Goal: Task Accomplishment & Management: Manage account settings

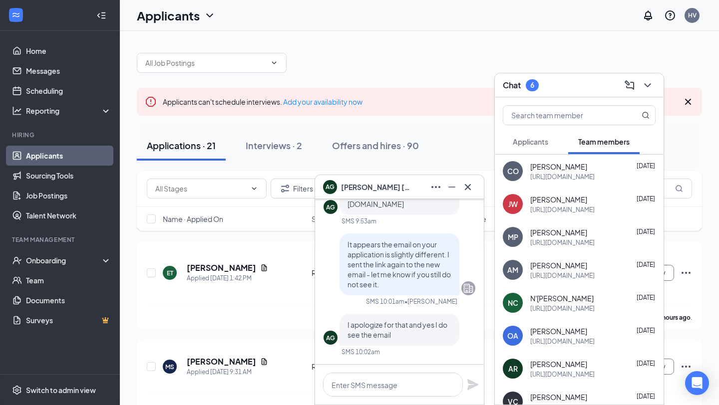
click at [539, 144] on span "Applicants" at bounding box center [530, 141] width 35 height 9
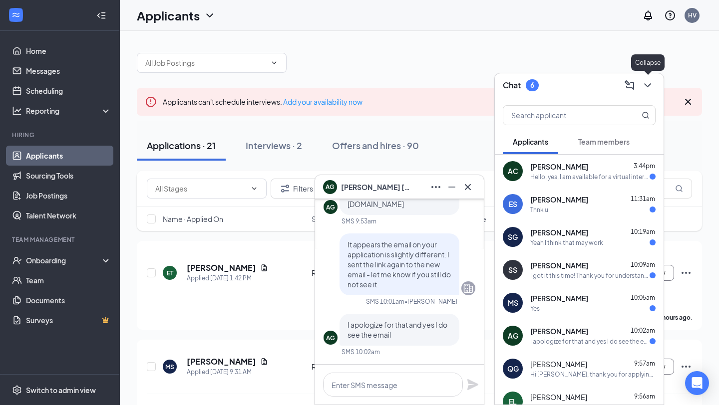
click at [642, 89] on icon "ChevronDown" at bounding box center [647, 85] width 12 height 12
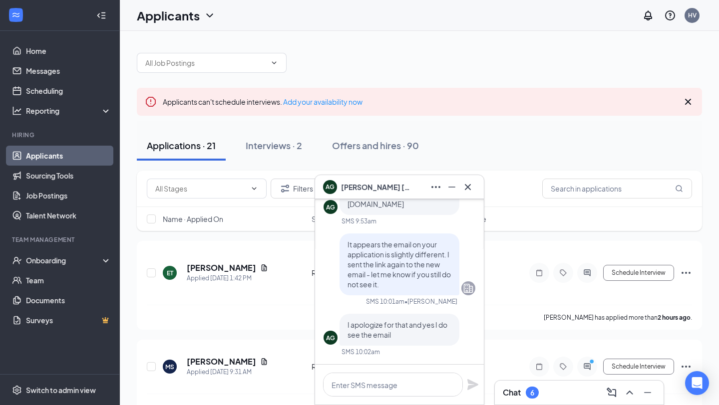
click at [467, 191] on icon "Cross" at bounding box center [468, 187] width 12 height 12
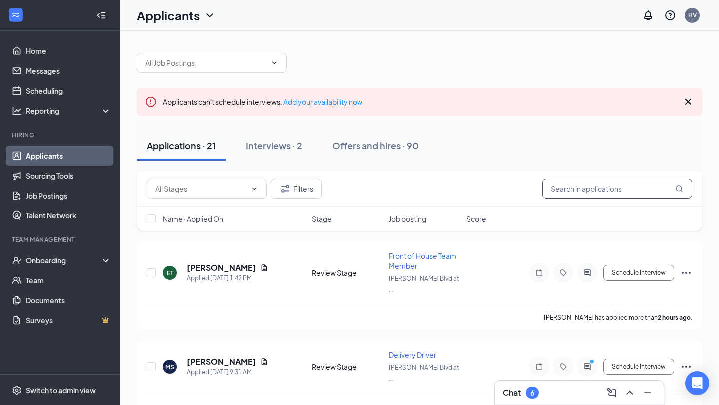
click at [594, 186] on input "text" at bounding box center [617, 189] width 150 height 20
type input "[PERSON_NAME]"
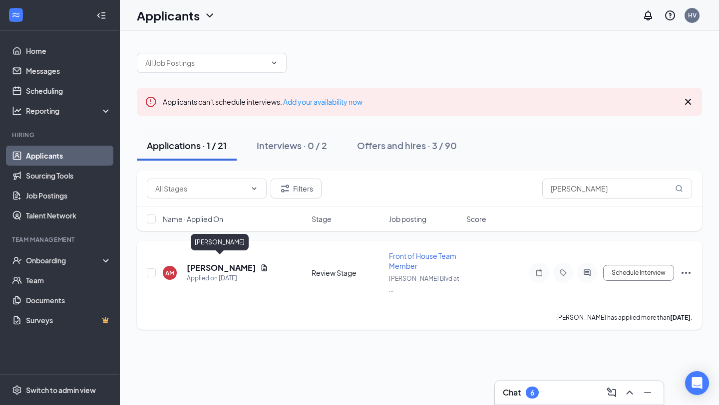
click at [218, 262] on h5 "[PERSON_NAME]" at bounding box center [221, 267] width 69 height 11
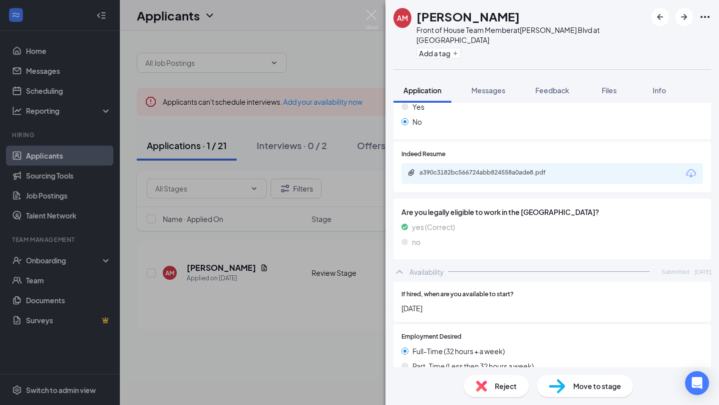
scroll to position [228, 0]
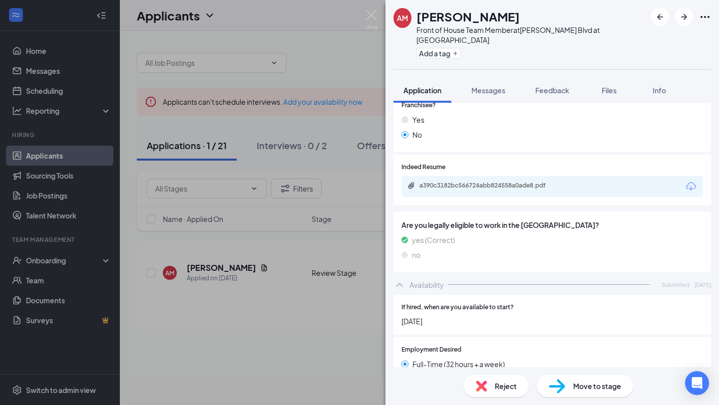
click at [512, 176] on div "a390c3182bc566724abb824558a0ade8.pdf" at bounding box center [551, 186] width 301 height 21
click at [514, 182] on div "a390c3182bc566724abb824558a0ade8.pdf" at bounding box center [489, 186] width 140 height 8
click at [539, 86] on span "Feedback" at bounding box center [552, 90] width 34 height 9
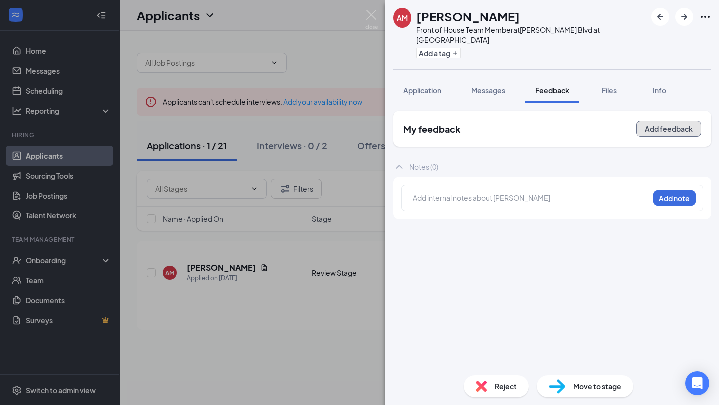
click at [642, 121] on button "Add feedback" at bounding box center [668, 129] width 65 height 16
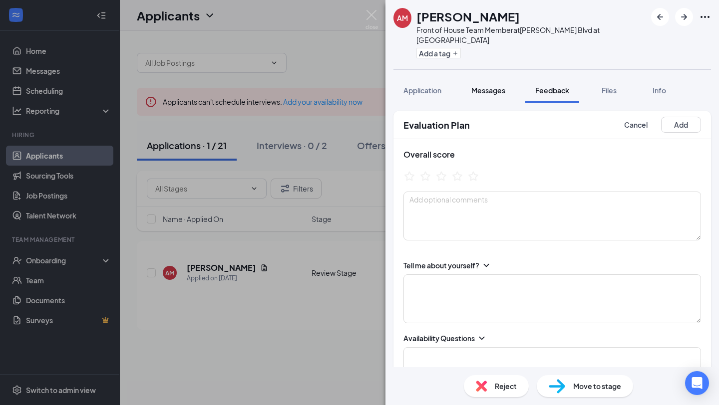
click at [500, 86] on span "Messages" at bounding box center [488, 90] width 34 height 9
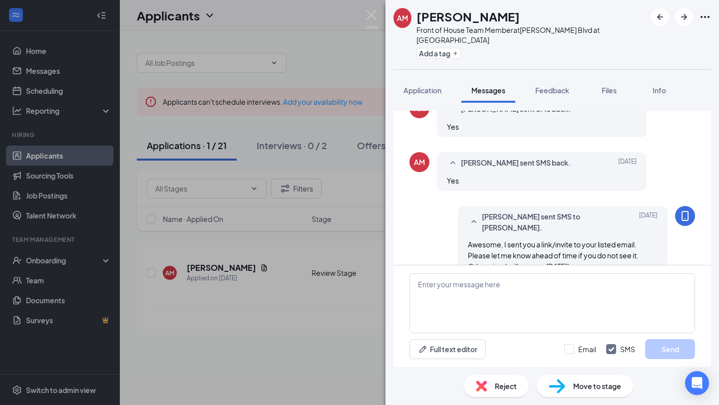
scroll to position [364, 0]
click at [511, 392] on div "Reject" at bounding box center [496, 386] width 65 height 22
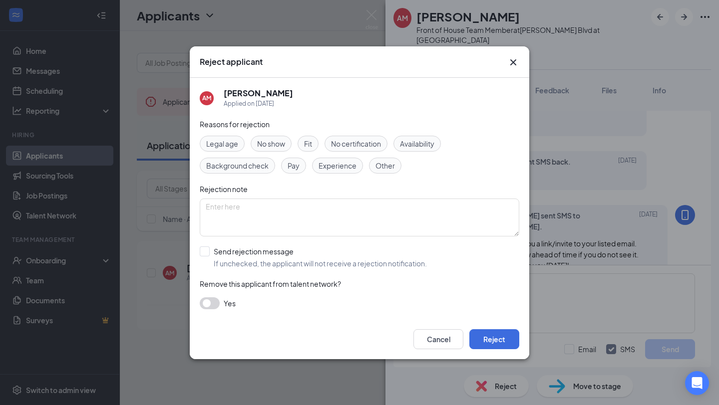
click at [277, 140] on span "No show" at bounding box center [271, 143] width 28 height 11
click at [283, 225] on textarea at bounding box center [359, 218] width 319 height 38
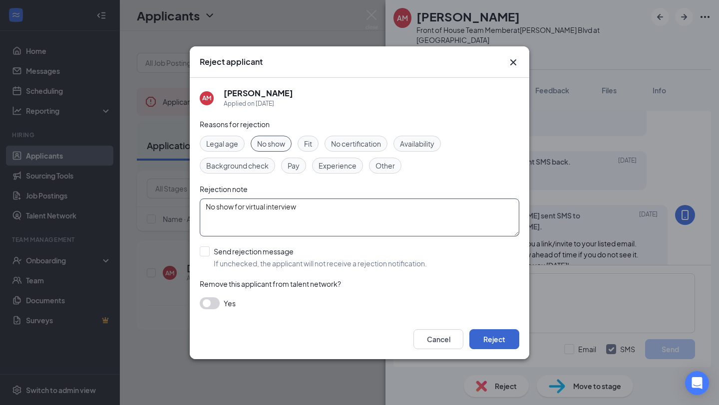
type textarea "No show for virtual interview"
click at [506, 341] on button "Reject" at bounding box center [494, 339] width 50 height 20
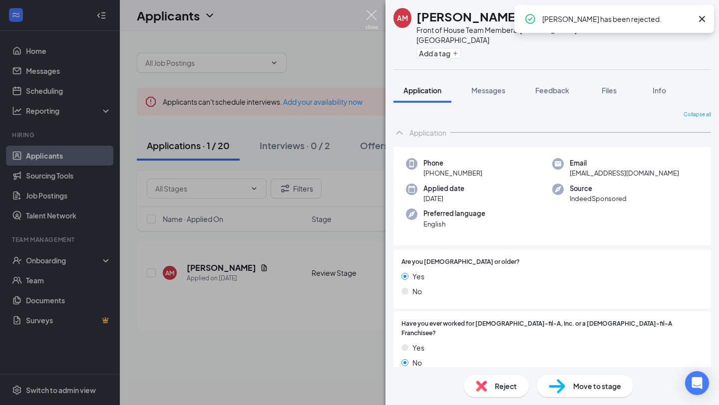
click at [368, 17] on img at bounding box center [371, 19] width 12 height 19
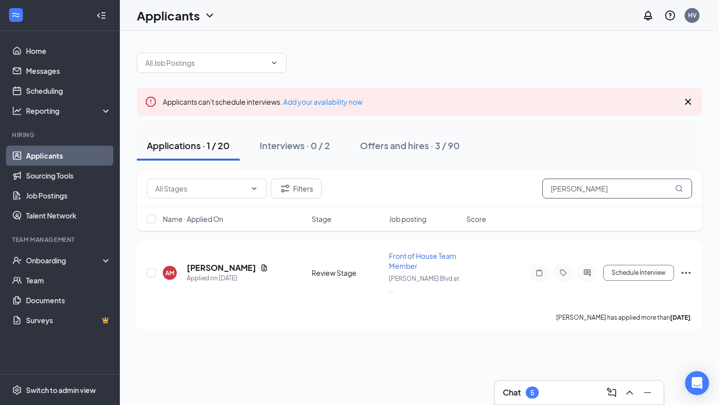
click at [609, 179] on input "anna" at bounding box center [617, 189] width 150 height 20
drag, startPoint x: 600, startPoint y: 187, endPoint x: 526, endPoint y: 182, distance: 74.6
click at [529, 184] on div "Filters anna" at bounding box center [419, 189] width 545 height 20
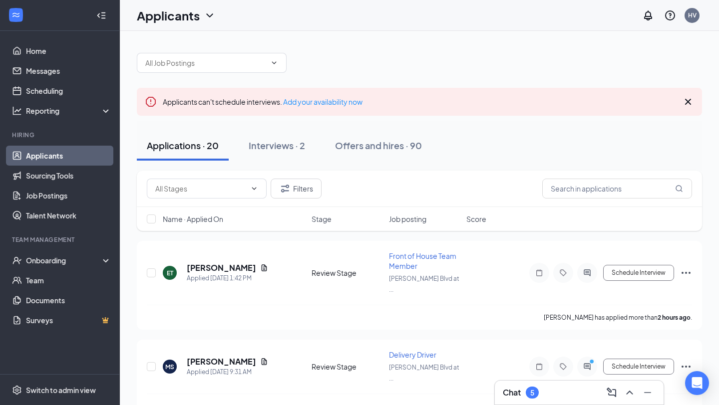
click at [556, 390] on div "Chat 5" at bounding box center [579, 393] width 153 height 16
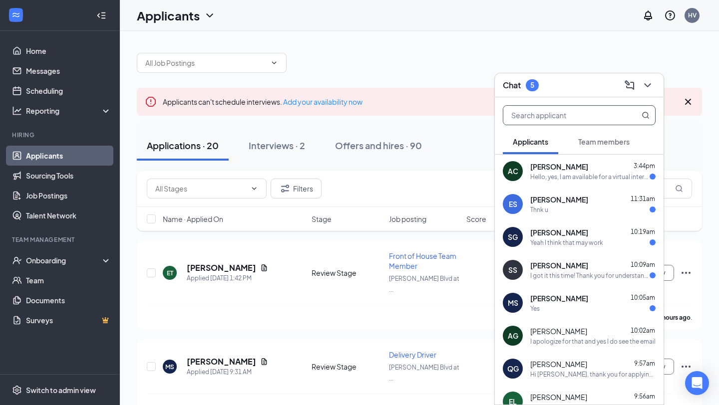
click at [601, 113] on input "text" at bounding box center [562, 115] width 118 height 19
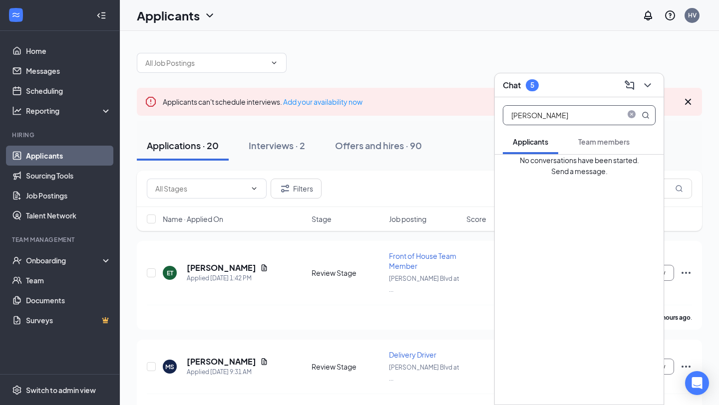
type input "[PERSON_NAME]"
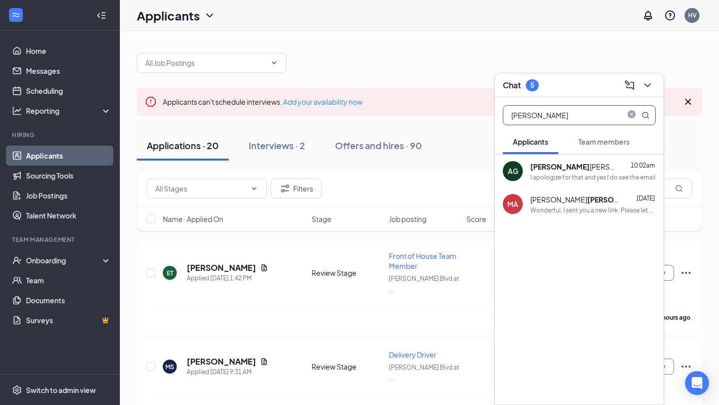
click at [593, 174] on div "I apologize for that and yes I do see the email" at bounding box center [592, 177] width 125 height 8
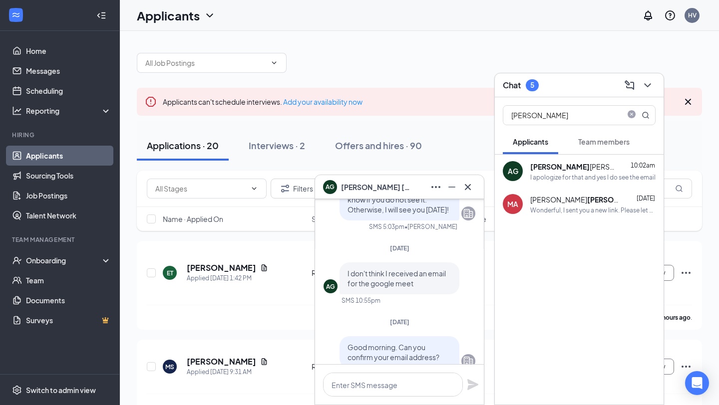
scroll to position [-224, 0]
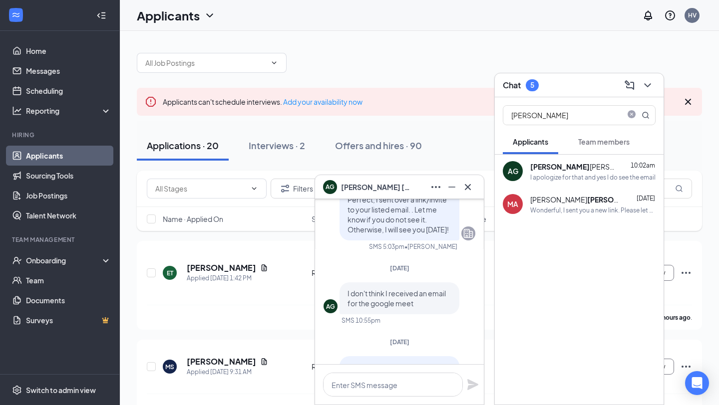
click at [395, 288] on div "Sunday AG I don't think I received an email for the google meet SMS 10:55pm" at bounding box center [399, 298] width 152 height 69
click at [652, 80] on icon "ChevronDown" at bounding box center [647, 85] width 12 height 12
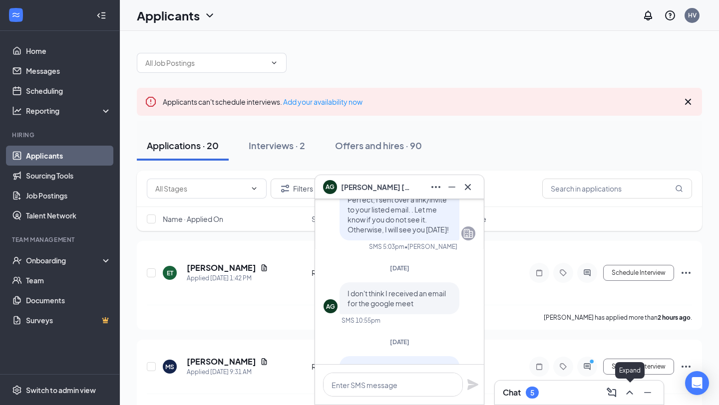
click at [628, 396] on icon "ChevronUp" at bounding box center [629, 393] width 12 height 12
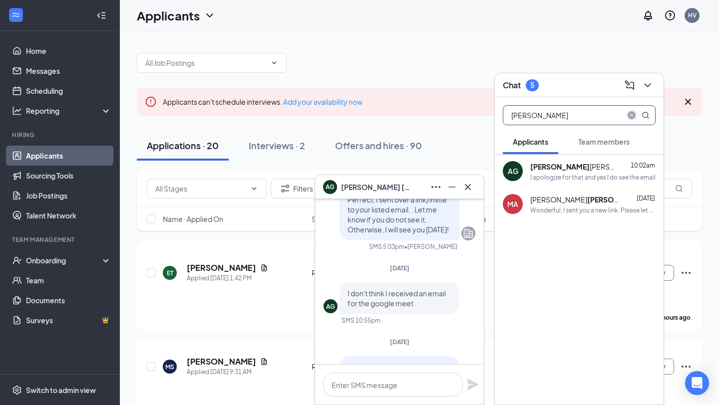
click at [632, 117] on icon "close-circle" at bounding box center [631, 115] width 8 height 8
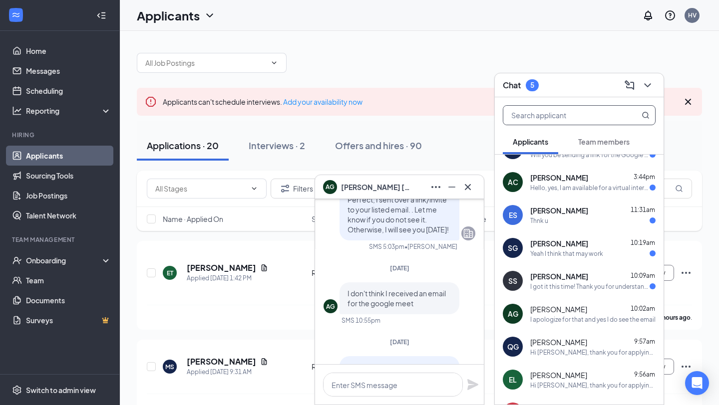
scroll to position [0, 0]
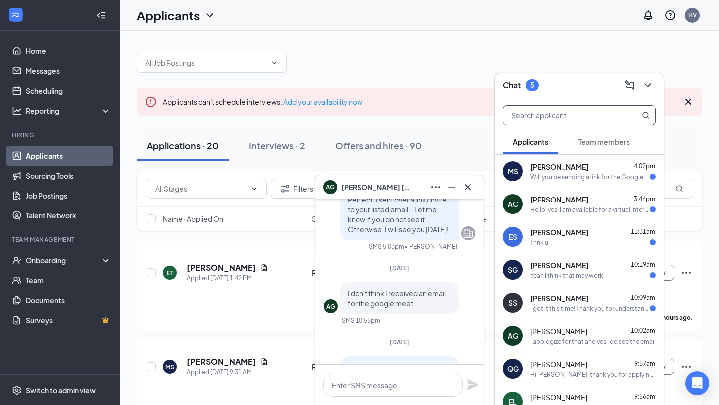
click at [560, 161] on div "MS Michael Stockard 4:02pm Will you be sending a link for the Google Meet?" at bounding box center [579, 171] width 169 height 33
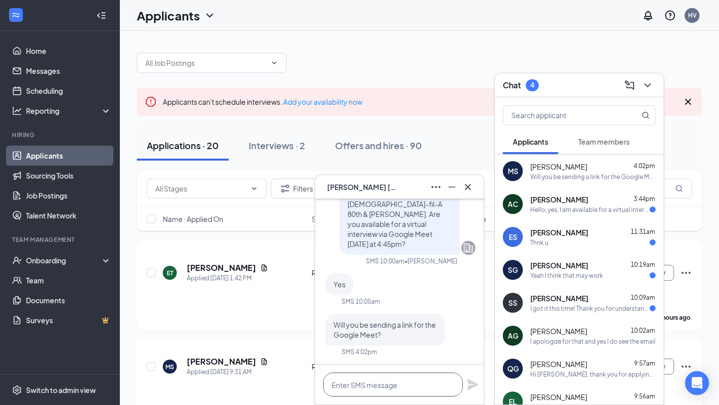
click at [373, 383] on textarea at bounding box center [393, 385] width 140 height 24
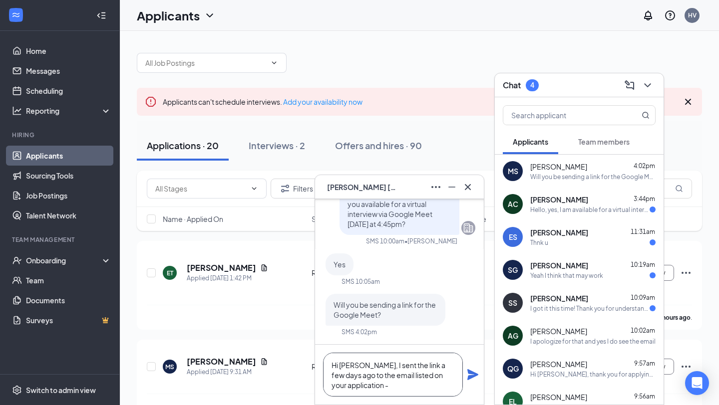
paste textarea "[EMAIL_ADDRESS][DOMAIN_NAME]"
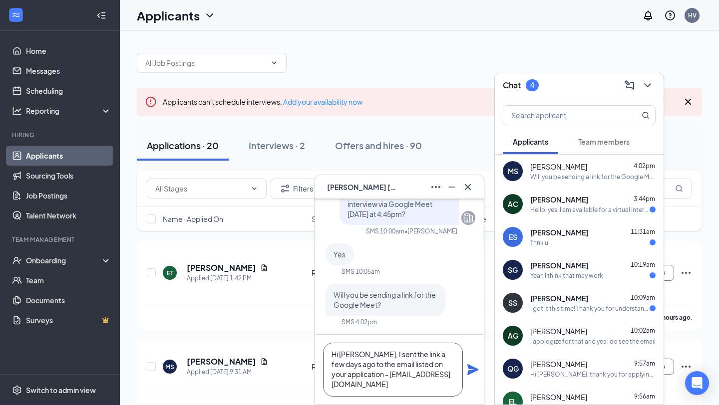
scroll to position [20, 0]
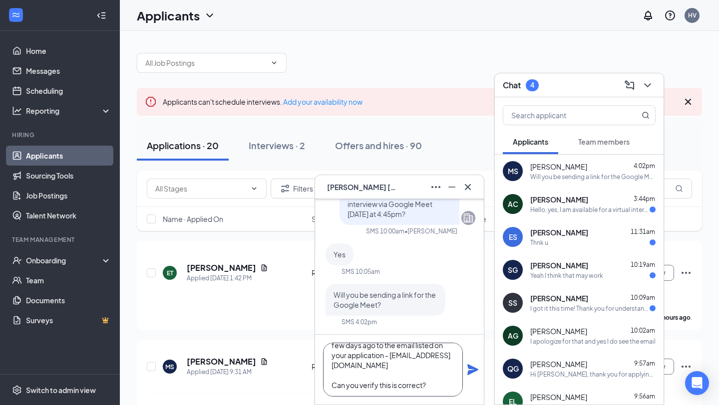
type textarea "Hi [PERSON_NAME], I sent the link a few days ago to the email listed on your ap…"
click at [474, 371] on icon "Plane" at bounding box center [472, 369] width 11 height 11
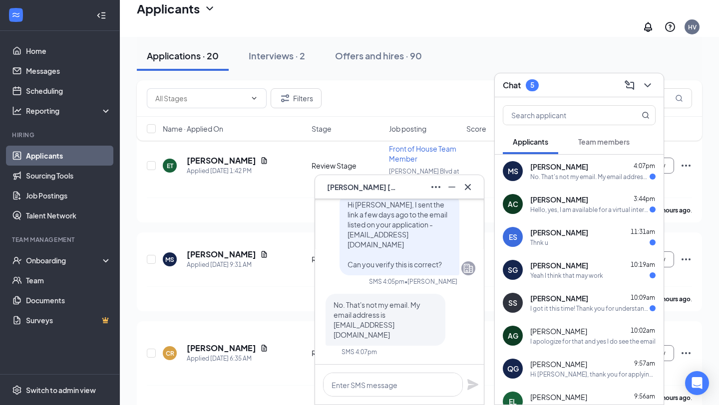
scroll to position [113, 0]
click at [206, 250] on h5 "[PERSON_NAME]" at bounding box center [221, 255] width 69 height 11
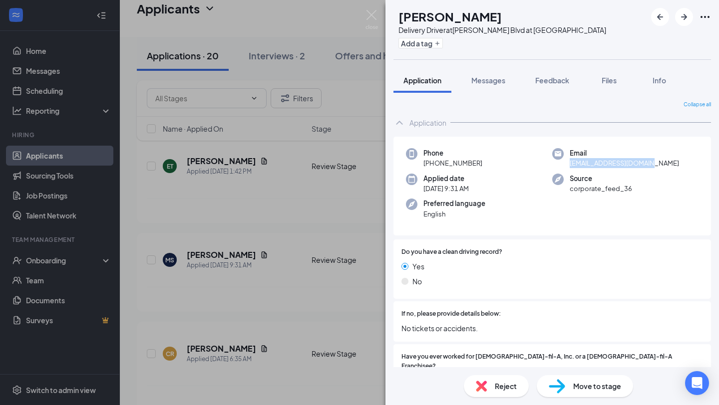
drag, startPoint x: 648, startPoint y: 166, endPoint x: 570, endPoint y: 165, distance: 78.4
click at [570, 165] on span "mlstockard@hotmail.com" at bounding box center [623, 163] width 109 height 10
copy span "mlstockard@hotmail.com"
click at [367, 16] on img at bounding box center [371, 19] width 12 height 19
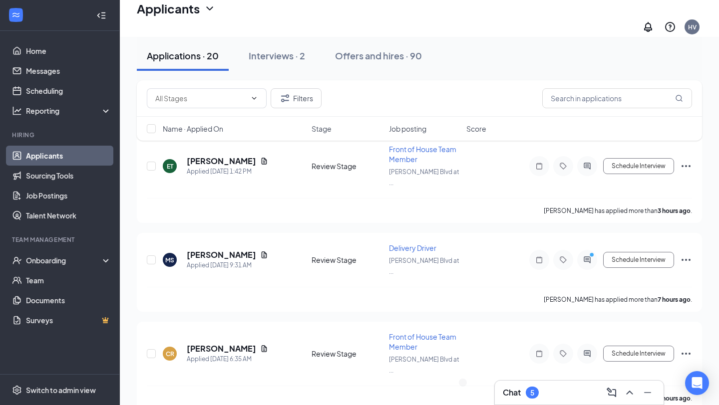
click at [565, 394] on div "Chat 5" at bounding box center [579, 393] width 153 height 16
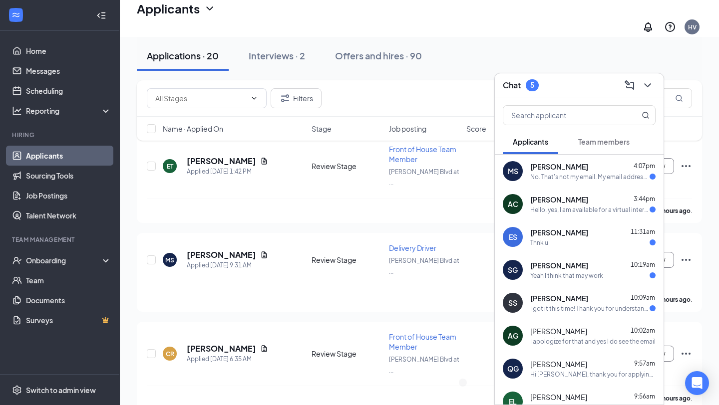
click at [560, 175] on div "No. That's not my email. My email address is [EMAIL_ADDRESS][DOMAIN_NAME]" at bounding box center [589, 177] width 119 height 8
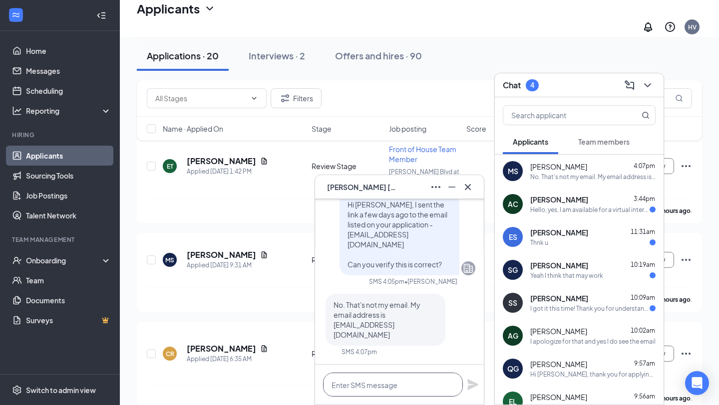
click at [369, 377] on textarea at bounding box center [393, 385] width 140 height 24
type textarea "So strange, I will update right now."
click at [469, 384] on icon "Plane" at bounding box center [473, 385] width 12 height 12
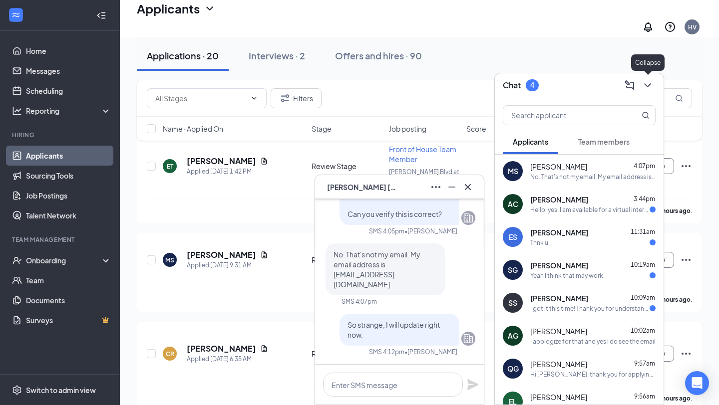
click at [649, 81] on icon "ChevronDown" at bounding box center [647, 85] width 12 height 12
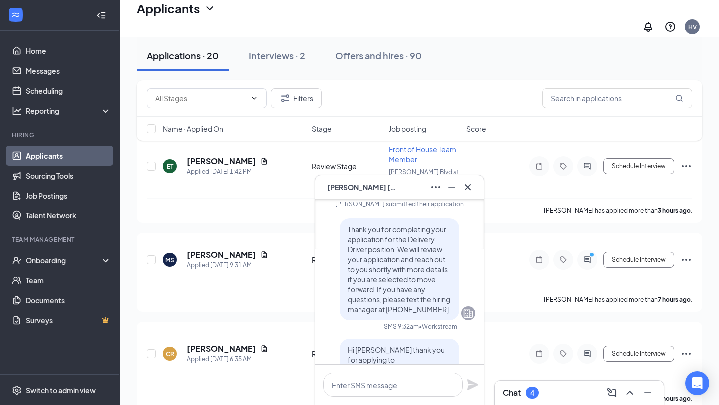
scroll to position [-529, 0]
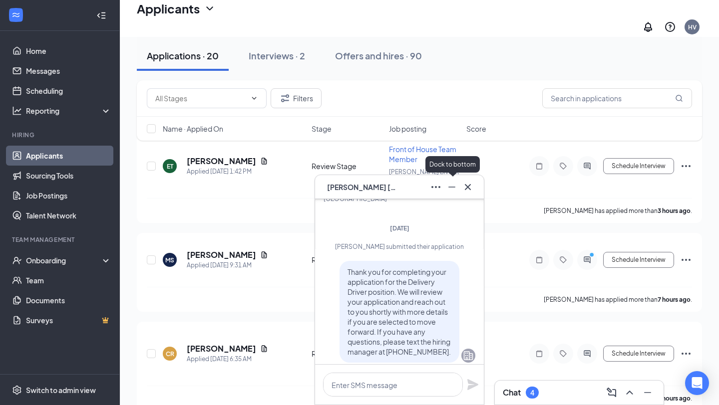
click at [452, 191] on icon "Minimize" at bounding box center [452, 187] width 12 height 12
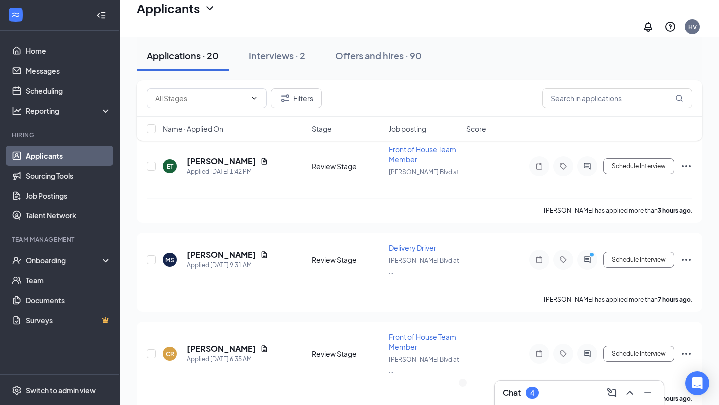
click at [560, 394] on div "Chat 4" at bounding box center [579, 393] width 153 height 16
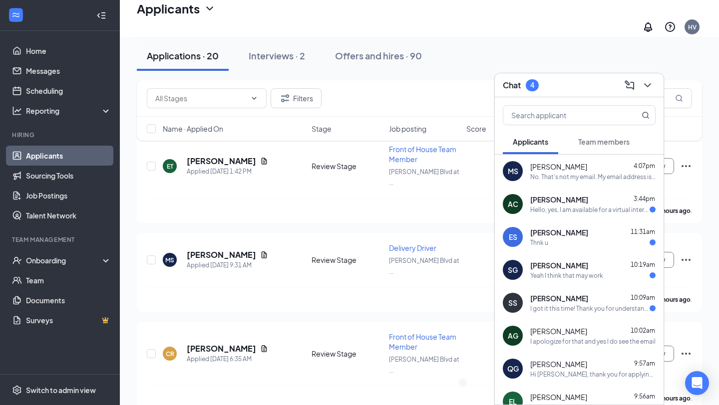
click at [572, 237] on span "[PERSON_NAME]" at bounding box center [559, 233] width 58 height 10
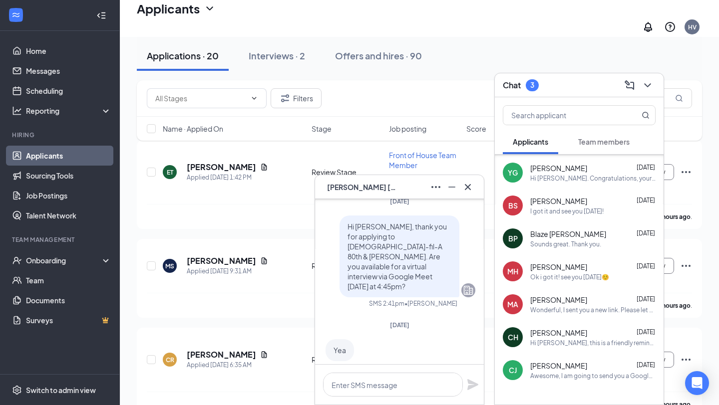
scroll to position [327, 0]
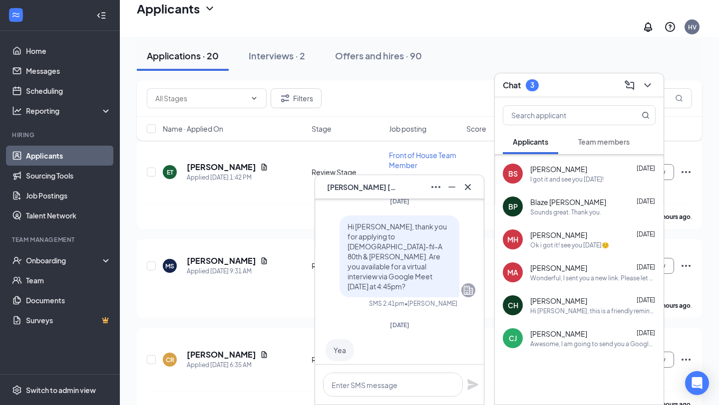
click at [577, 278] on div "Wonderful, I sent you a new link. Please let me know if for any reason you do n…" at bounding box center [592, 278] width 125 height 8
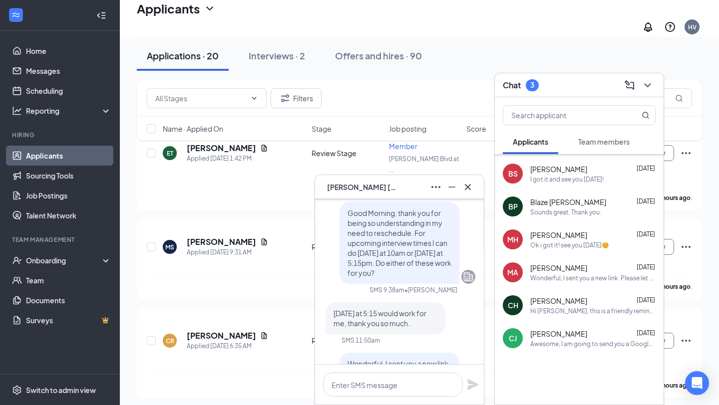
scroll to position [0, 0]
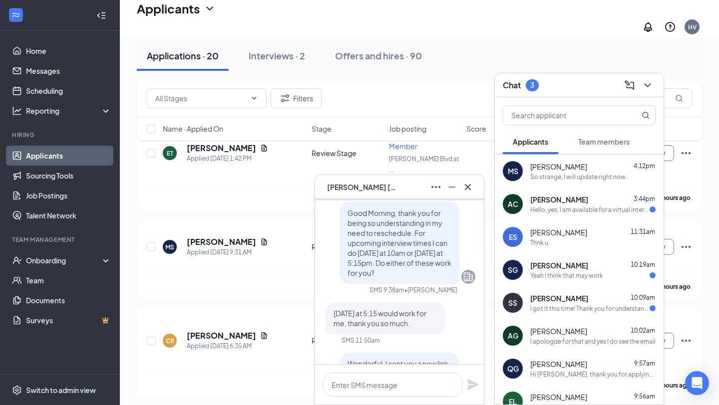
click at [583, 176] on div "So strange, I will update right now." at bounding box center [578, 177] width 97 height 8
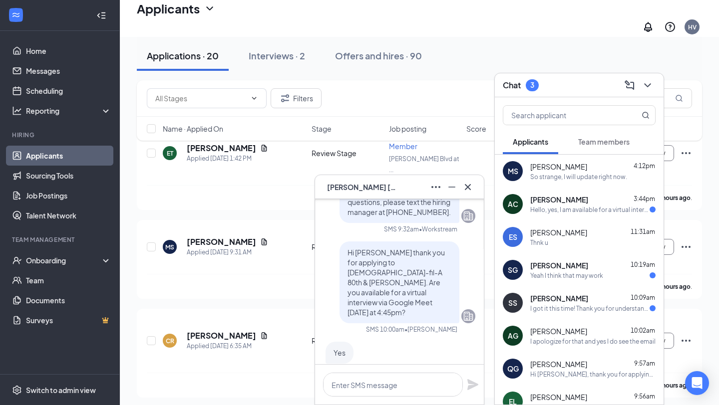
scroll to position [-452, 0]
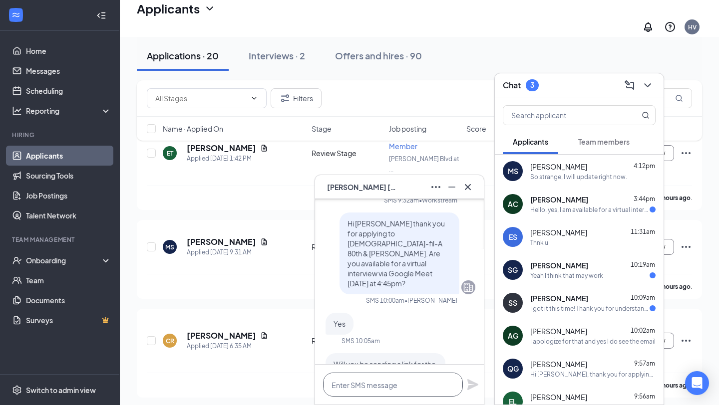
click at [398, 386] on textarea at bounding box center [393, 385] width 140 height 24
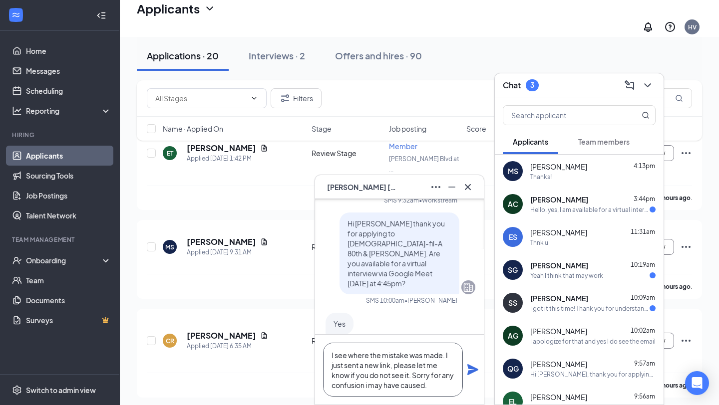
click at [381, 385] on textarea "I see where the mistake was made. I just sent a new link, please let me know if…" at bounding box center [393, 370] width 140 height 54
type textarea "I see where the mistake was made. I just sent a new link, please let me know if…"
click at [465, 370] on div "I see where the mistake was made. I just sent a new link, please let me know if…" at bounding box center [399, 370] width 169 height 70
click at [468, 369] on icon "Plane" at bounding box center [473, 370] width 12 height 12
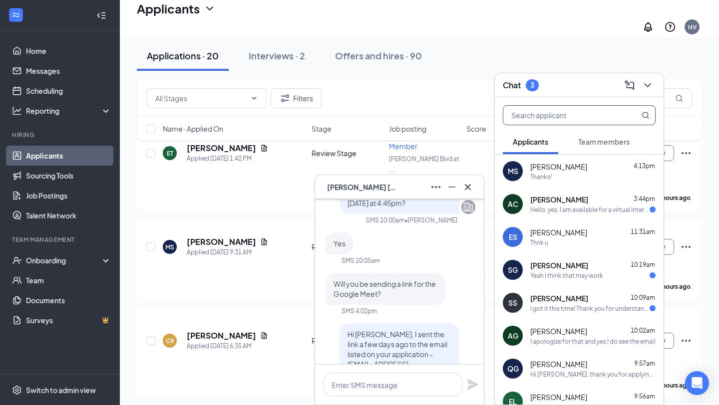
scroll to position [-612, 0]
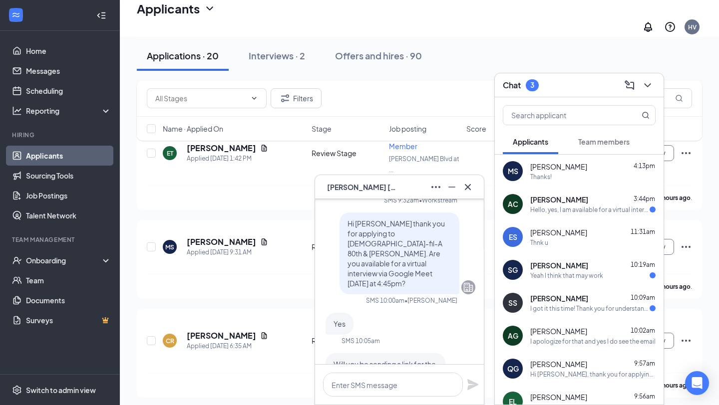
click at [642, 87] on icon "ChevronDown" at bounding box center [647, 85] width 12 height 12
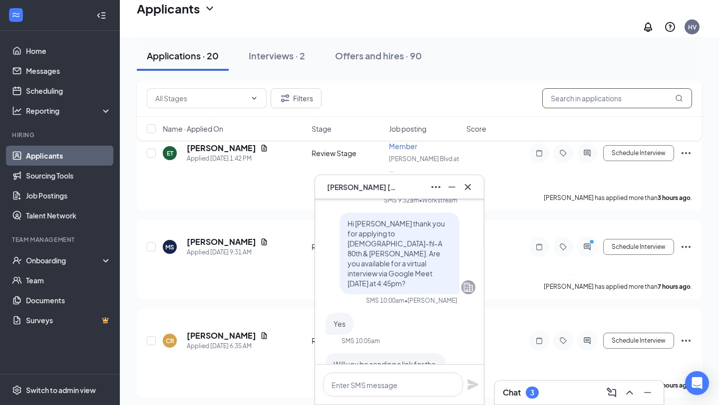
click at [623, 100] on input "text" at bounding box center [617, 98] width 150 height 20
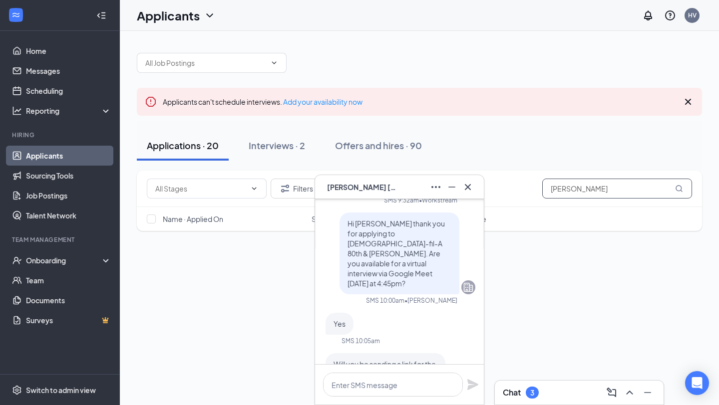
type input "[PERSON_NAME]"
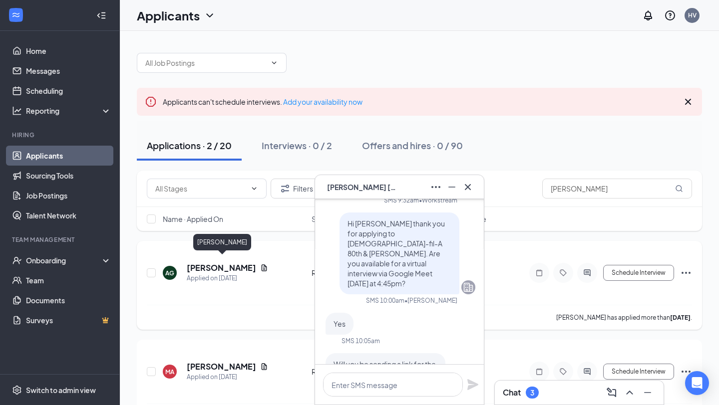
click at [231, 262] on h5 "Alexander Glotfelty" at bounding box center [221, 267] width 69 height 11
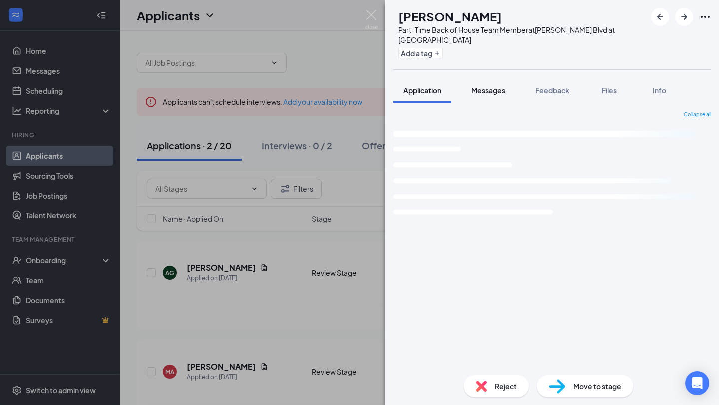
click at [488, 86] on span "Messages" at bounding box center [488, 90] width 34 height 9
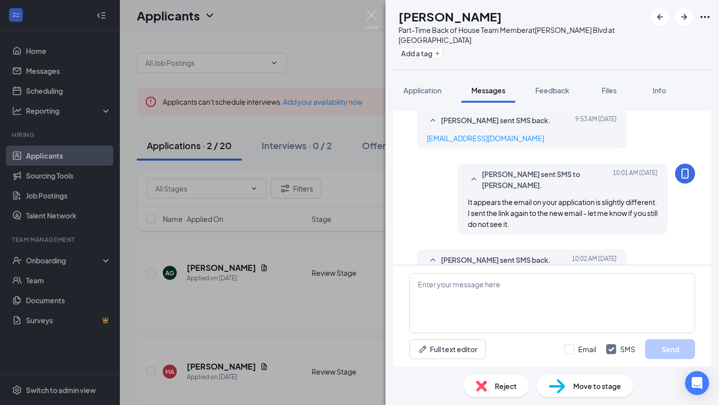
scroll to position [476, 0]
click at [416, 95] on button "Application" at bounding box center [422, 90] width 58 height 25
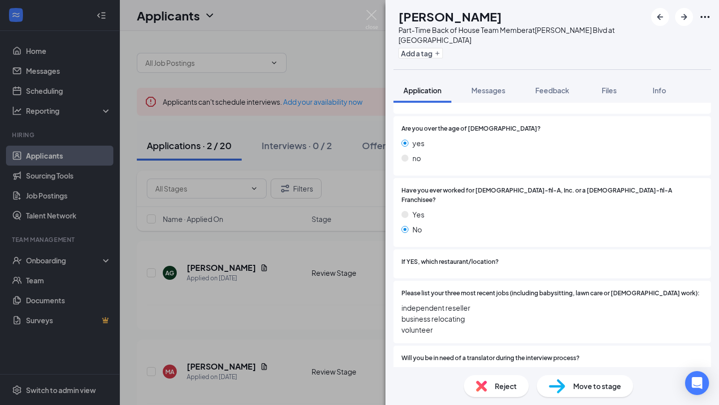
scroll to position [307, 0]
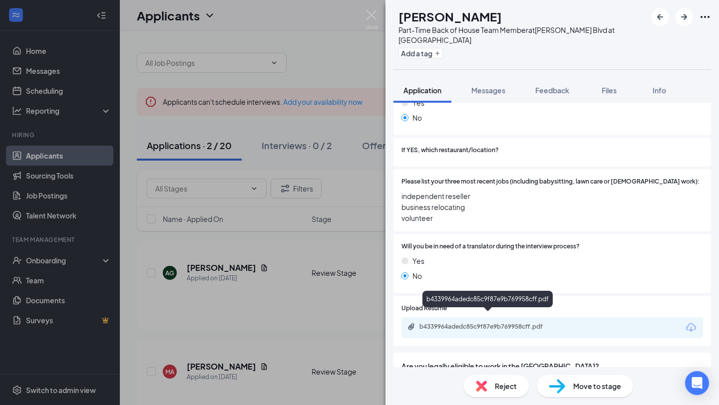
click at [483, 323] on div "b4339964adedc85c9f87e9b769958cff.pdf" at bounding box center [489, 327] width 140 height 8
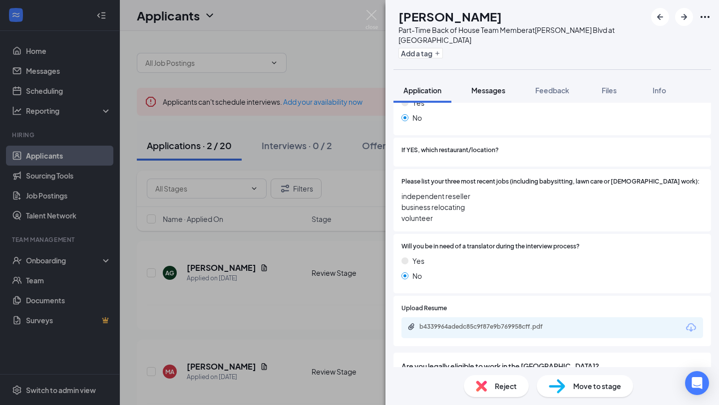
click at [493, 93] on span "Messages" at bounding box center [488, 90] width 34 height 9
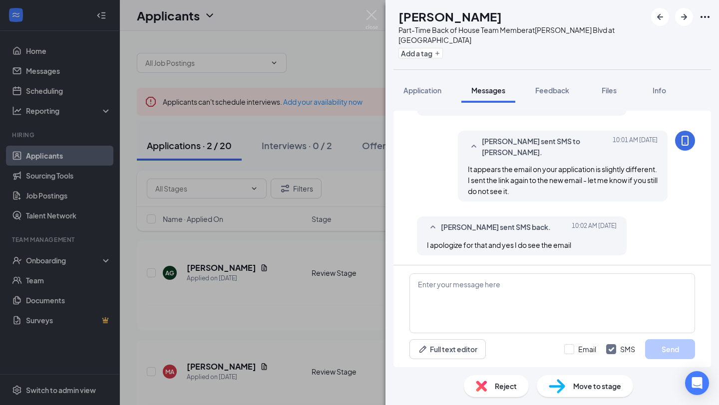
scroll to position [509, 0]
click at [371, 15] on img at bounding box center [371, 19] width 12 height 19
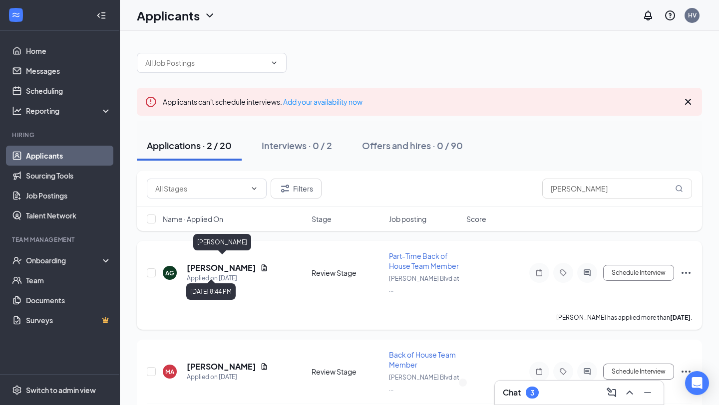
click at [231, 264] on h5 "Alexander Glotfelty" at bounding box center [221, 267] width 69 height 11
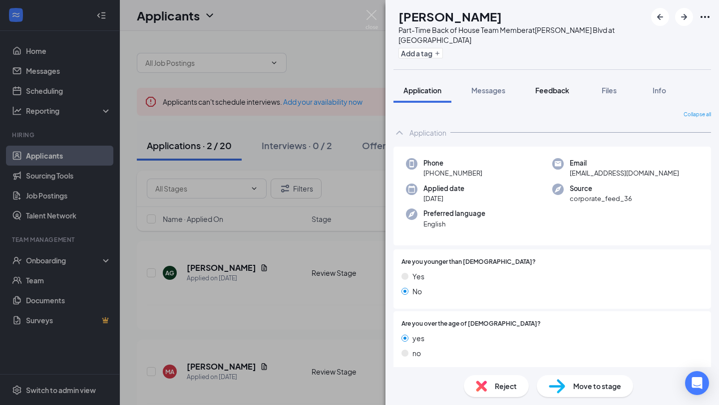
click at [555, 89] on span "Feedback" at bounding box center [552, 90] width 34 height 9
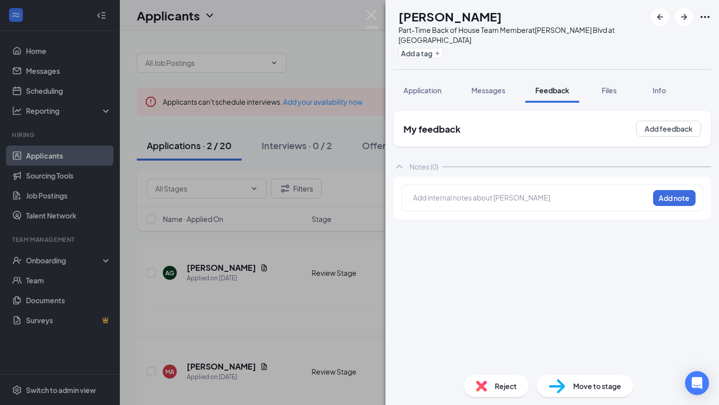
click at [650, 139] on div "My feedback Add feedback" at bounding box center [551, 129] width 317 height 36
click at [651, 136] on button "Add feedback" at bounding box center [668, 129] width 65 height 16
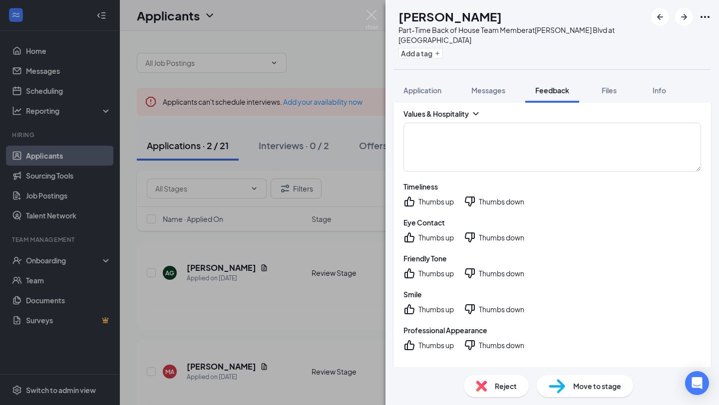
scroll to position [576, 0]
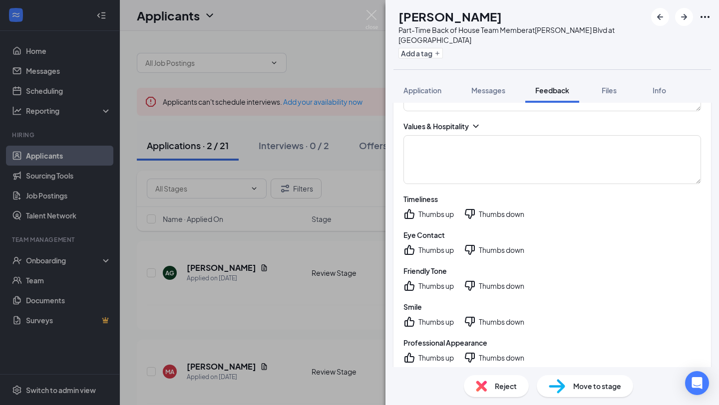
click at [469, 213] on icon "ThumbsDown" at bounding box center [470, 214] width 12 height 12
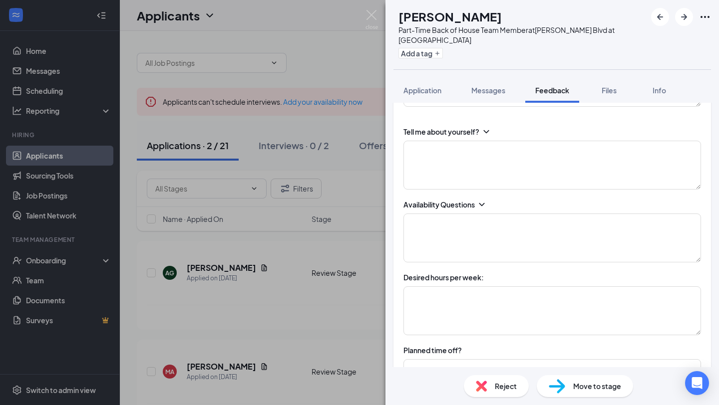
scroll to position [0, 0]
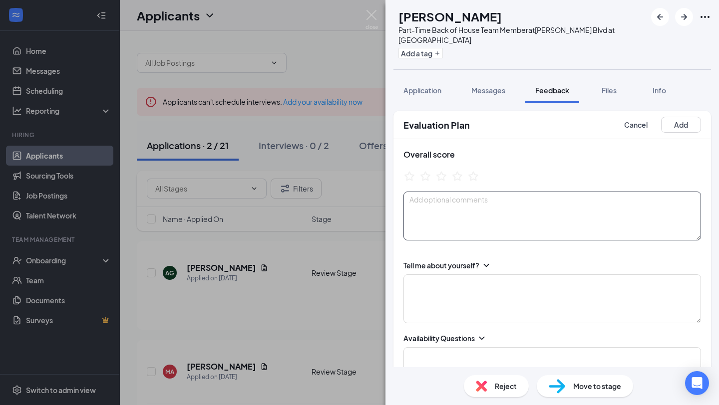
click at [469, 205] on textarea at bounding box center [551, 216] width 297 height 49
type textarea "j"
click at [467, 197] on textarea "Joined late and Golden HS" at bounding box center [551, 216] width 297 height 49
click at [468, 214] on textarea "Joined late and upside down Golden HS" at bounding box center [551, 216] width 297 height 49
type textarea "Joined late and upside down Golden HS Put wrong"
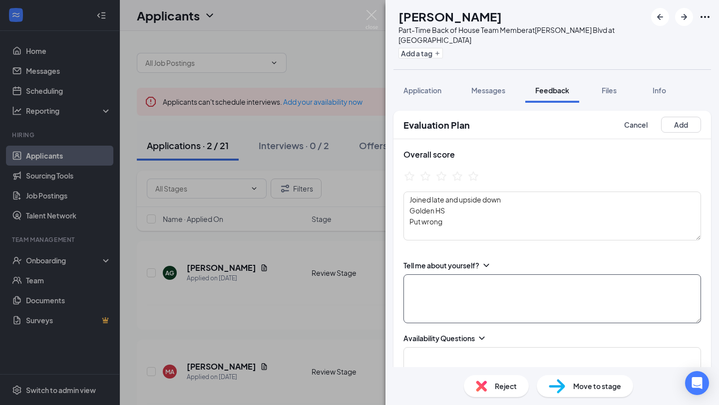
click at [449, 290] on textarea at bounding box center [551, 298] width 297 height 49
type textarea "G"
type textarea "Football in the past - teamwork"
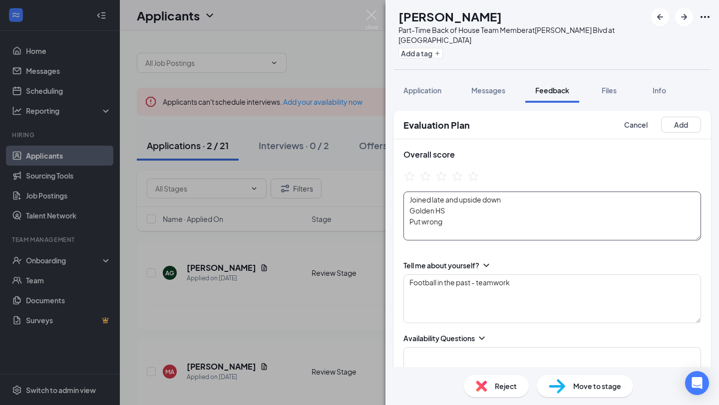
click at [455, 220] on textarea "Joined late and upside down Golden HS Put wrong" at bounding box center [551, 216] width 297 height 49
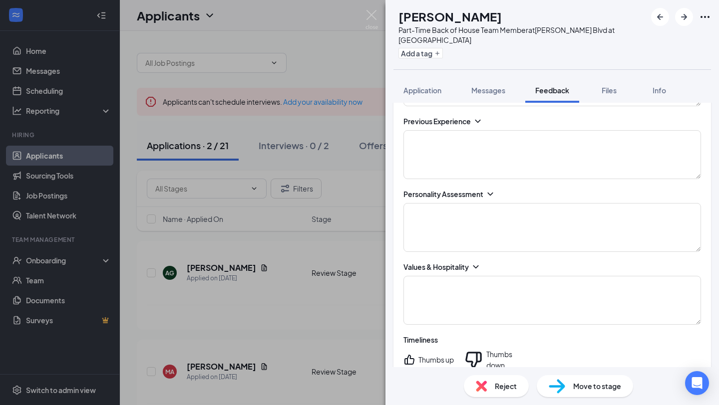
scroll to position [436, 0]
type textarea "Joined late and upside down Golden HS Put wrong email on application"
click at [446, 225] on textarea at bounding box center [551, 227] width 297 height 49
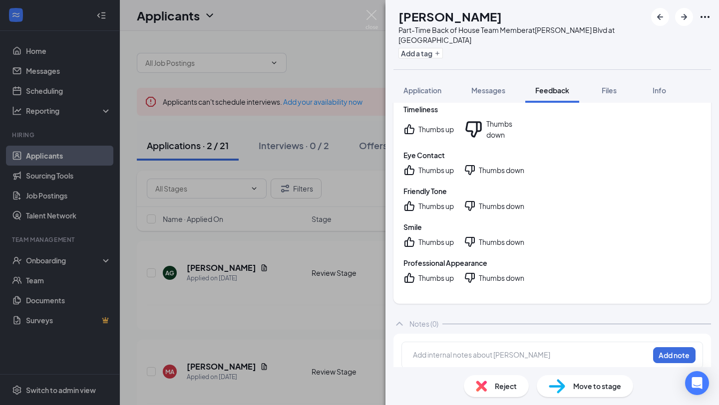
click at [471, 272] on icon "ThumbsDown" at bounding box center [470, 278] width 12 height 12
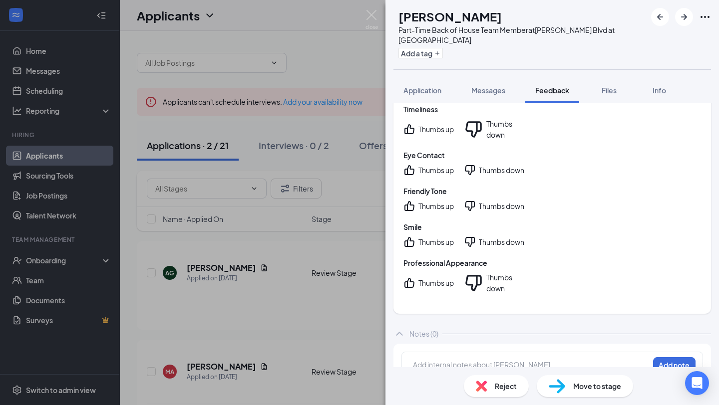
click at [471, 236] on icon "ThumbsDown" at bounding box center [470, 242] width 12 height 12
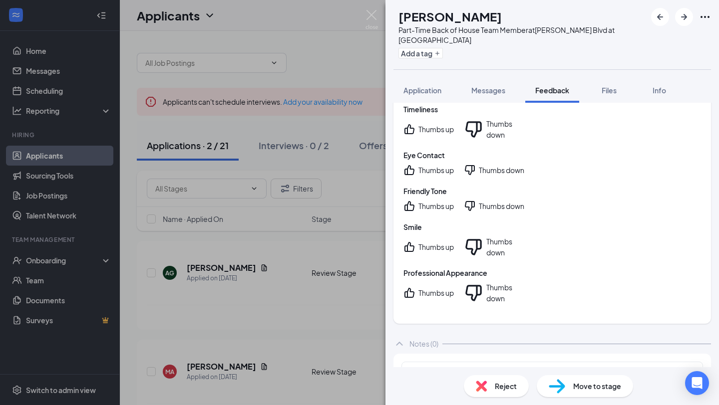
click at [426, 201] on div "Thumbs up" at bounding box center [435, 206] width 35 height 10
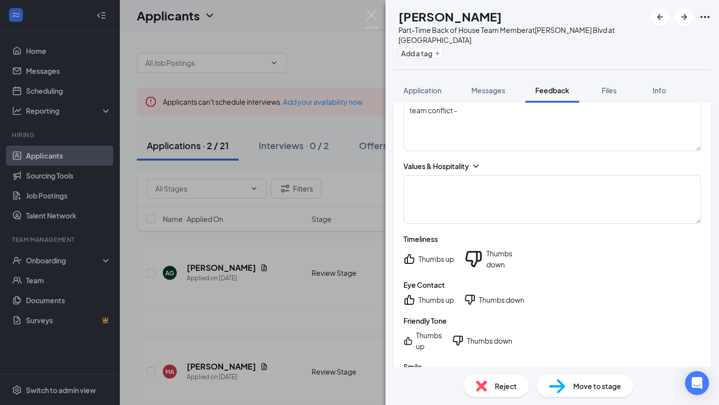
scroll to position [443, 0]
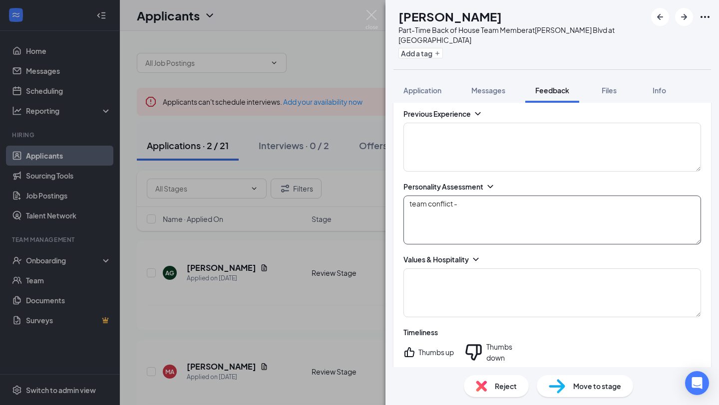
click at [463, 205] on textarea "team conflict -" at bounding box center [551, 220] width 297 height 49
click at [414, 203] on textarea "team conflict - football Respect /" at bounding box center [551, 220] width 297 height 49
click at [445, 216] on textarea "Team conflict - football Respect /" at bounding box center [551, 220] width 297 height 49
type textarea "Team conflict - football Respect / Strong work ethic"
click at [429, 288] on textarea at bounding box center [551, 292] width 297 height 49
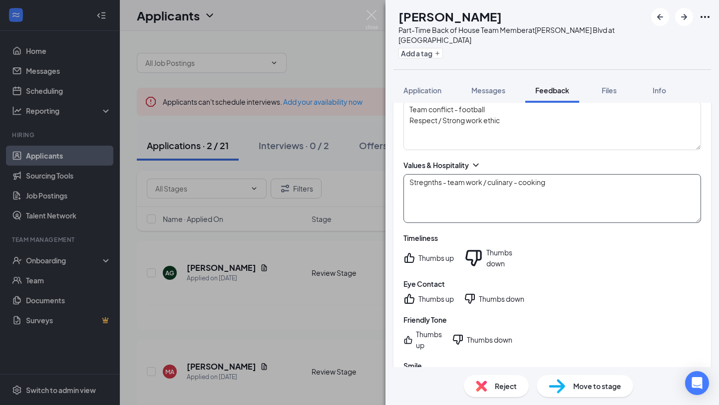
scroll to position [539, 0]
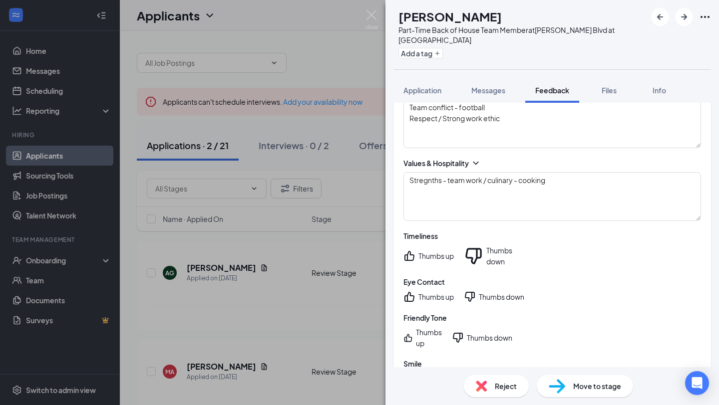
click at [419, 292] on div "Thumbs up" at bounding box center [435, 297] width 35 height 10
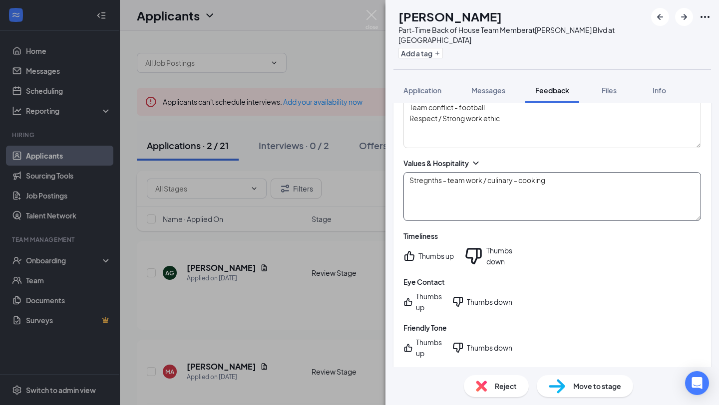
click at [553, 185] on textarea "Stregnths - team work / culinary - cooking" at bounding box center [551, 196] width 297 height 49
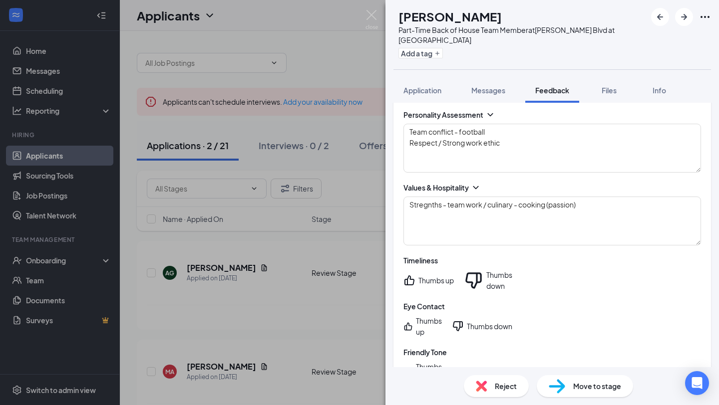
scroll to position [514, 0]
click at [428, 208] on textarea "Stregnths - team work / culinary - cooking (passion)" at bounding box center [551, 222] width 297 height 49
click at [428, 208] on div "AG Alexander Glotfelty Part-Time Back of House Team Member at Wadsworth Blvd at…" at bounding box center [551, 202] width 333 height 405
click at [428, 208] on textarea "Stregnths - team work / culinary - cooking (passion)" at bounding box center [551, 222] width 297 height 49
click at [439, 231] on textarea "Strengths - team work / culinary - cooking (passion)" at bounding box center [551, 222] width 297 height 49
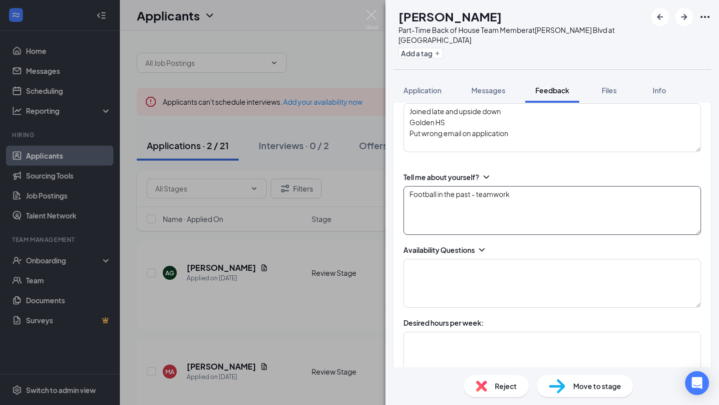
scroll to position [86, 0]
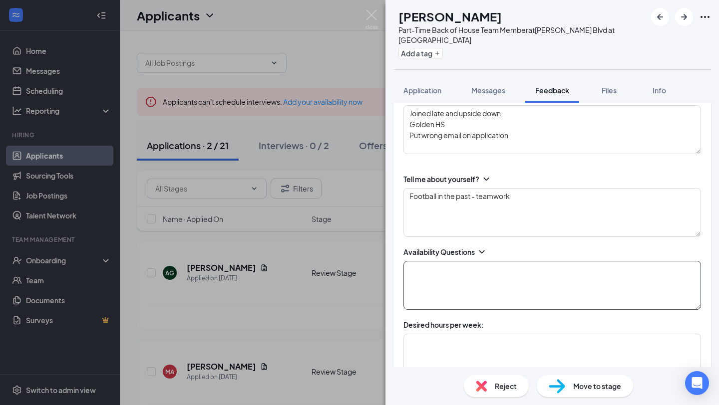
type textarea "Strengths - team work / culinary - cooking (passion) Weakness - time mgmt for g…"
click at [450, 290] on textarea at bounding box center [551, 285] width 297 height 49
type textarea "M"
click at [488, 270] on textarea "Mon-fri - after school Sat after lunch" at bounding box center [551, 285] width 297 height 49
click at [428, 271] on textarea "Mon-fri - after school Sat after lunch" at bounding box center [551, 285] width 297 height 49
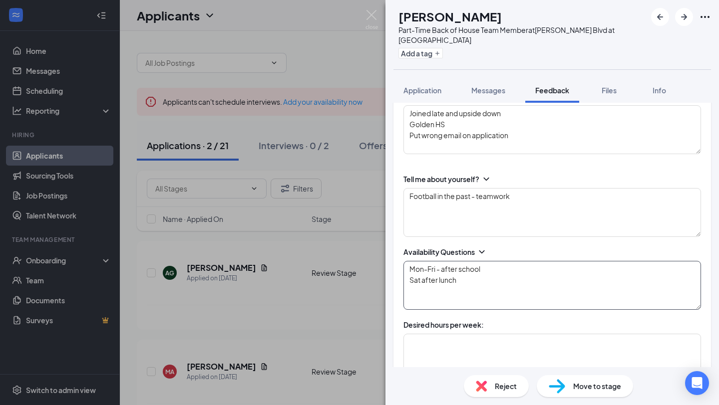
click at [486, 270] on textarea "Mon-Fri - after school Sat after lunch" at bounding box center [551, 285] width 297 height 49
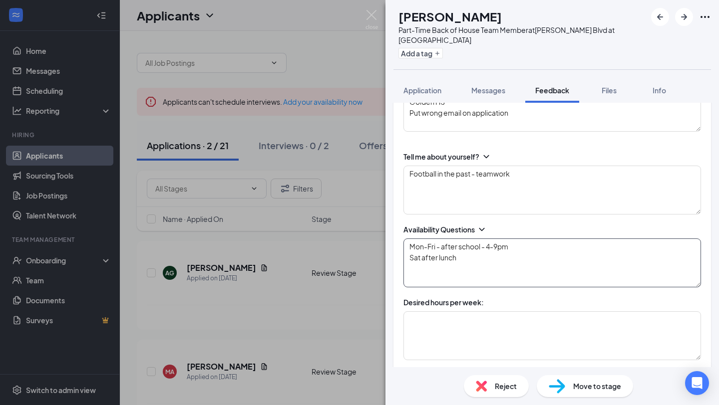
scroll to position [122, 0]
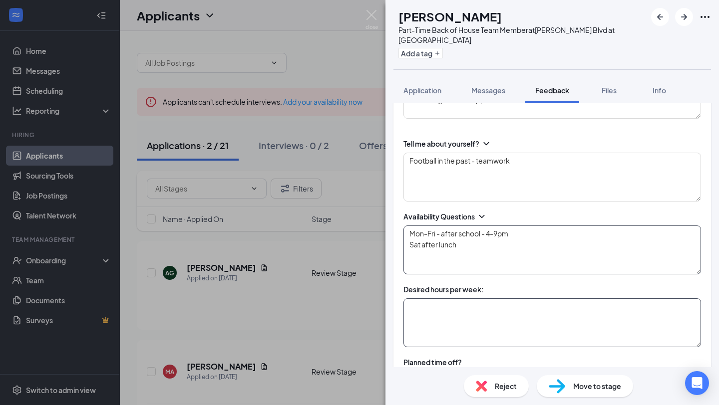
type textarea "Mon-Fri - after school - 4-9pm Sat after lunch"
click at [462, 310] on textarea at bounding box center [551, 322] width 297 height 49
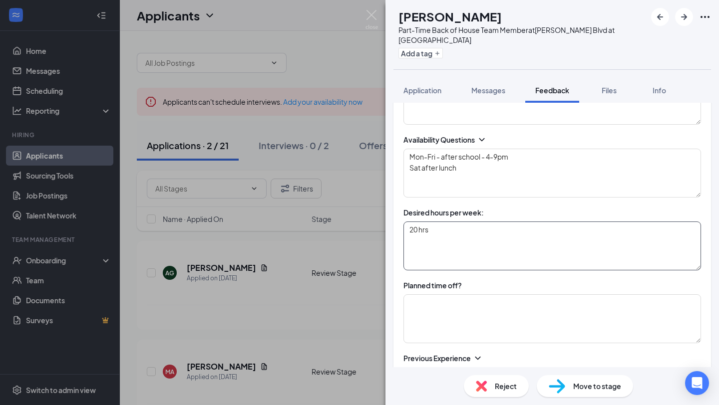
scroll to position [270, 0]
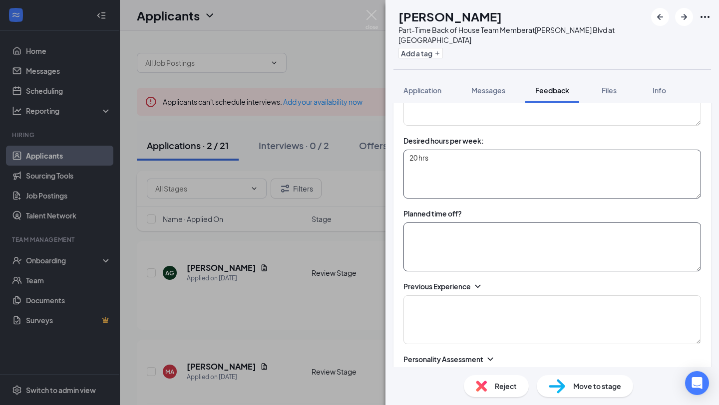
type textarea "20 hrs"
click at [466, 252] on textarea at bounding box center [551, 247] width 297 height 49
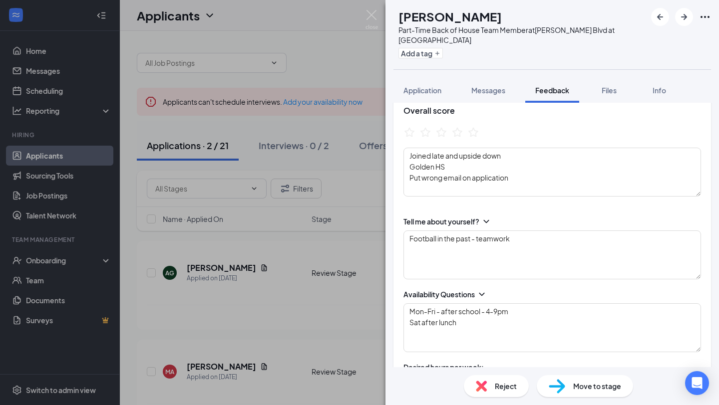
scroll to position [0, 0]
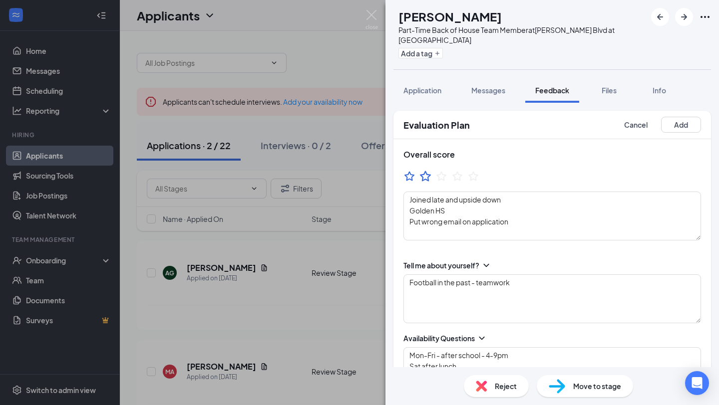
click at [428, 178] on icon "StarBorder" at bounding box center [425, 176] width 11 height 10
drag, startPoint x: 518, startPoint y: 222, endPoint x: 406, endPoint y: 186, distance: 117.1
click at [406, 186] on div "Overall score Joined late and upside down Golden HS Put wrong email on applicat…" at bounding box center [551, 194] width 317 height 111
click at [494, 220] on textarea "Joined late and upside down Golden HS Put wrong email on application" at bounding box center [551, 216] width 297 height 49
drag, startPoint x: 513, startPoint y: 223, endPoint x: 411, endPoint y: 214, distance: 101.7
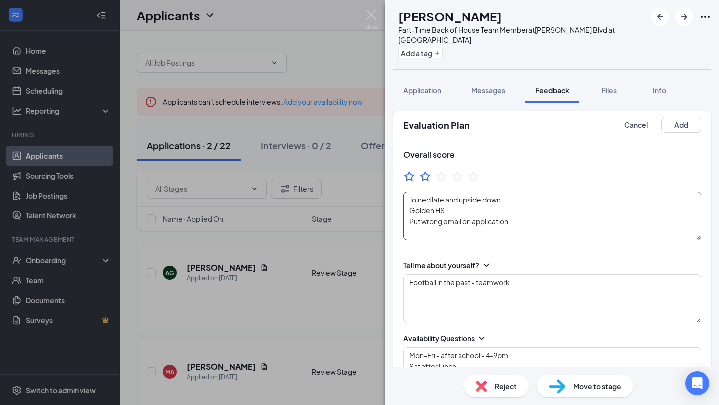
click at [411, 214] on textarea "Joined late and upside down Golden HS Put wrong email on application" at bounding box center [551, 216] width 297 height 49
click at [437, 215] on textarea "Joined late and upside down Golden HS Put wrong email on application" at bounding box center [551, 216] width 297 height 49
drag, startPoint x: 444, startPoint y: 212, endPoint x: 390, endPoint y: 212, distance: 53.9
click at [391, 212] on div "Evaluation Plan Cancel Add Overall score Joined late and upside down Golden HS …" at bounding box center [551, 235] width 333 height 264
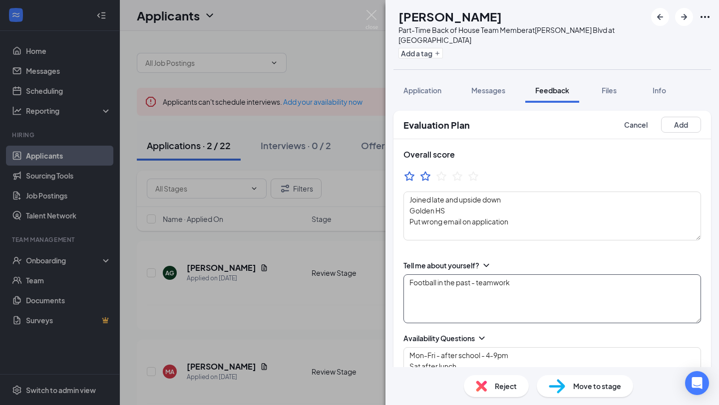
click at [432, 305] on textarea "Football in the past - teamwork" at bounding box center [551, 298] width 297 height 49
paste textarea "Golden HS"
click at [511, 282] on textarea "Football in the past - teamwork Golden HS" at bounding box center [551, 298] width 297 height 49
type textarea "Football in the past - teamwork Golden HS"
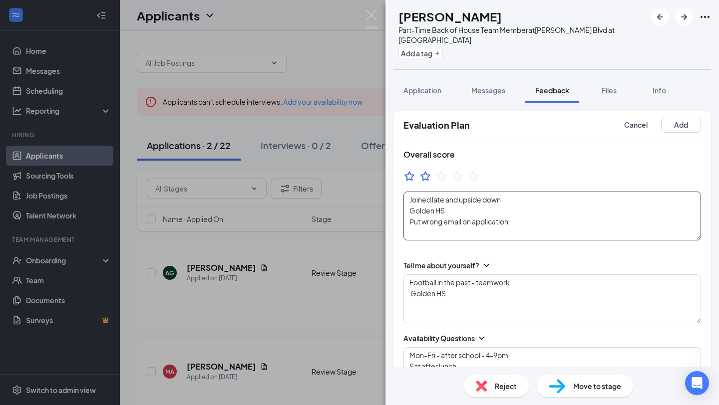
drag, startPoint x: 518, startPoint y: 224, endPoint x: 396, endPoint y: 224, distance: 121.3
click at [398, 224] on div "Overall score Joined late and upside down Golden HS Put wrong email on applicat…" at bounding box center [551, 194] width 317 height 111
click at [468, 200] on textarea "Joined late and upside down Golden HS Put wrong email on application" at bounding box center [551, 216] width 297 height 49
drag, startPoint x: 454, startPoint y: 213, endPoint x: 378, endPoint y: 213, distance: 75.9
click at [379, 213] on div "AG Alexander Glotfelty Part-Time Back of House Team Member at Wadsworth Blvd at…" at bounding box center [359, 202] width 719 height 405
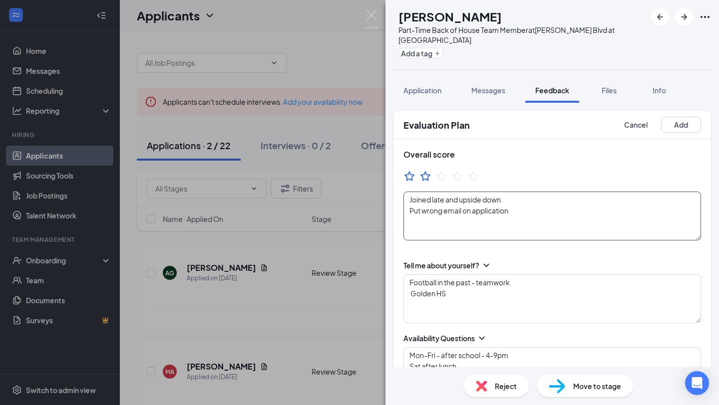
click at [552, 208] on textarea "Joined late and upside down Put wrong email on application" at bounding box center [551, 216] width 297 height 49
drag, startPoint x: 534, startPoint y: 225, endPoint x: 497, endPoint y: 222, distance: 38.0
click at [497, 224] on textarea "Joined late and upside down Put wrong email on application Nice kid, not a good…" at bounding box center [551, 216] width 297 height 49
type textarea "Joined late and upside down Put wrong email on application Nice kid, not a good…"
click at [679, 131] on button "Add" at bounding box center [681, 125] width 40 height 16
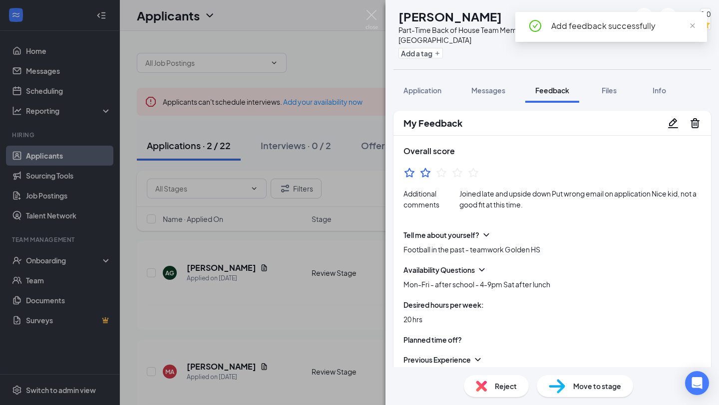
click at [493, 392] on div "Reject" at bounding box center [496, 386] width 65 height 22
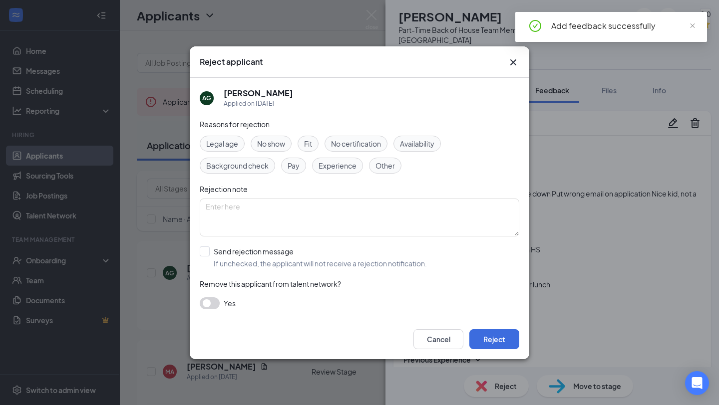
click at [313, 141] on div "Fit" at bounding box center [307, 144] width 21 height 16
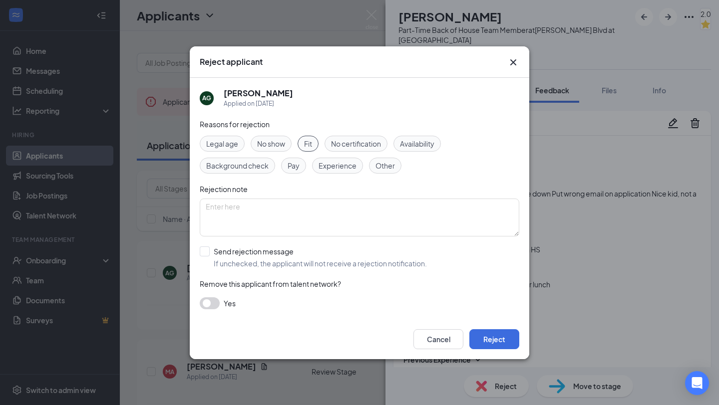
click at [407, 143] on span "Availability" at bounding box center [417, 143] width 34 height 11
click at [500, 340] on button "Reject" at bounding box center [494, 339] width 50 height 20
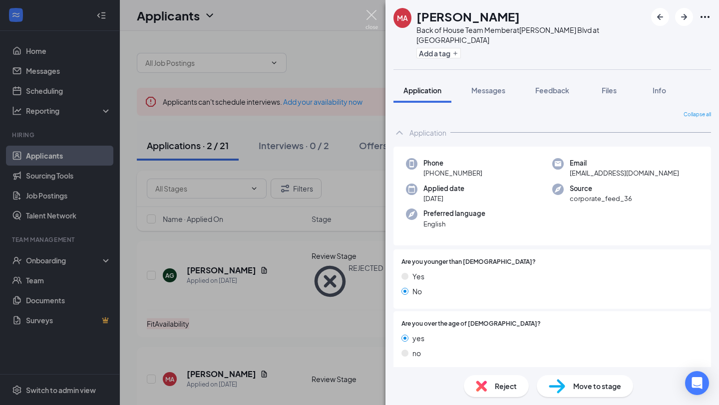
click at [371, 14] on img at bounding box center [371, 19] width 12 height 19
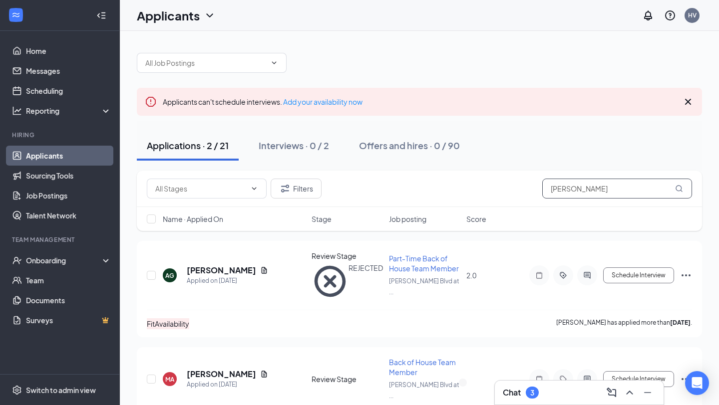
click at [615, 181] on input "[PERSON_NAME]" at bounding box center [617, 189] width 150 height 20
drag, startPoint x: 610, startPoint y: 189, endPoint x: 520, endPoint y: 177, distance: 90.6
click at [523, 180] on div "Filters [PERSON_NAME]" at bounding box center [419, 189] width 545 height 20
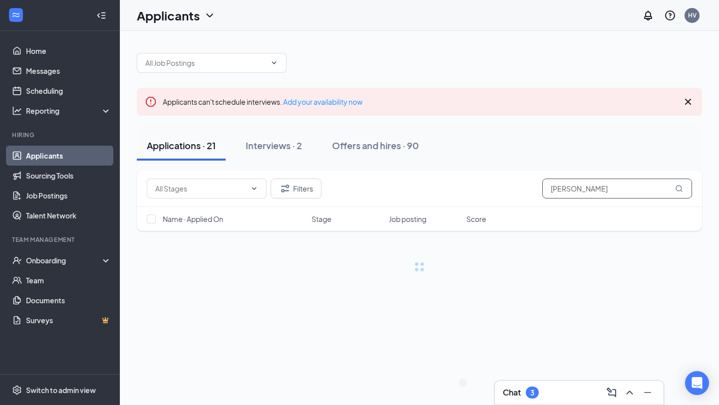
type input "bryson"
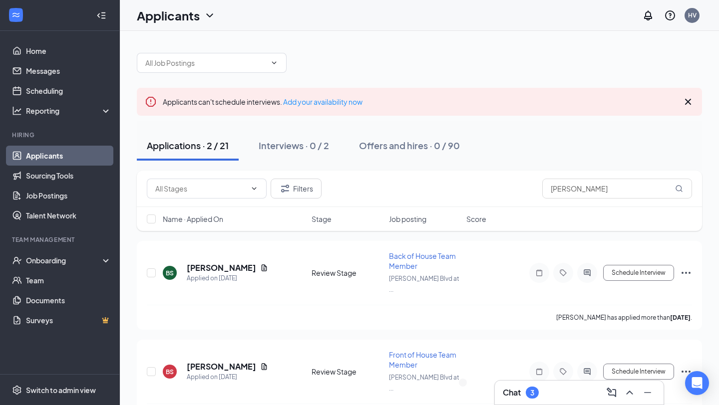
click at [558, 392] on div "Chat 3" at bounding box center [579, 393] width 153 height 16
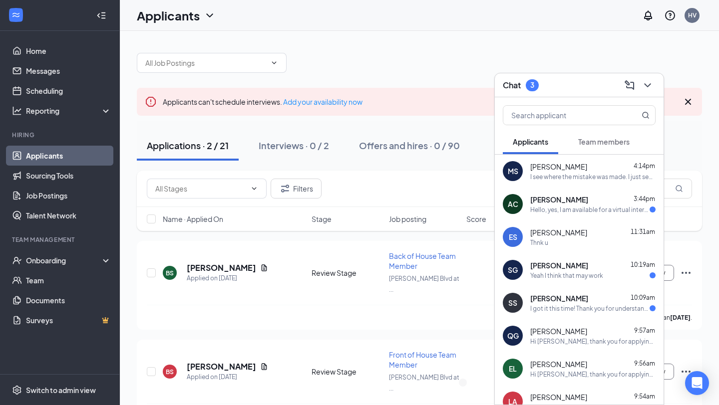
click at [598, 308] on div "I got it this time! Thank you for understanding and sending it to the new email!" at bounding box center [589, 308] width 119 height 8
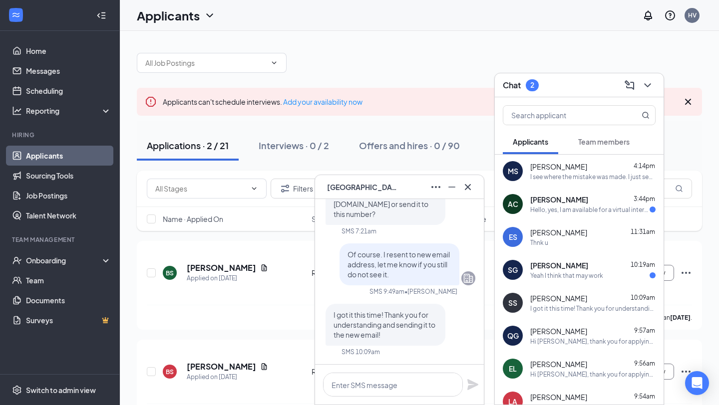
click at [656, 82] on div "Chat 2" at bounding box center [579, 85] width 169 height 24
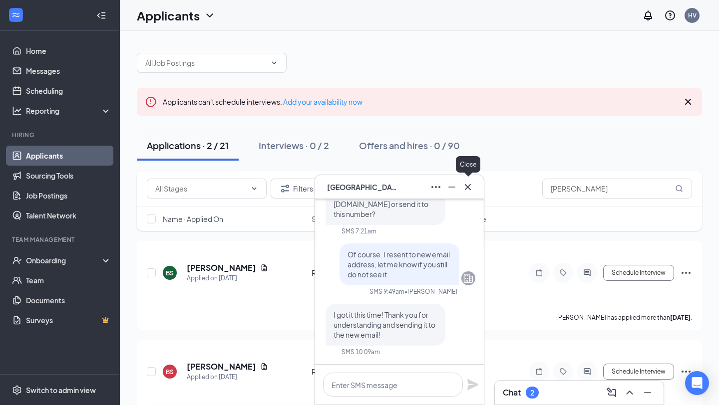
click at [472, 185] on icon "Cross" at bounding box center [468, 187] width 12 height 12
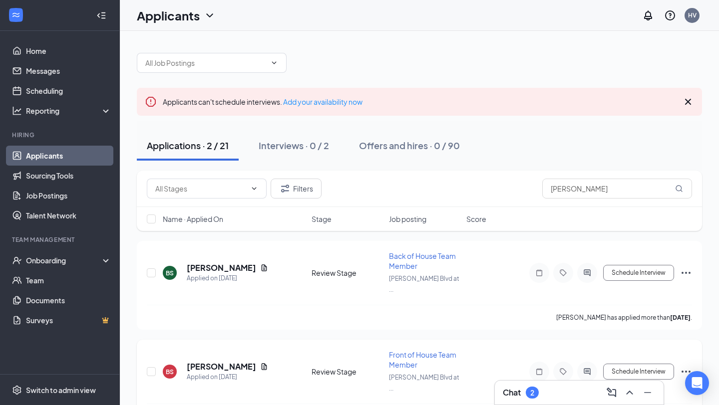
scroll to position [12, 0]
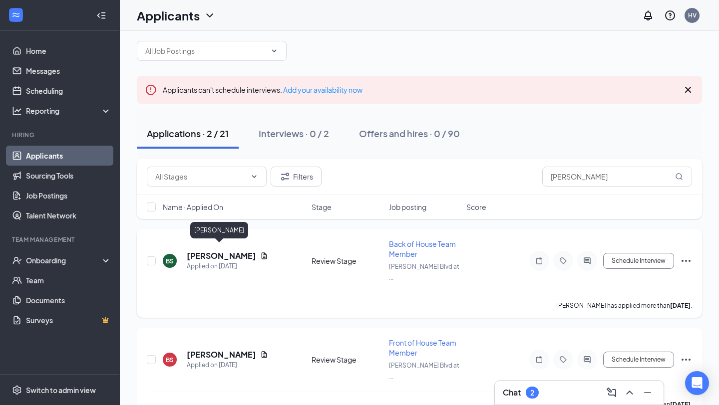
click at [212, 252] on h5 "[PERSON_NAME]" at bounding box center [221, 256] width 69 height 11
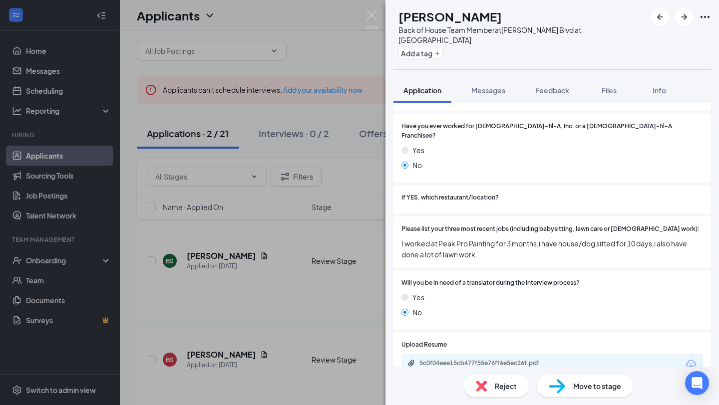
scroll to position [344, 0]
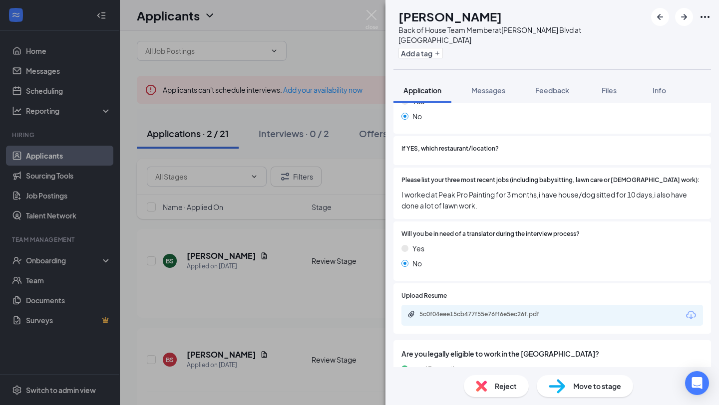
click at [479, 310] on div "5c0f04eee15cb477f55e76ff6e5ec26f.pdf" at bounding box center [489, 314] width 140 height 8
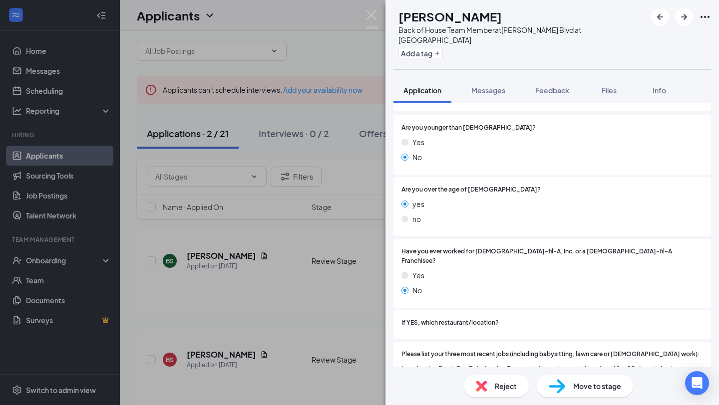
scroll to position [176, 0]
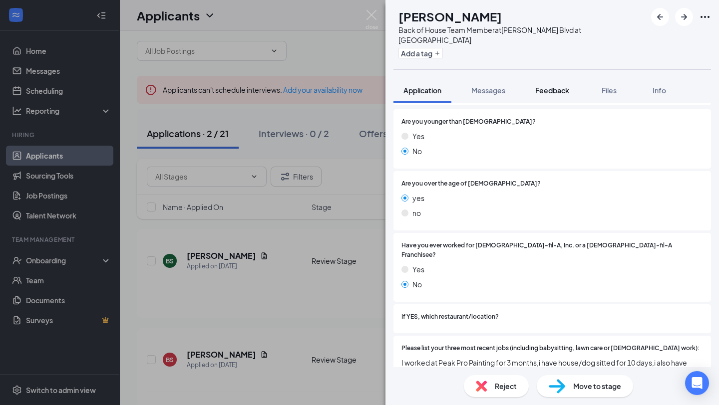
click at [547, 86] on span "Feedback" at bounding box center [552, 90] width 34 height 9
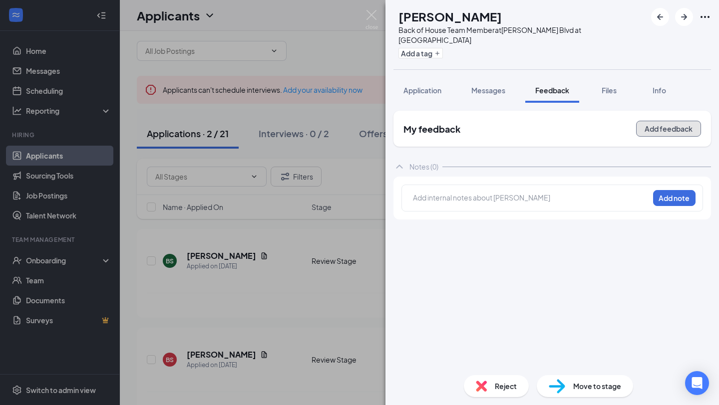
click at [644, 122] on button "Add feedback" at bounding box center [668, 129] width 65 height 16
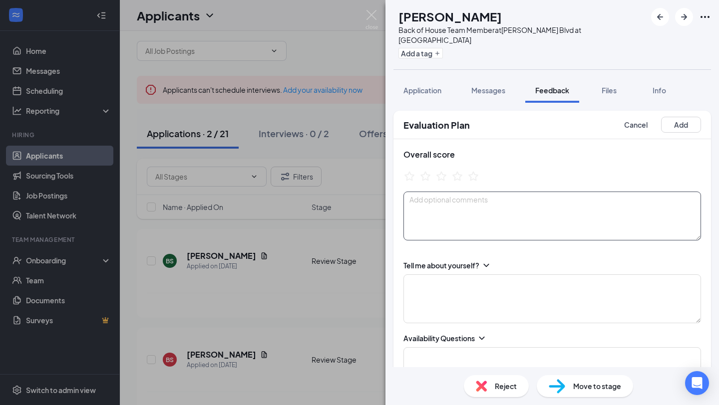
click at [460, 196] on textarea at bounding box center [551, 216] width 297 height 49
type textarea "applied for foh /boh"
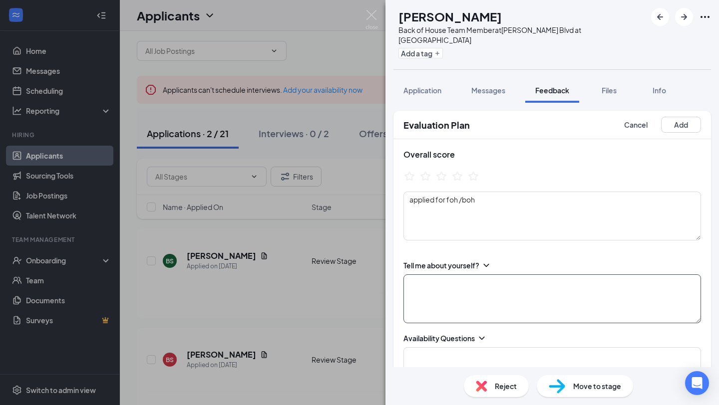
click at [455, 281] on textarea at bounding box center [551, 298] width 297 height 49
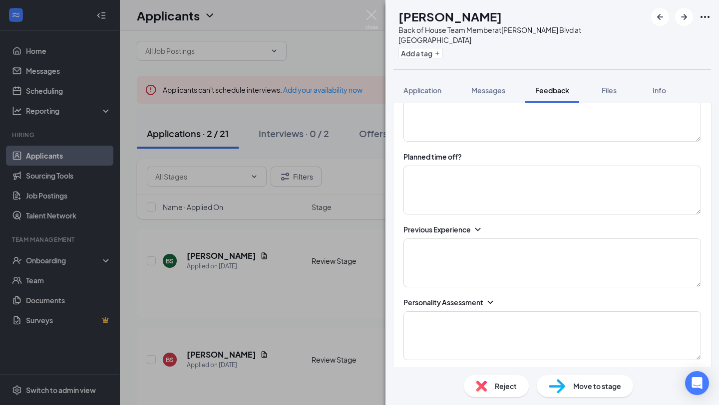
scroll to position [273, 0]
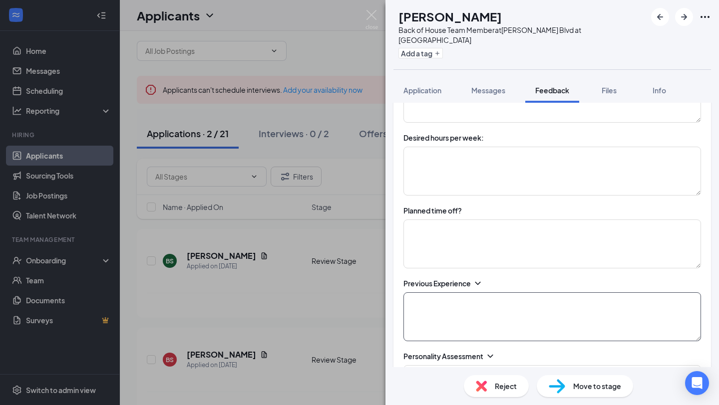
click at [443, 298] on textarea at bounding box center [551, 316] width 297 height 49
click at [474, 292] on textarea "last job helped with people -" at bounding box center [551, 316] width 297 height 49
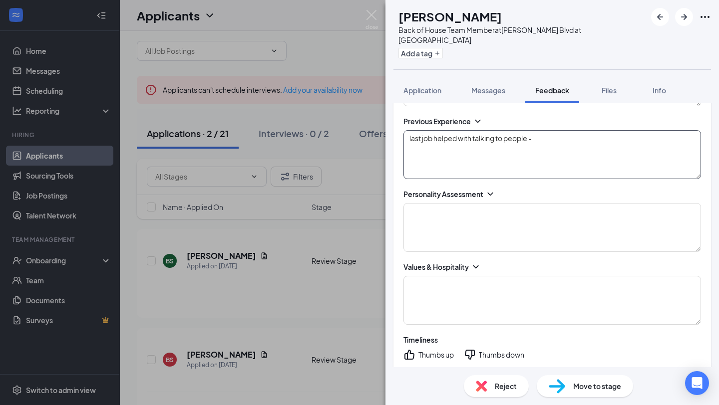
scroll to position [656, 0]
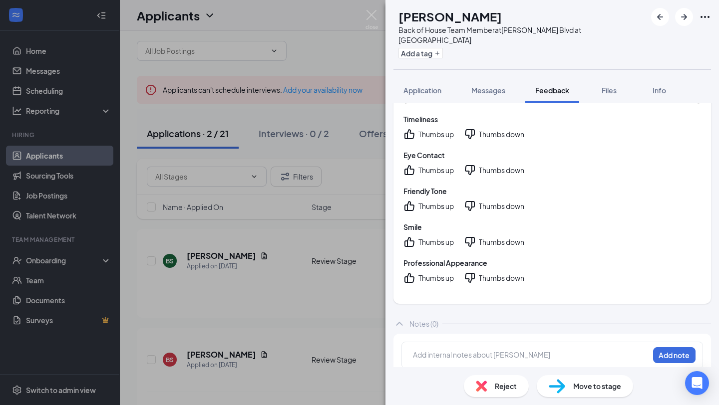
type textarea "last job helped with talking to people -"
click at [471, 236] on icon "ThumbsDown" at bounding box center [470, 242] width 12 height 12
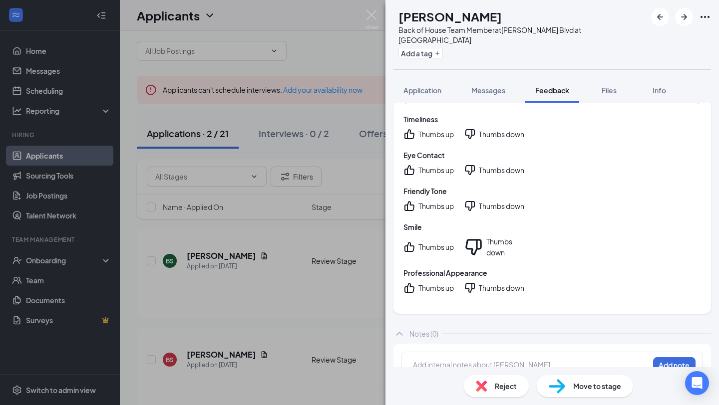
click at [474, 164] on icon "ThumbsDown" at bounding box center [470, 170] width 12 height 12
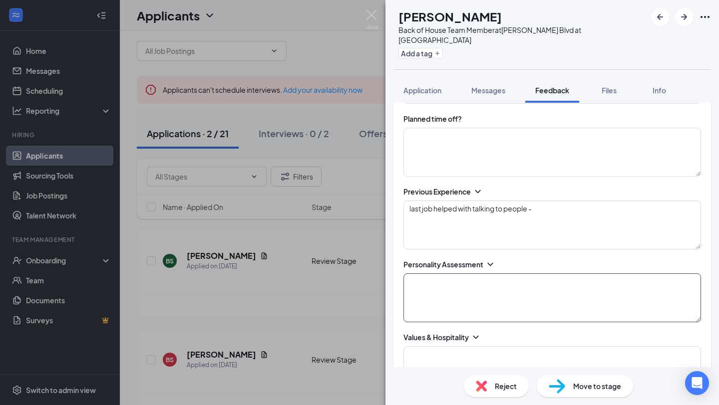
scroll to position [371, 0]
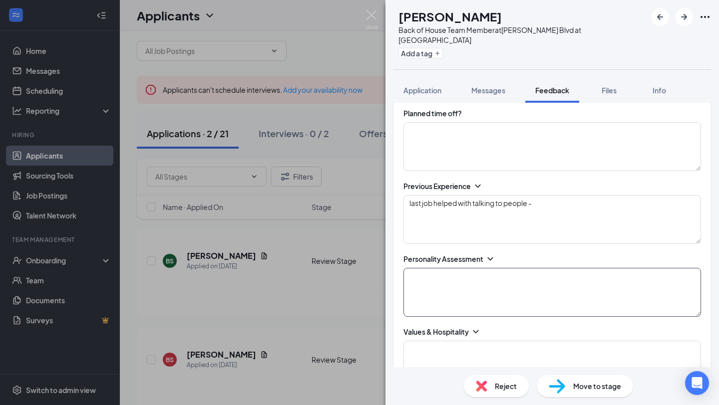
click at [453, 274] on textarea at bounding box center [551, 292] width 297 height 49
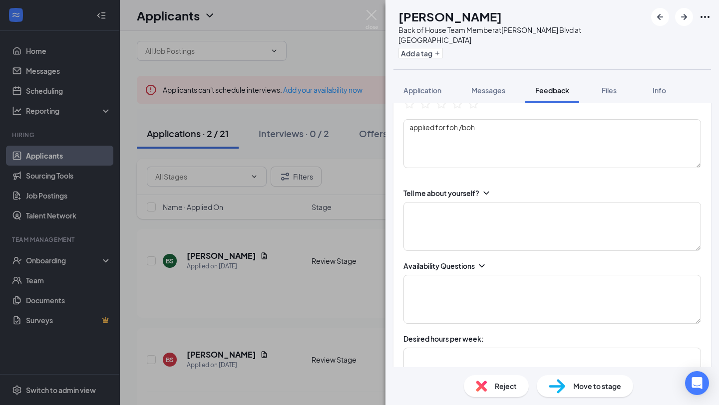
scroll to position [0, 0]
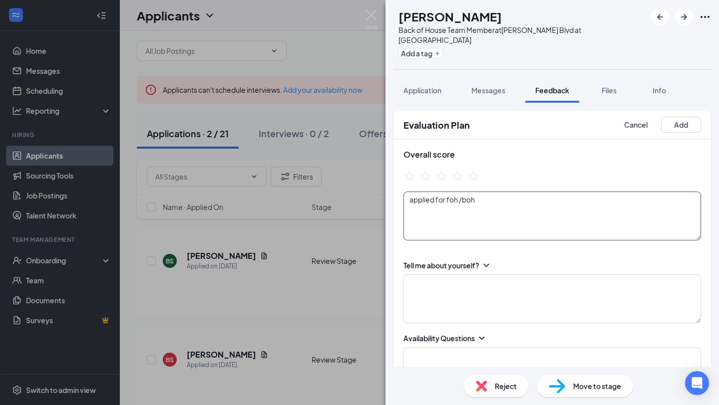
type textarea "flexible, organized,"
click at [413, 192] on textarea "applied for foh /boh" at bounding box center [551, 216] width 297 height 49
click at [407, 208] on textarea "Applied for foh /boh" at bounding box center [551, 216] width 297 height 49
type textarea "Applied for foh /boh Junior"
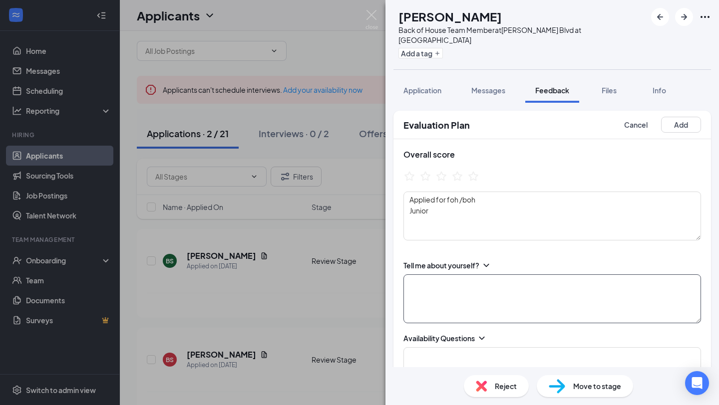
click at [436, 287] on textarea at bounding box center [551, 298] width 297 height 49
type textarea "Junior at Awest -"
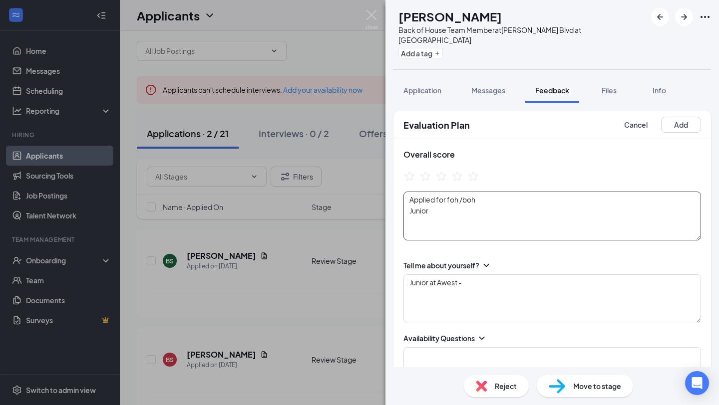
drag, startPoint x: 433, startPoint y: 201, endPoint x: 398, endPoint y: 201, distance: 34.9
click at [400, 201] on div "Overall score Applied for foh /boh Junior" at bounding box center [551, 194] width 317 height 111
type textarea "Applied for foh /boh"
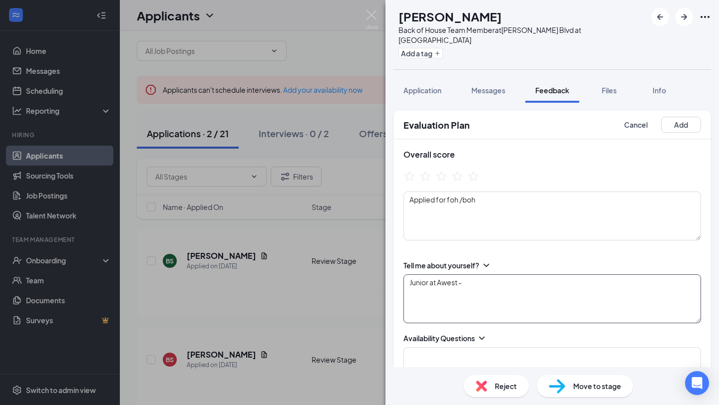
click at [478, 279] on textarea "Junior at Awest -" at bounding box center [551, 298] width 297 height 49
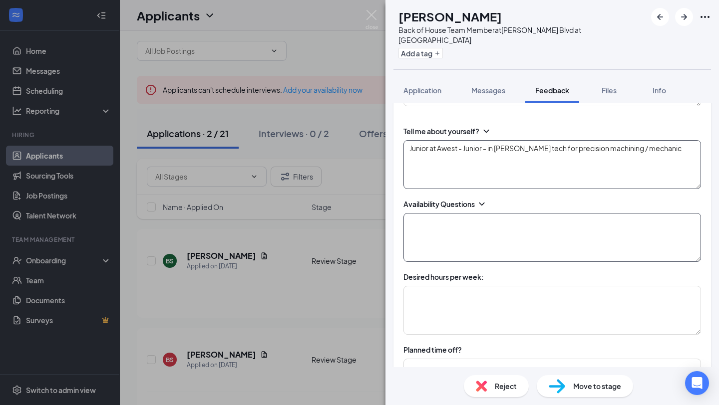
scroll to position [151, 0]
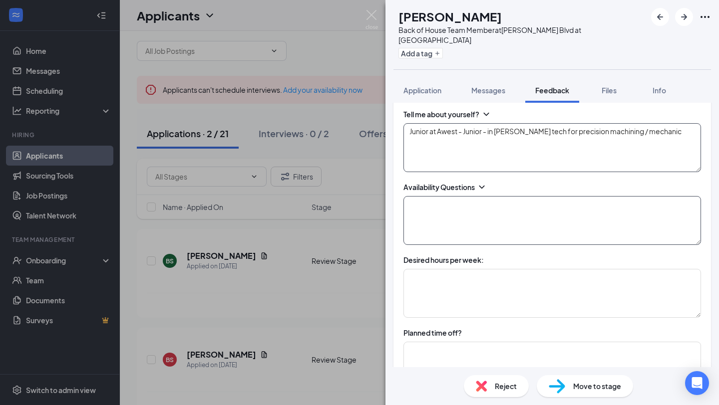
type textarea "Junior at Awest - Junior - in Warren tech for precision machining / mechanic"
click at [471, 221] on textarea at bounding box center [551, 220] width 297 height 49
type textarea "A"
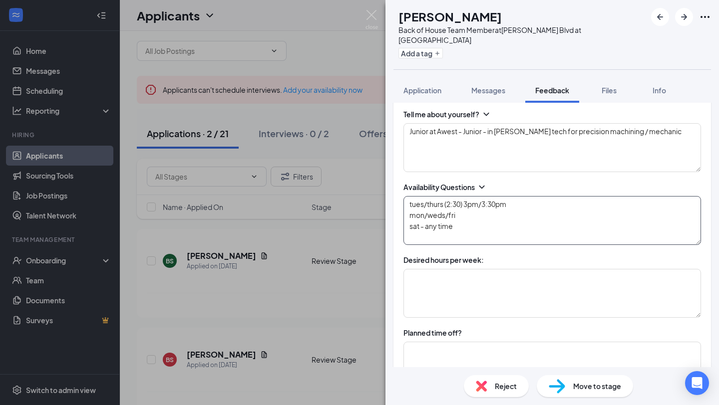
click at [465, 206] on textarea "tues/thurs (2:30) 3pm/3:30pm mon/weds/fri sat - any time" at bounding box center [551, 220] width 297 height 49
click at [483, 196] on textarea "tues/thurs (2:30) 3pm/3:30pm mon/weds/fri - 4pm - sat - any time" at bounding box center [551, 220] width 297 height 49
click at [465, 209] on textarea "tues/thurs (2:30) 3:30pm mon/weds/fri - 4pm - sat - any time" at bounding box center [551, 220] width 297 height 49
click at [493, 203] on textarea "tues/thurs (2:30) 3:30pm mon/weds/fri - 4:30pm - sat - any time" at bounding box center [551, 220] width 297 height 49
click at [467, 215] on textarea "tues/thurs (2:30) 3:30pm mon/weds/fri - 4:30pm - close - every now and then -pr…" at bounding box center [551, 220] width 297 height 49
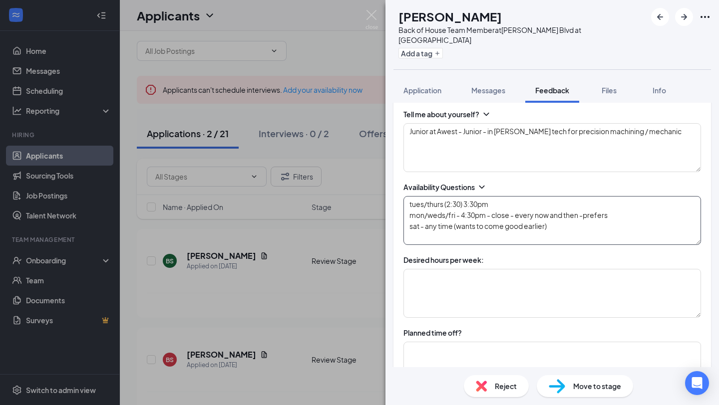
click at [621, 208] on textarea "tues/thurs (2:30) 3:30pm mon/weds/fri - 4:30pm - close - every now and then -pr…" at bounding box center [551, 220] width 297 height 49
click at [583, 208] on textarea "tues/thurs (2:30) 3:30pm mon/weds/fri - 4:30pm - close - every now and then -pr…" at bounding box center [551, 220] width 297 height 49
click at [613, 206] on textarea "tues/thurs (2:30) 3:30pm mon/weds/fri - 4:30pm - close - every now and then - p…" at bounding box center [551, 220] width 297 height 49
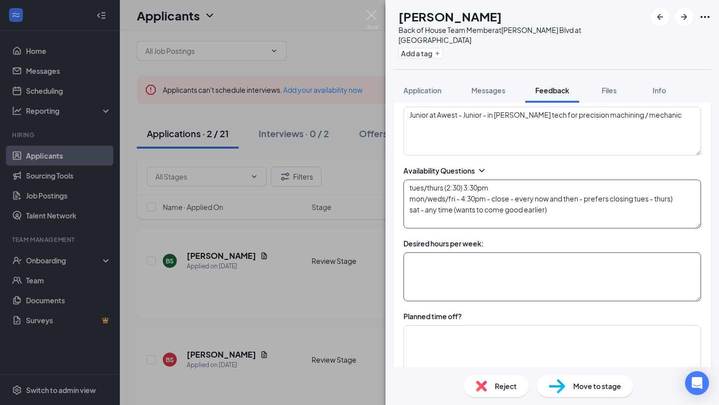
scroll to position [170, 0]
type textarea "tues/thurs (2:30) 3:30pm mon/weds/fri - 4:30pm - close - every now and then - p…"
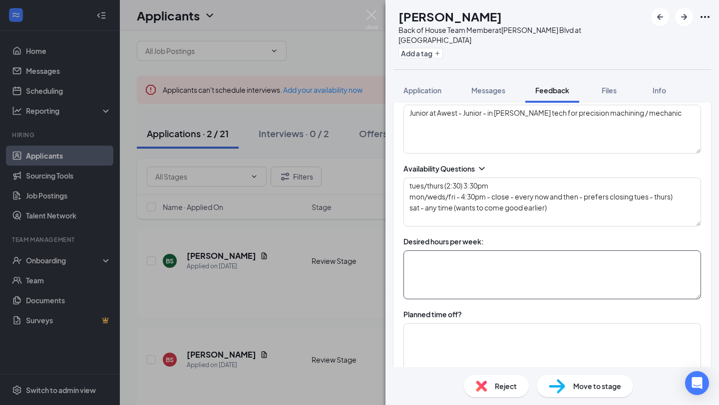
click at [487, 251] on textarea at bounding box center [551, 275] width 297 height 49
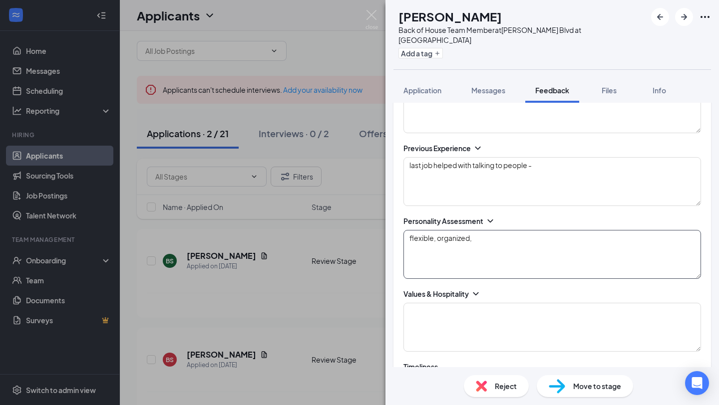
scroll to position [412, 0]
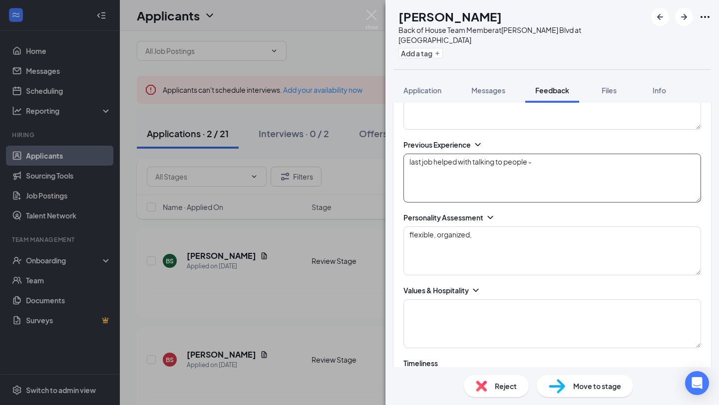
type textarea "20"
click at [543, 158] on textarea "last job helped with talking to people -" at bounding box center [551, 178] width 297 height 49
click at [412, 166] on textarea "last job helped with talking to people - sales door to door - 3 months other th…" at bounding box center [551, 178] width 297 height 49
click at [411, 156] on textarea "last job helped with talking to people - sales door to door - 3 months Other th…" at bounding box center [551, 178] width 297 height 49
click at [464, 163] on textarea "Last job helped with talking to people - sales door to door - 3 months Other th…" at bounding box center [551, 178] width 297 height 49
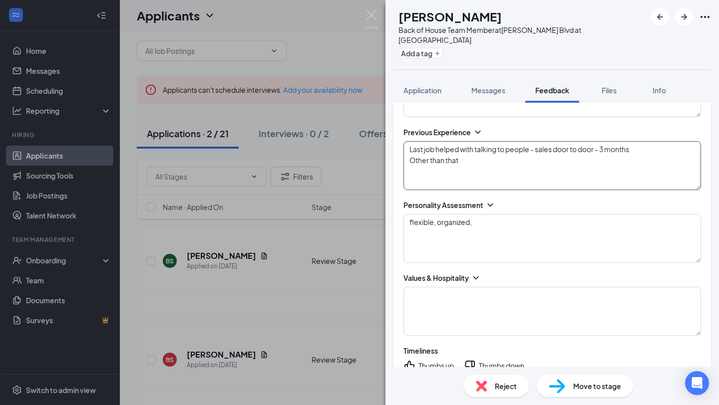
scroll to position [427, 0]
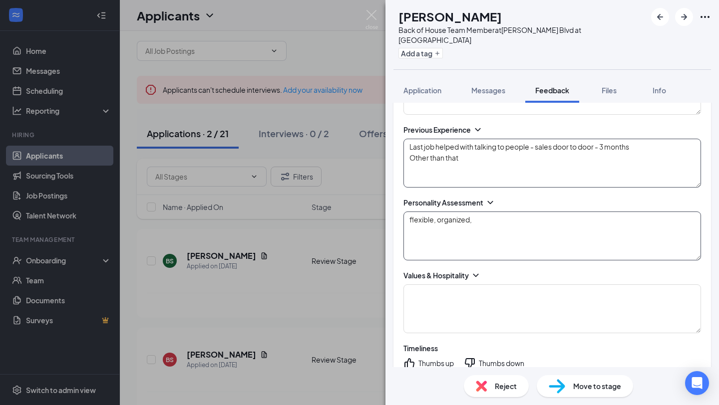
type textarea "Last job helped with talking to people - sales door to door - 3 months Other th…"
click at [494, 212] on textarea "flexible, organized," at bounding box center [551, 236] width 297 height 49
type textarea "flexible, organized, hard working,"
click at [487, 150] on textarea "Last job helped with talking to people - sales door to door - 3 months Other th…" at bounding box center [551, 163] width 297 height 49
type textarea "Last job helped with talking to people - sales door to door - 3 months Other th…"
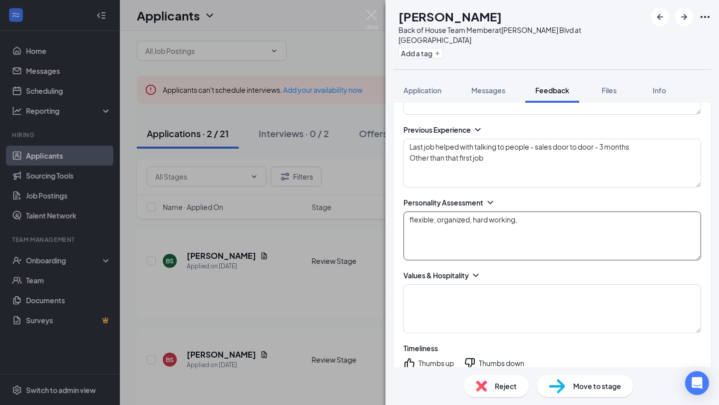
click at [530, 212] on textarea "flexible, organized, hard working," at bounding box center [551, 236] width 297 height 49
click at [410, 212] on textarea "flexible, organized, hard working, A/B student, positive person weakness -" at bounding box center [551, 236] width 297 height 49
click at [455, 222] on textarea "S - flexible, organized, hard working, A/B student, positive person weakness -" at bounding box center [551, 236] width 297 height 49
drag, startPoint x: 513, startPoint y: 223, endPoint x: 453, endPoint y: 223, distance: 59.9
click at [453, 223] on textarea "S - flexible, organized, hard working, A/B student, positive person weakness - …" at bounding box center [551, 236] width 297 height 49
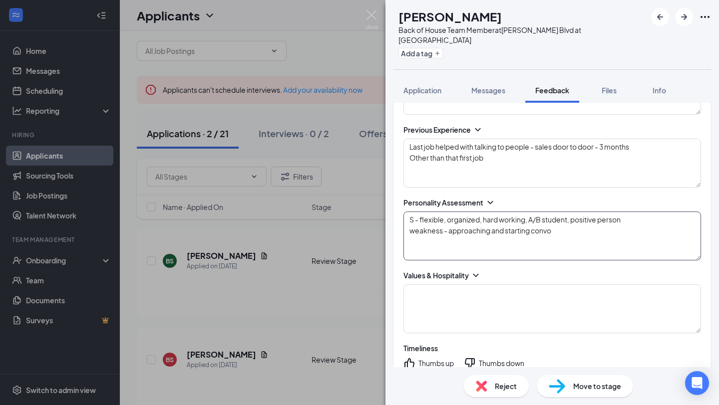
click at [561, 228] on textarea "S - flexible, organized, hard working, A/B student, positive person weakness - …" at bounding box center [551, 236] width 297 height 49
click at [415, 223] on textarea "S - flexible, organized, hard working, A/B student, positive person weakness - …" at bounding box center [551, 236] width 297 height 49
type textarea "S - flexible, organized, hard working, A/B student, positive person Weakness - …"
click at [443, 289] on textarea at bounding box center [551, 308] width 297 height 49
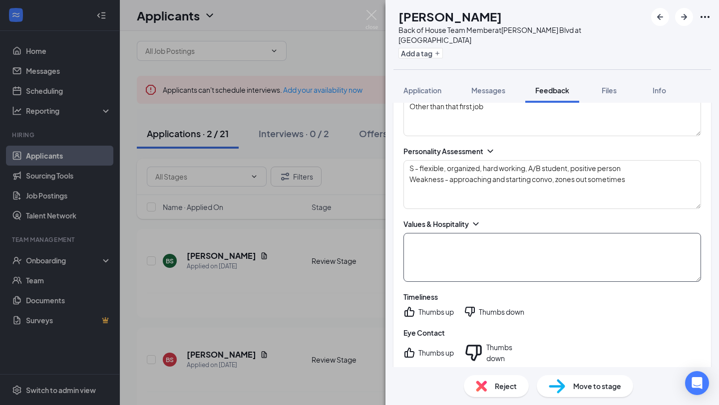
scroll to position [499, 0]
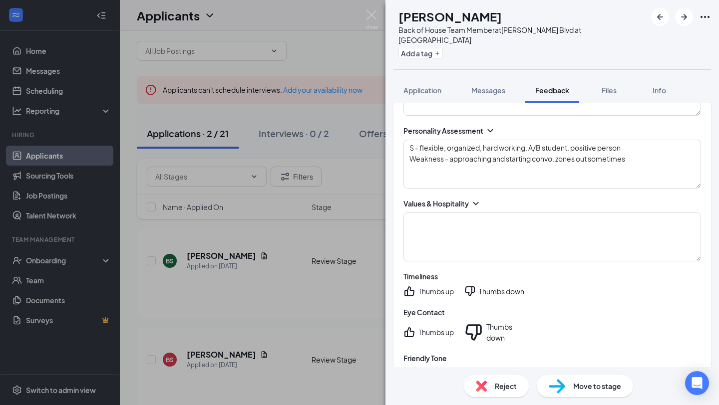
click at [410, 286] on icon "ThumbsUp" at bounding box center [409, 291] width 10 height 10
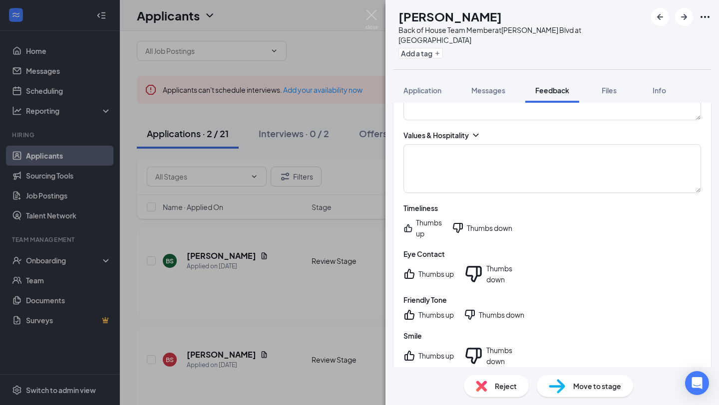
scroll to position [578, 0]
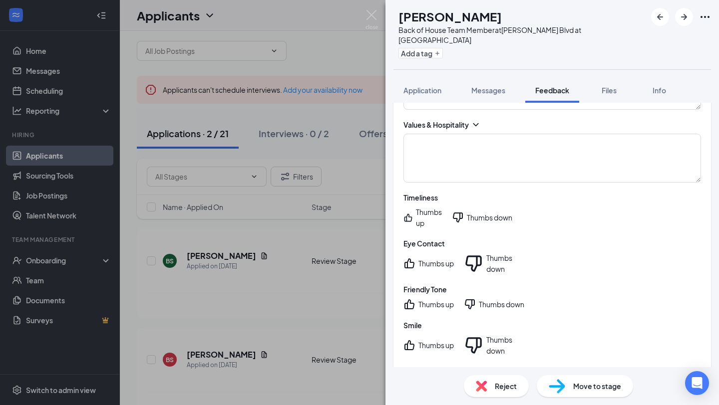
click at [413, 258] on icon "ThumbsUp" at bounding box center [409, 264] width 12 height 12
click at [406, 298] on icon "ThumbsUp" at bounding box center [409, 304] width 12 height 12
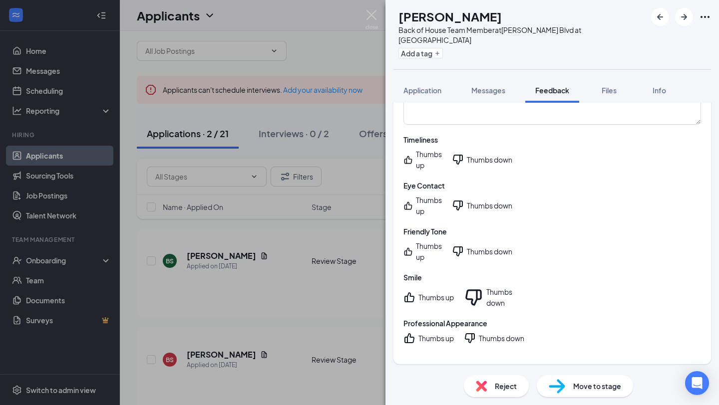
scroll to position [656, 0]
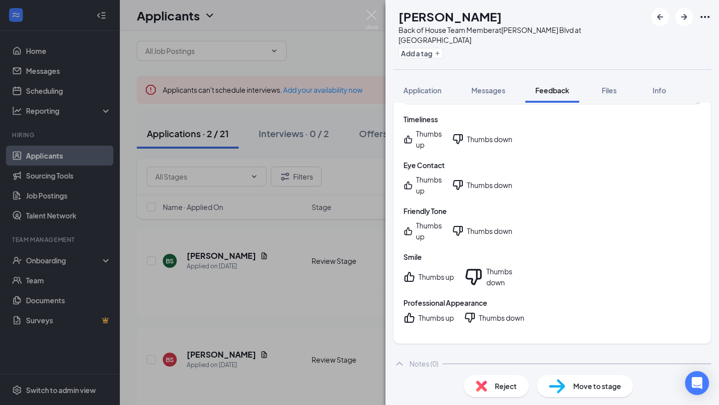
click at [472, 313] on icon "ThumbsDown" at bounding box center [470, 318] width 10 height 10
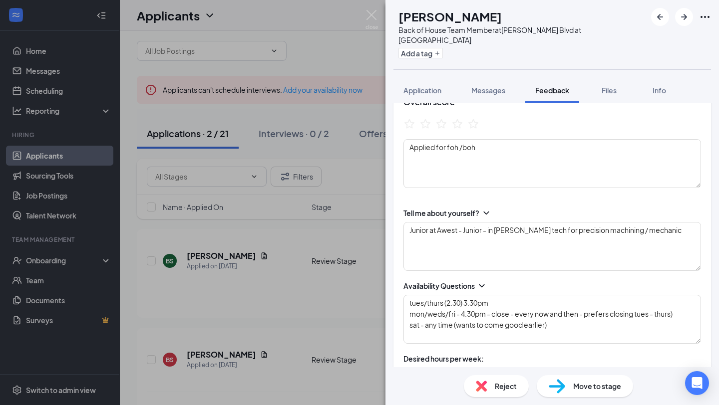
scroll to position [0, 0]
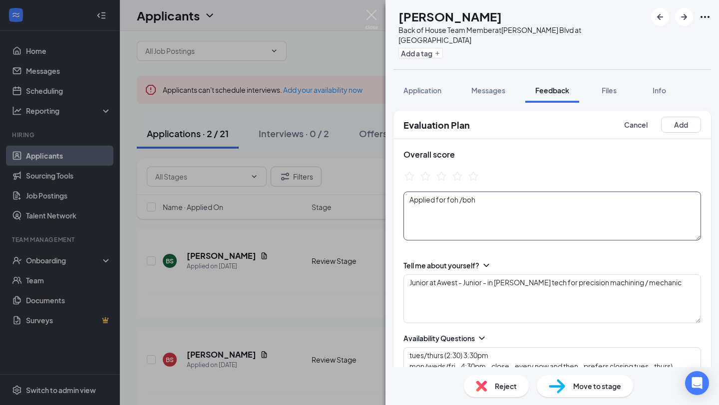
click at [482, 192] on textarea "Applied for foh /boh" at bounding box center [551, 216] width 297 height 49
type textarea "Applied for foh /boh - would move forward for foh"
click at [455, 170] on icon "StarBorder" at bounding box center [457, 176] width 13 height 13
click at [691, 117] on button "Add" at bounding box center [681, 125] width 40 height 16
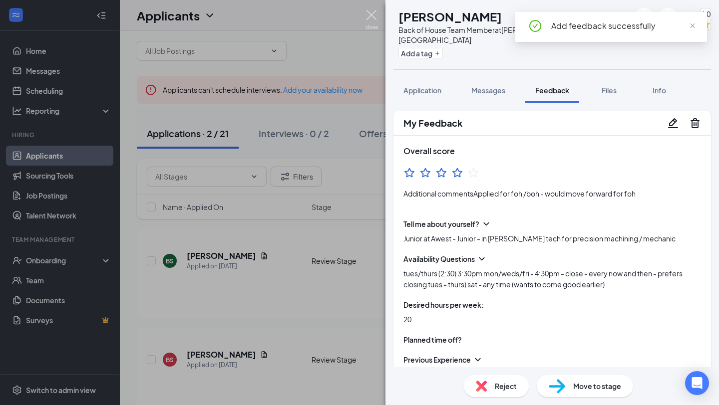
drag, startPoint x: 371, startPoint y: 17, endPoint x: 371, endPoint y: 46, distance: 28.9
click at [371, 17] on img at bounding box center [371, 19] width 12 height 19
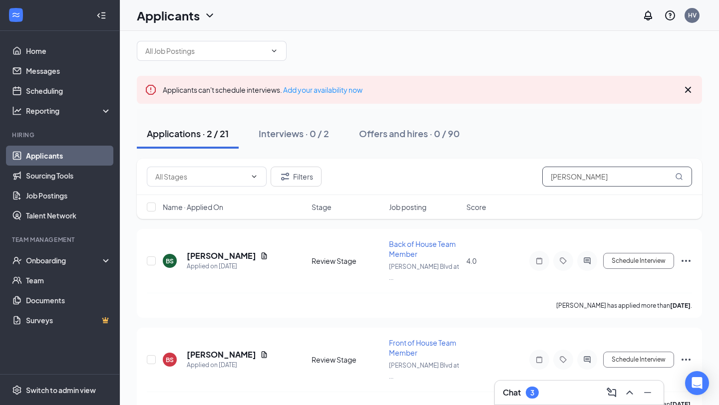
drag, startPoint x: 587, startPoint y: 179, endPoint x: 465, endPoint y: 173, distance: 122.4
click at [468, 173] on div "Filters bryson" at bounding box center [419, 177] width 545 height 20
type input "[PERSON_NAME]"
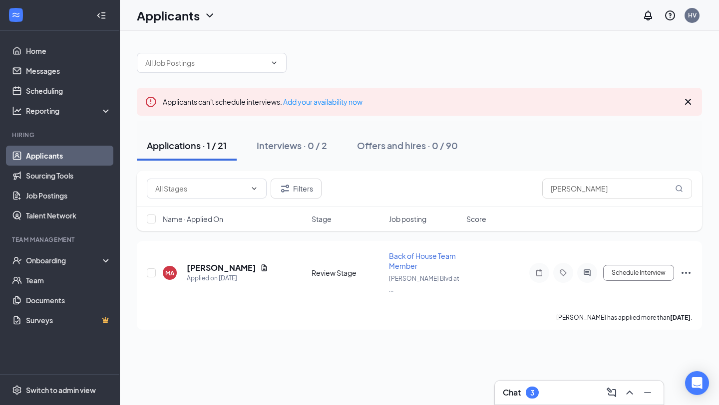
click at [522, 402] on div "Chat 3" at bounding box center [579, 393] width 169 height 24
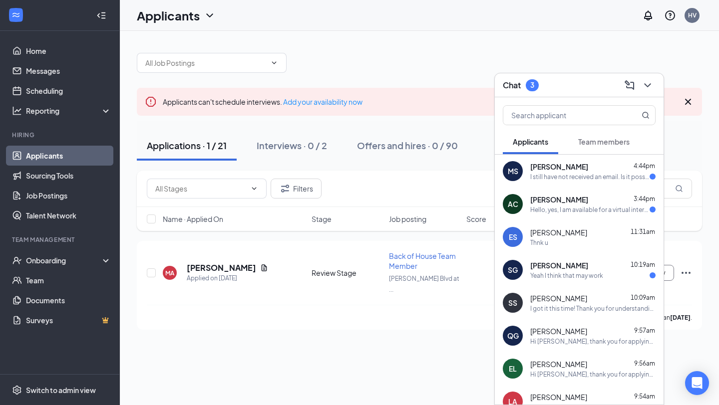
click at [555, 177] on div "I still have not received an email. Is it possible to send the link here via te…" at bounding box center [589, 177] width 119 height 8
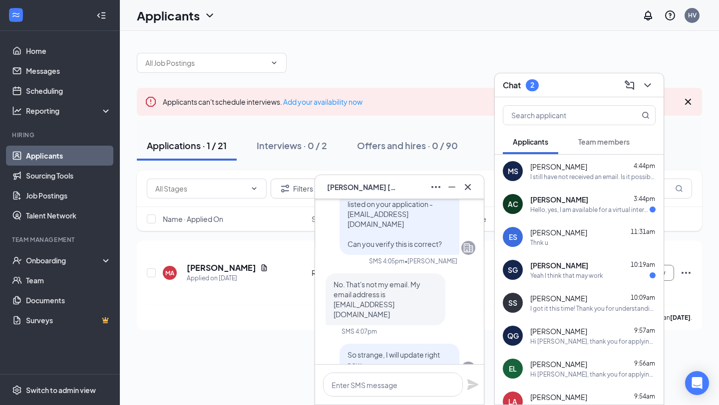
scroll to position [-325, 0]
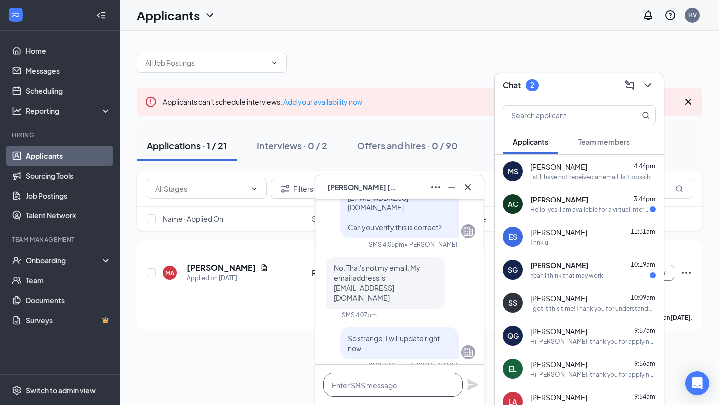
click at [386, 379] on textarea at bounding box center [393, 385] width 140 height 24
paste textarea "[URL][DOMAIN_NAME]"
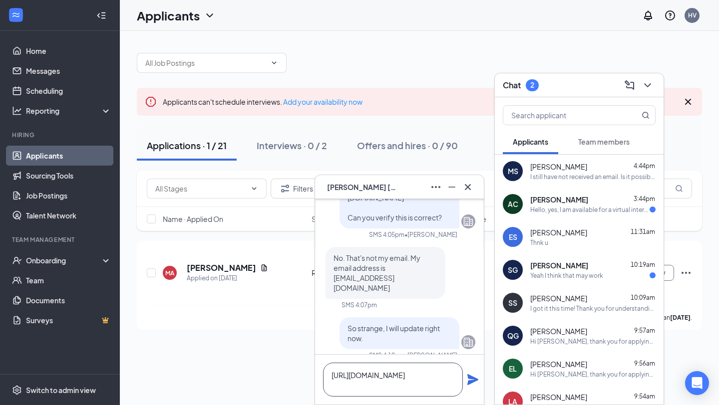
scroll to position [-335, 0]
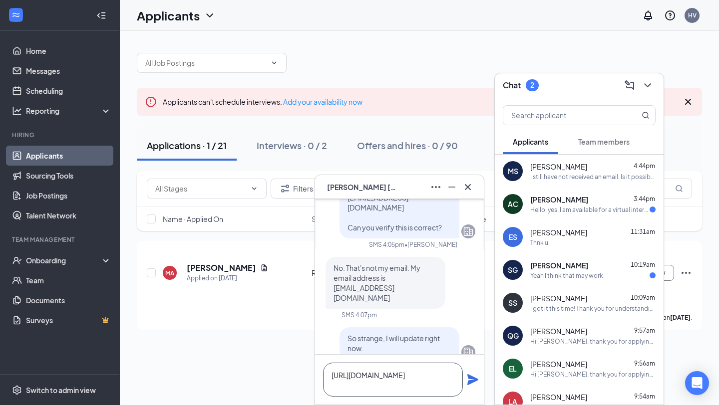
type textarea "[URL][DOMAIN_NAME]"
click at [471, 382] on icon "Plane" at bounding box center [472, 379] width 11 height 11
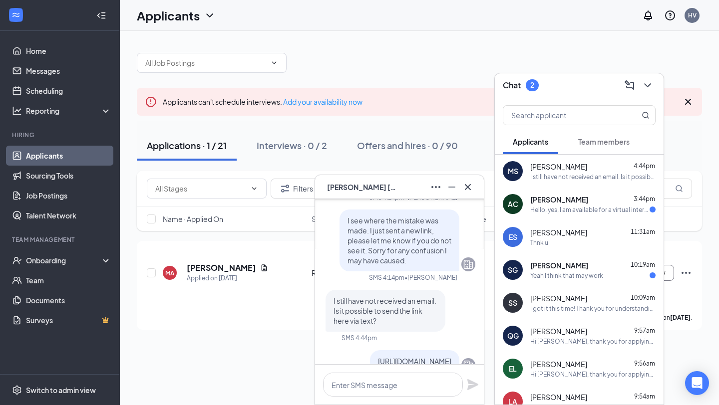
scroll to position [0, 0]
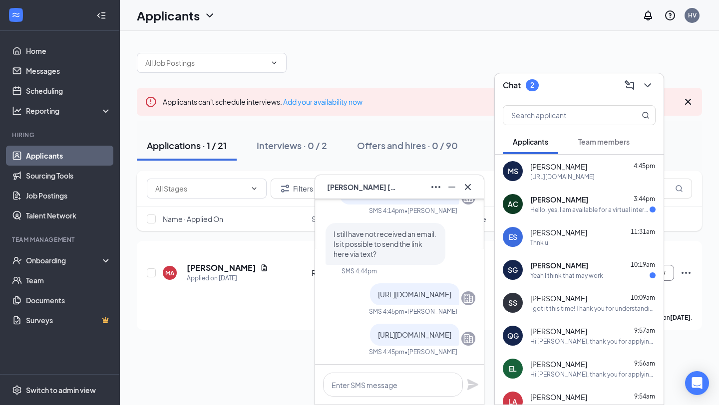
click at [465, 192] on icon "Cross" at bounding box center [468, 187] width 12 height 12
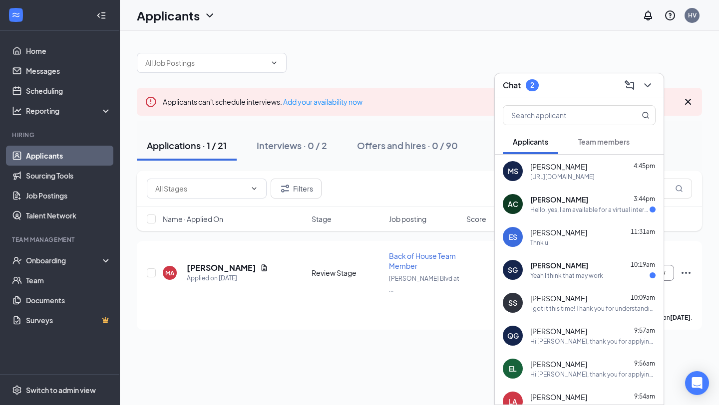
click at [594, 177] on div "[URL][DOMAIN_NAME]" at bounding box center [562, 177] width 64 height 8
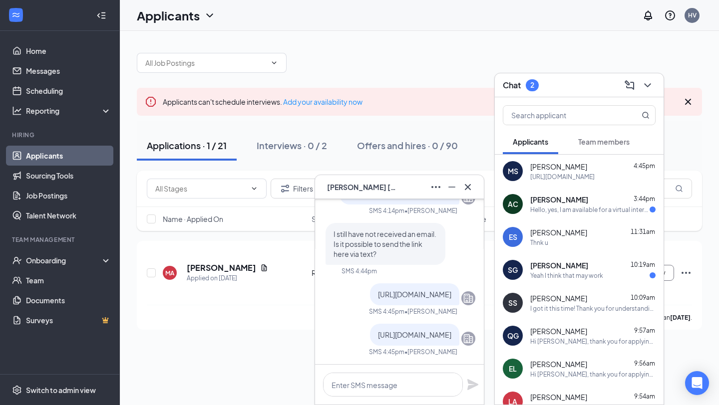
click at [469, 187] on icon "Cross" at bounding box center [468, 187] width 12 height 12
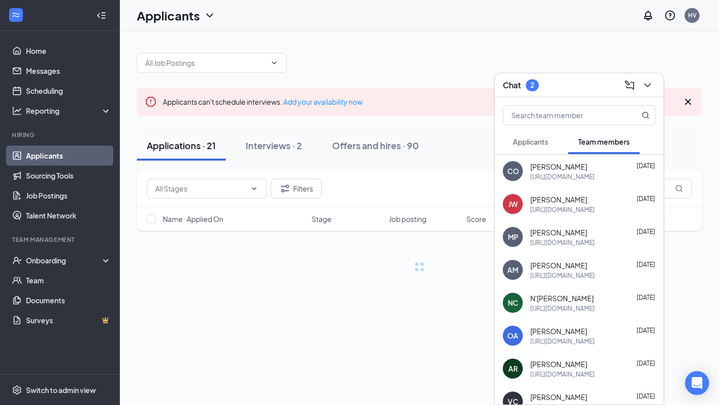
click at [526, 141] on span "Applicants" at bounding box center [530, 141] width 35 height 9
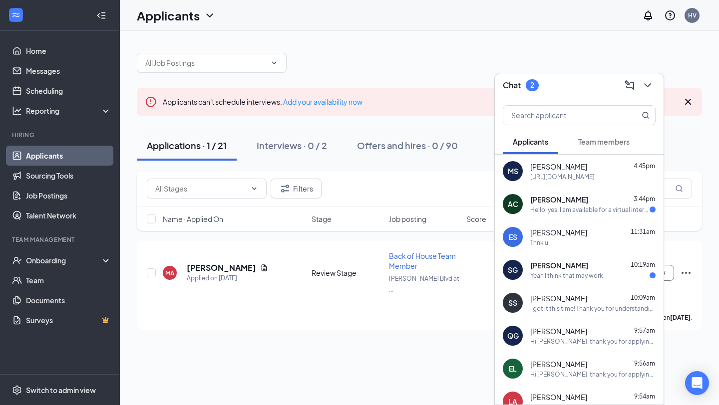
click at [551, 244] on div "Thnk u" at bounding box center [592, 243] width 125 height 8
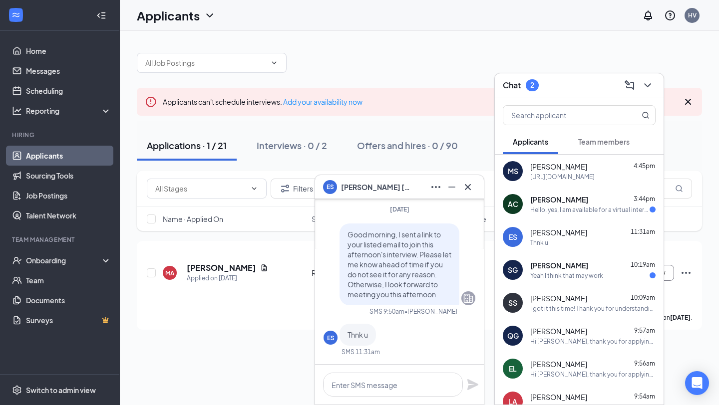
click at [594, 246] on div "Thnk u" at bounding box center [592, 243] width 125 height 8
click at [648, 86] on icon "ChevronDown" at bounding box center [647, 85] width 12 height 12
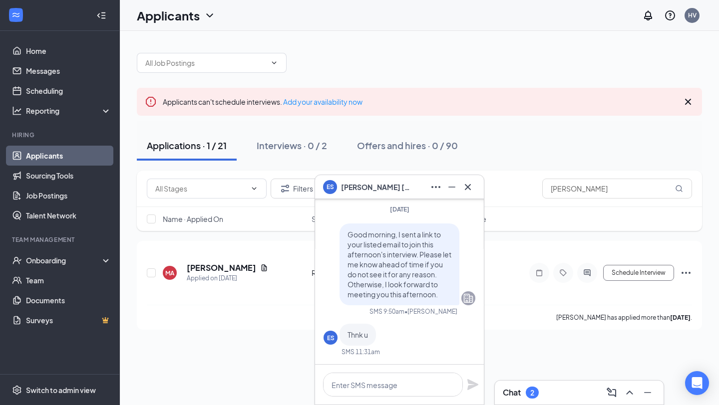
click at [688, 102] on icon "Cross" at bounding box center [688, 102] width 6 height 6
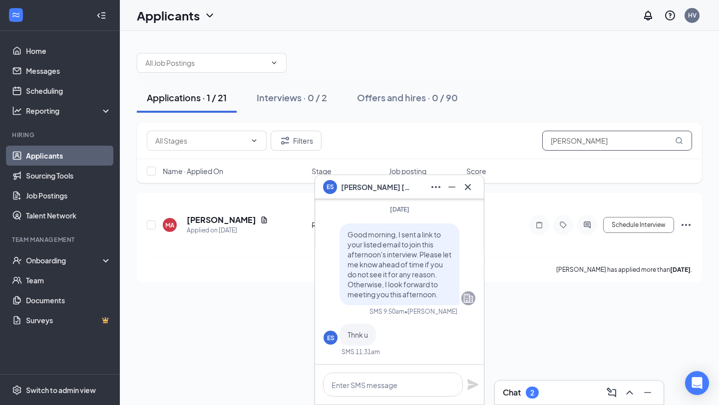
drag, startPoint x: 625, startPoint y: 138, endPoint x: 533, endPoint y: 138, distance: 91.8
click at [535, 138] on div "Filters [PERSON_NAME]" at bounding box center [419, 141] width 545 height 20
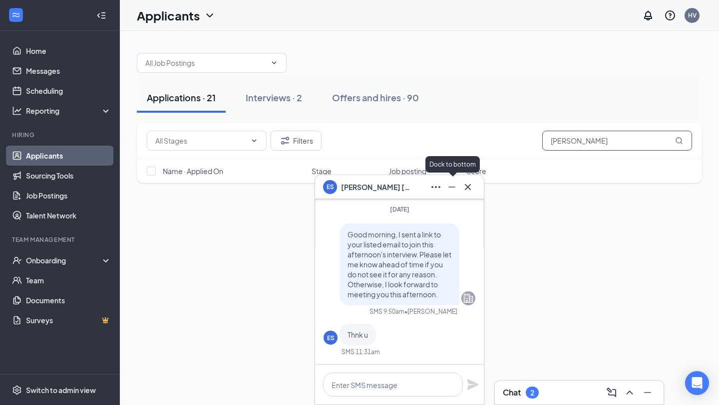
type input "[PERSON_NAME]"
click at [455, 193] on icon "Minimize" at bounding box center [452, 187] width 12 height 12
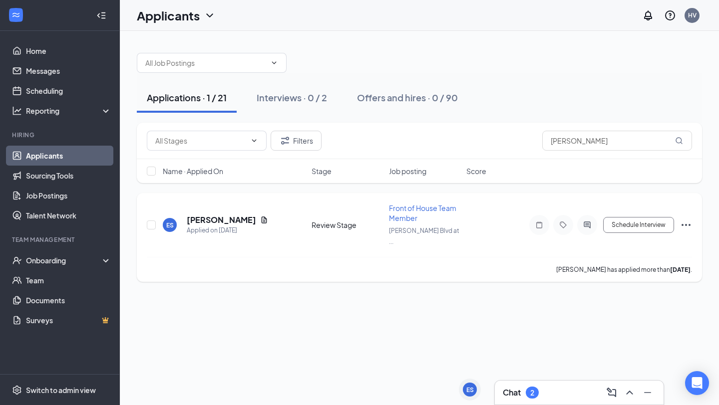
click at [682, 224] on icon "Ellipses" at bounding box center [685, 225] width 9 height 2
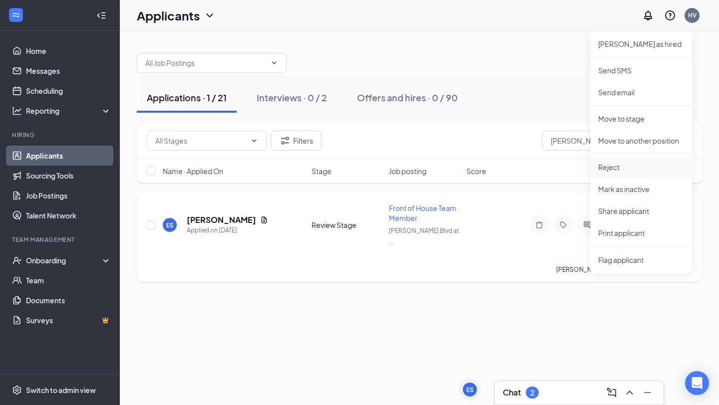
click at [633, 166] on p "Reject" at bounding box center [641, 167] width 86 height 10
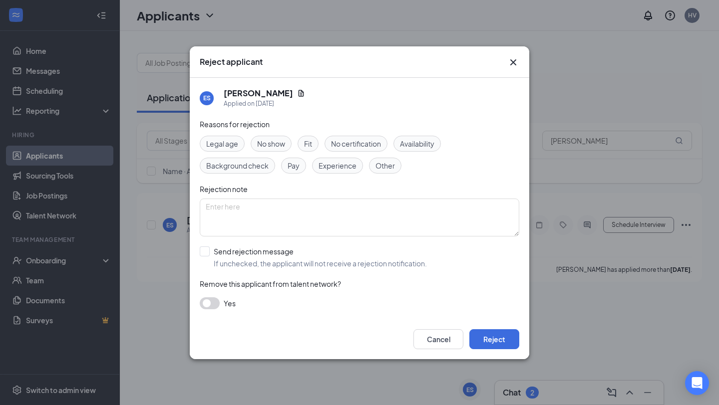
click at [270, 141] on span "No show" at bounding box center [271, 143] width 28 height 11
click at [285, 201] on textarea at bounding box center [359, 218] width 319 height 38
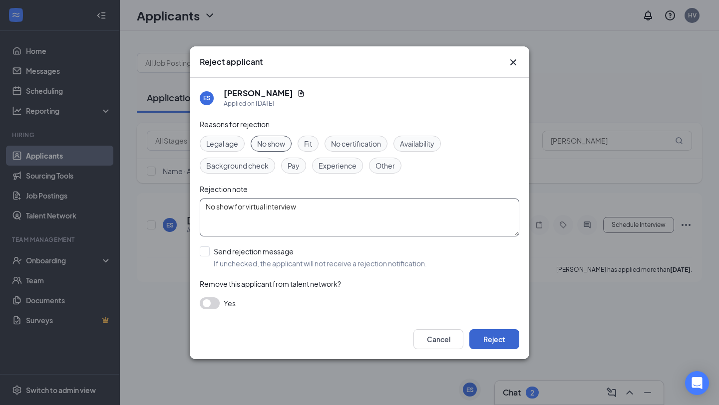
type textarea "No show for virtual interview"
click at [489, 347] on button "Reject" at bounding box center [494, 339] width 50 height 20
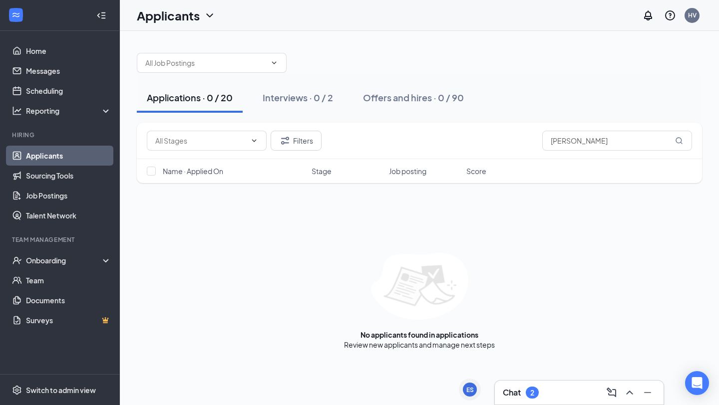
click at [583, 397] on div "Chat 2" at bounding box center [579, 393] width 153 height 16
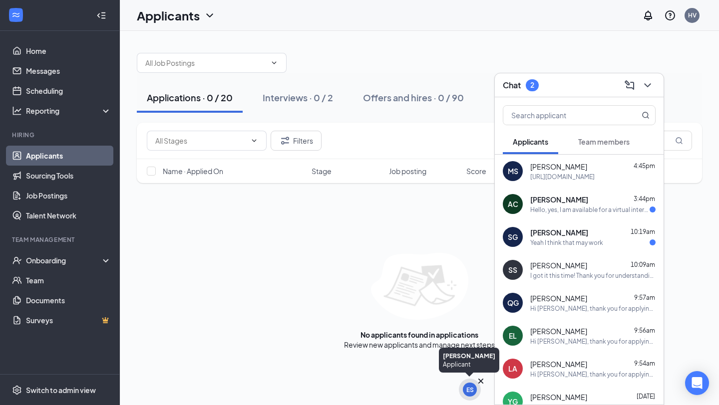
click at [470, 396] on div "ES" at bounding box center [470, 390] width 14 height 14
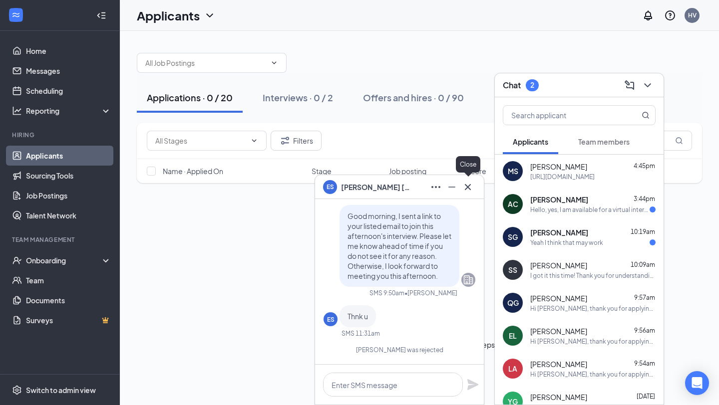
click at [472, 185] on icon "Cross" at bounding box center [468, 187] width 12 height 12
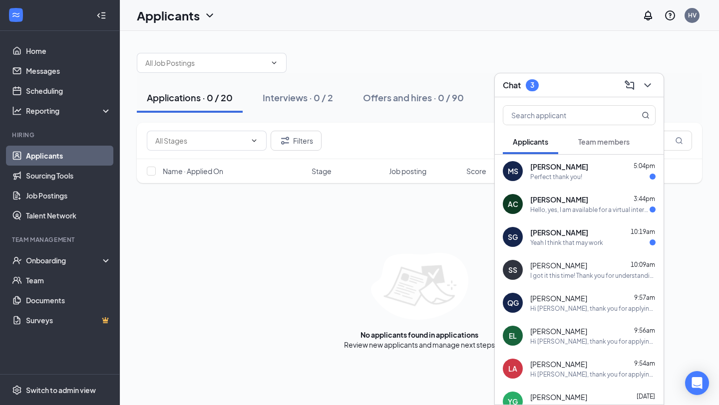
click at [579, 178] on div "Perfect thank you!" at bounding box center [556, 177] width 52 height 8
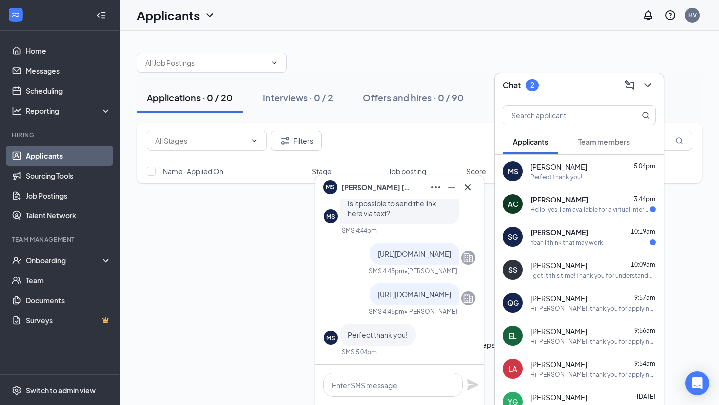
click at [585, 210] on div "Hello, yes, I am available for a virtual interview [DATE] at 4:15 pm thank you" at bounding box center [589, 210] width 119 height 8
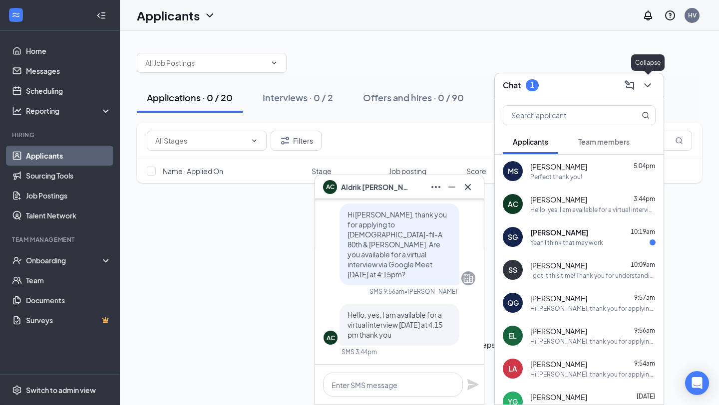
click at [648, 80] on icon "ChevronDown" at bounding box center [647, 85] width 12 height 12
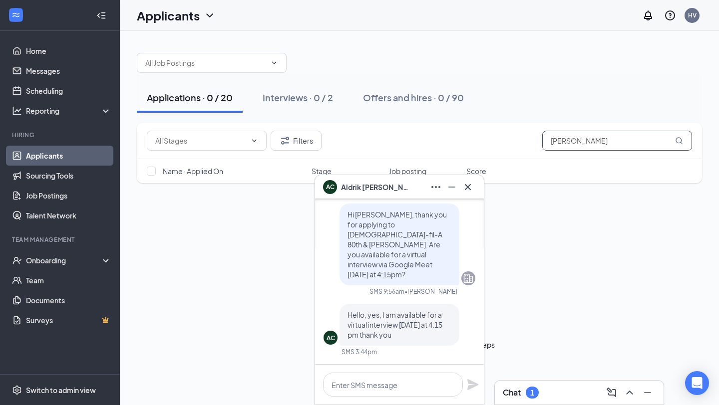
drag, startPoint x: 618, startPoint y: 146, endPoint x: 469, endPoint y: 144, distance: 149.2
click at [470, 145] on div "Filters [PERSON_NAME]" at bounding box center [419, 141] width 545 height 20
type input "e"
type input "aldrik"
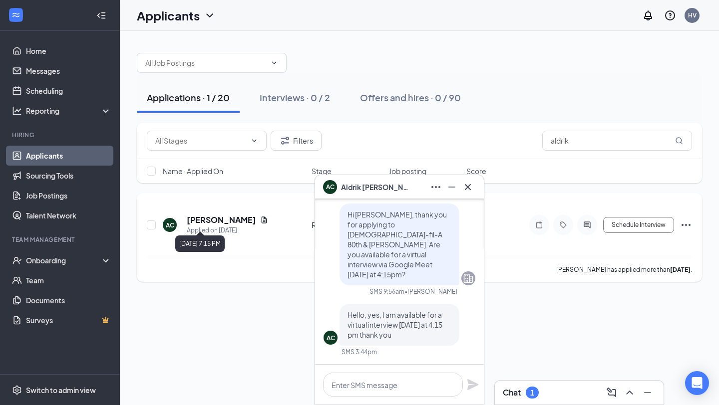
click at [219, 217] on h5 "[PERSON_NAME]" at bounding box center [221, 220] width 69 height 11
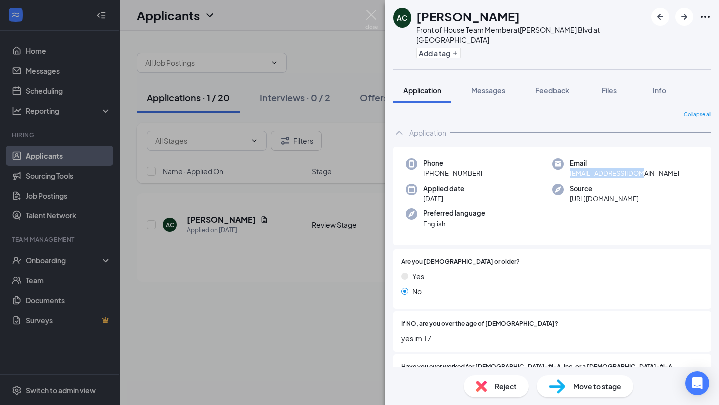
drag, startPoint x: 641, startPoint y: 167, endPoint x: 568, endPoint y: 168, distance: 72.4
click at [568, 168] on div "Email [EMAIL_ADDRESS][DOMAIN_NAME]" at bounding box center [625, 168] width 146 height 20
copy span "[EMAIL_ADDRESS][DOMAIN_NAME]"
click at [492, 86] on span "Messages" at bounding box center [488, 90] width 34 height 9
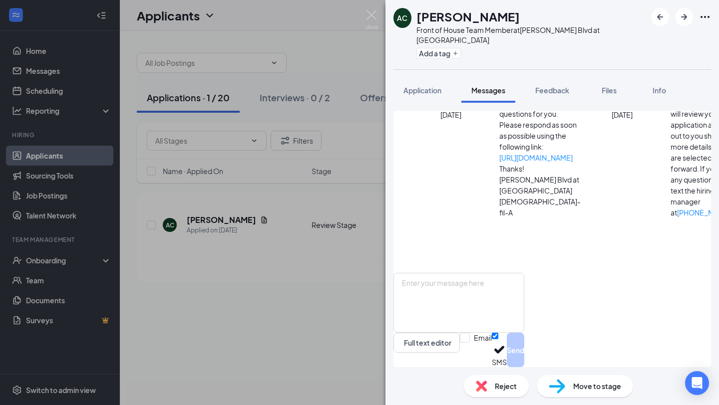
scroll to position [185, 0]
click at [373, 21] on img at bounding box center [371, 19] width 12 height 19
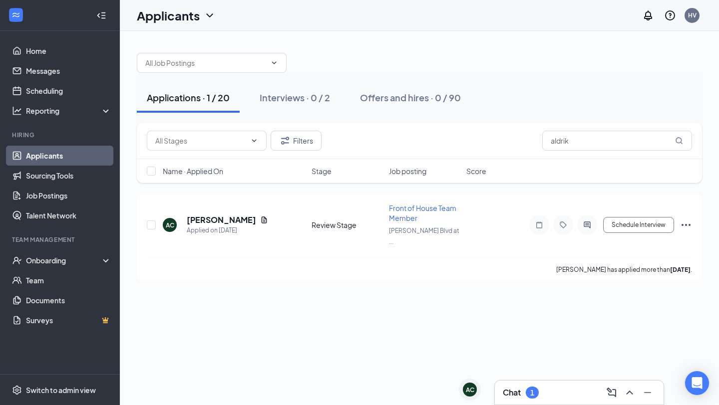
click at [564, 395] on div "Chat 1" at bounding box center [579, 393] width 153 height 16
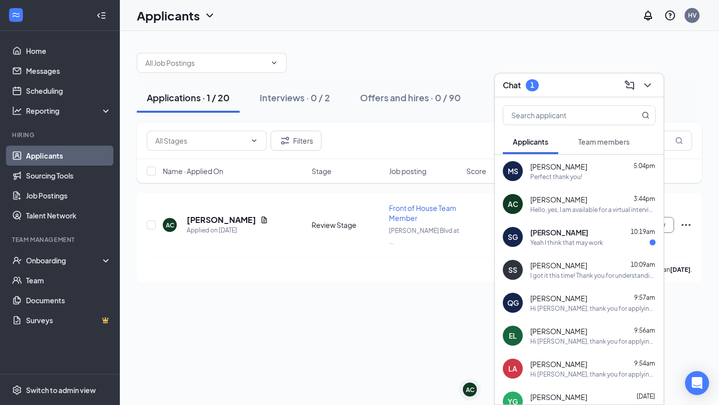
click at [570, 241] on div "Yeah I think that may work" at bounding box center [566, 243] width 73 height 8
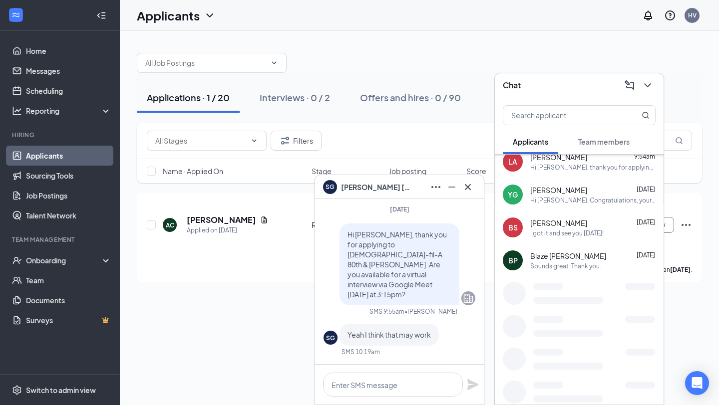
scroll to position [261, 0]
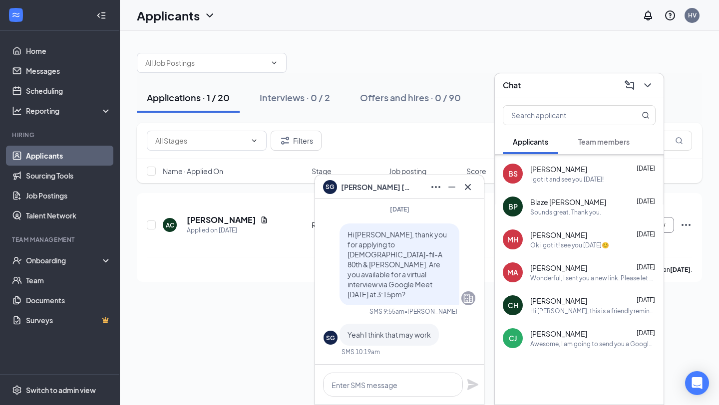
click at [575, 341] on div "Awesome, I am going to send you a Google Meet link. I will use your listed emai…" at bounding box center [592, 344] width 125 height 8
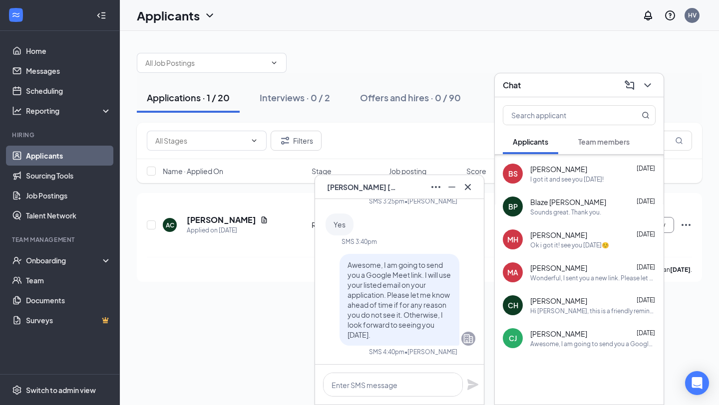
drag, startPoint x: 394, startPoint y: 333, endPoint x: 346, endPoint y: 263, distance: 84.8
click at [346, 263] on div "Awesome, I am going to send you a Google Meet link. I will use your listed emai…" at bounding box center [399, 300] width 120 height 92
copy span "Awesome, I am going to send you a Google Meet link. I will use your listed emai…"
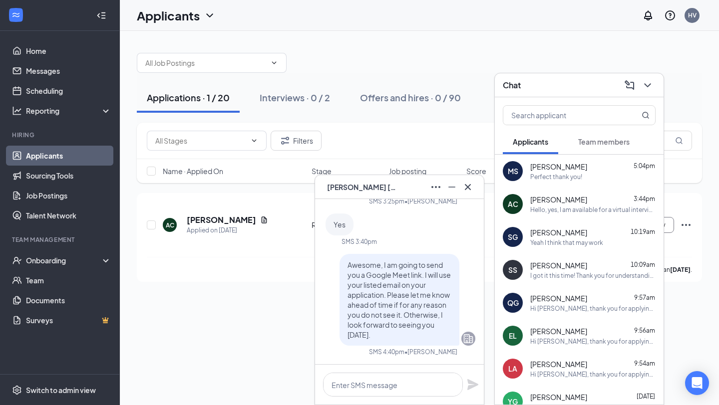
click at [559, 209] on div "Hello, yes, I am available for a virtual interview [DATE] at 4:15 pm thank you" at bounding box center [592, 210] width 125 height 8
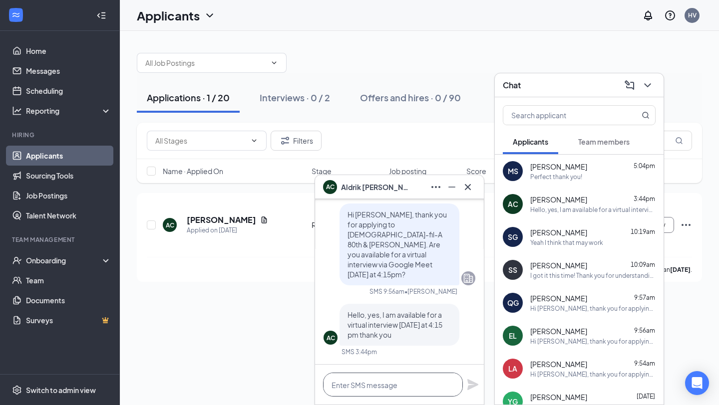
click at [379, 396] on textarea at bounding box center [393, 385] width 140 height 24
paste textarea "Awesome, I am going to send you a Google Meet link. I will use your listed emai…"
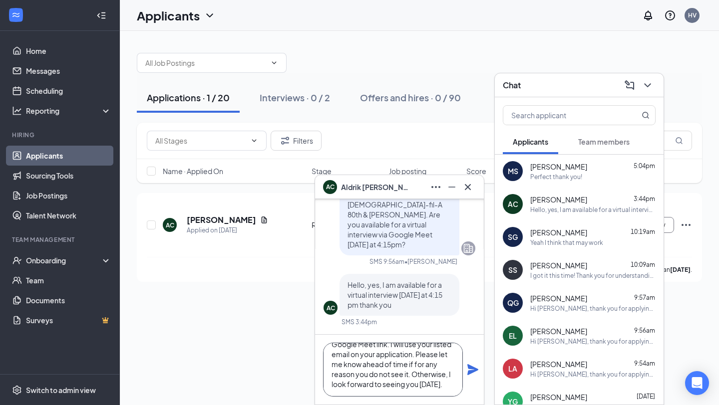
click at [368, 389] on textarea "Awesome, I am going to send you a Google Meet link. I will use your listed emai…" at bounding box center [393, 370] width 140 height 54
drag, startPoint x: 374, startPoint y: 395, endPoint x: 320, endPoint y: 312, distance: 98.6
click at [320, 312] on div "AC [PERSON_NAME] Applicant Front of House Team Member • [PERSON_NAME] Blvd at […" at bounding box center [399, 302] width 169 height 206
type textarea "Awesome, I am going to send you a Google Meet link. I will use your listed emai…"
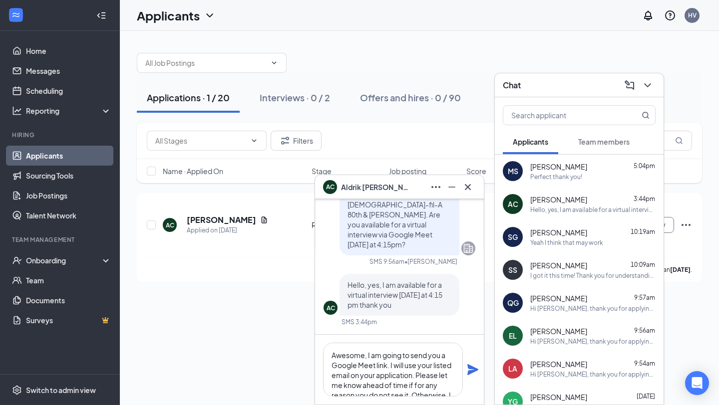
click at [563, 168] on span "[PERSON_NAME]" at bounding box center [558, 167] width 57 height 10
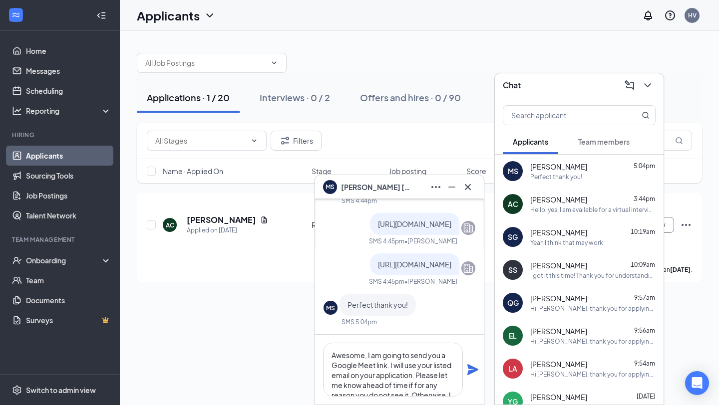
click at [551, 207] on div "Hello, yes, I am available for a virtual interview [DATE] at 4:15 pm thank you" at bounding box center [592, 210] width 125 height 8
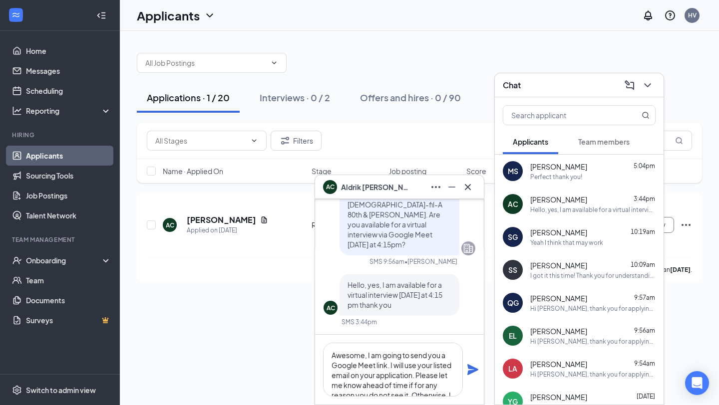
click at [550, 241] on div "Yeah I think that may work" at bounding box center [566, 243] width 73 height 8
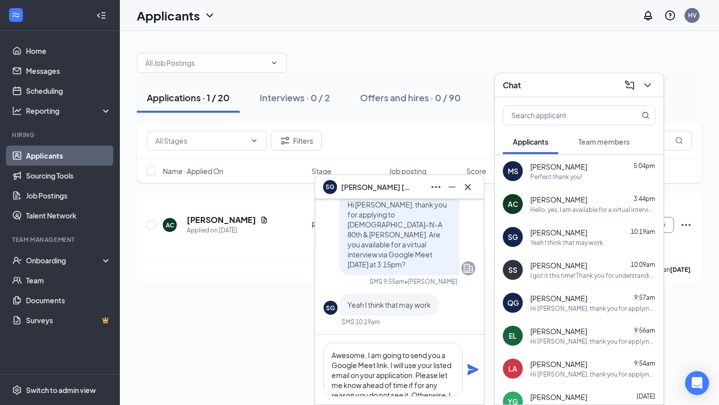
click at [469, 369] on icon "Plane" at bounding box center [473, 370] width 12 height 12
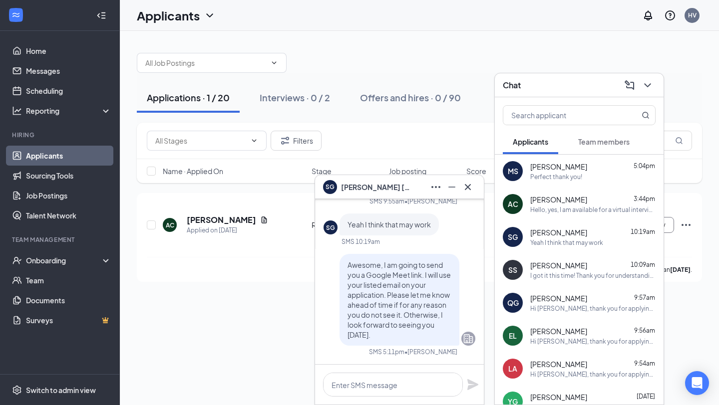
click at [576, 218] on div "AC [PERSON_NAME] 3:44pm Hello, yes, I am available for a virtual interview [DAT…" at bounding box center [579, 204] width 169 height 33
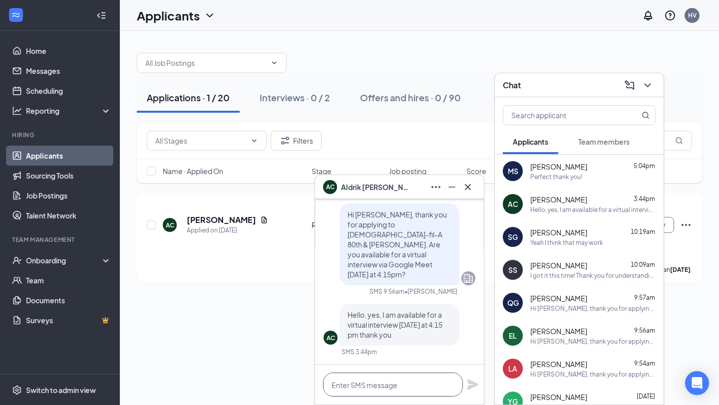
click at [393, 384] on textarea at bounding box center [393, 385] width 140 height 24
paste textarea "Awesome, I am going to send you a Google Meet link. I will use your listed emai…"
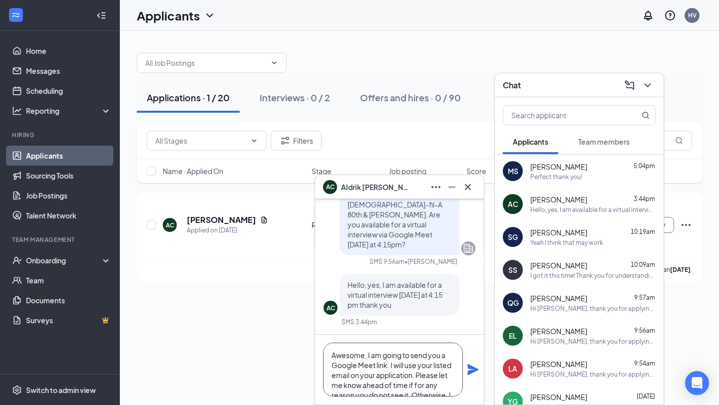
scroll to position [30, 0]
type textarea "Awesome, I am going to send you a Google Meet link. I will use your listed emai…"
click at [470, 373] on icon "Plane" at bounding box center [472, 369] width 11 height 11
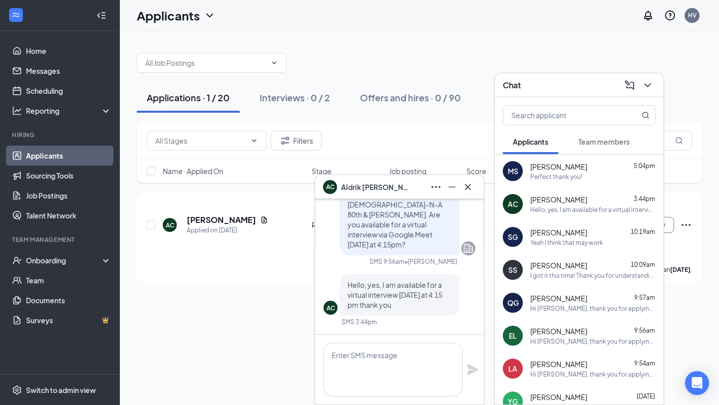
scroll to position [0, 0]
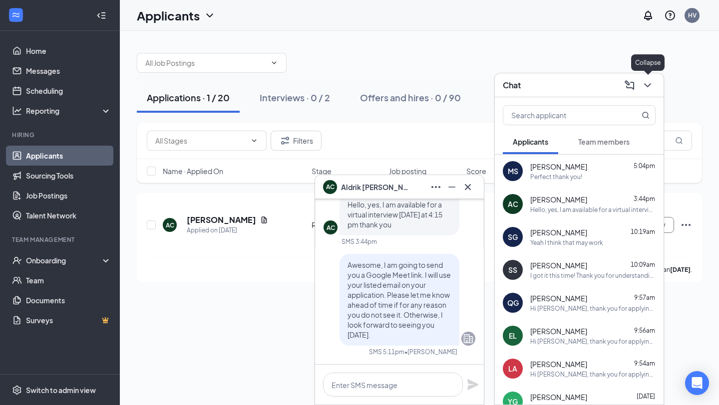
click at [644, 83] on icon "ChevronDown" at bounding box center [647, 85] width 6 height 4
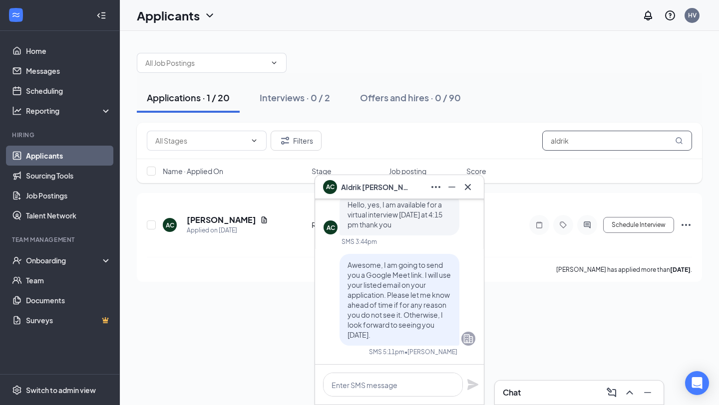
drag, startPoint x: 599, startPoint y: 134, endPoint x: 556, endPoint y: 135, distance: 43.4
click at [558, 135] on input "aldrik" at bounding box center [617, 141] width 150 height 20
drag, startPoint x: 575, startPoint y: 140, endPoint x: 463, endPoint y: 138, distance: 112.3
click at [466, 139] on div "Filters aldrik" at bounding box center [419, 141] width 545 height 20
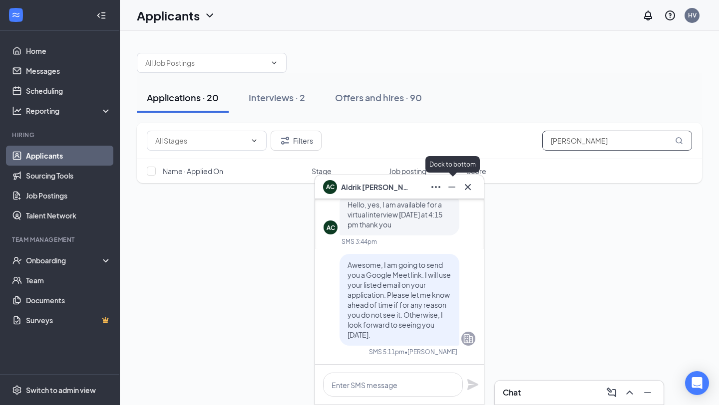
type input "[PERSON_NAME]"
click at [449, 193] on button at bounding box center [452, 187] width 16 height 16
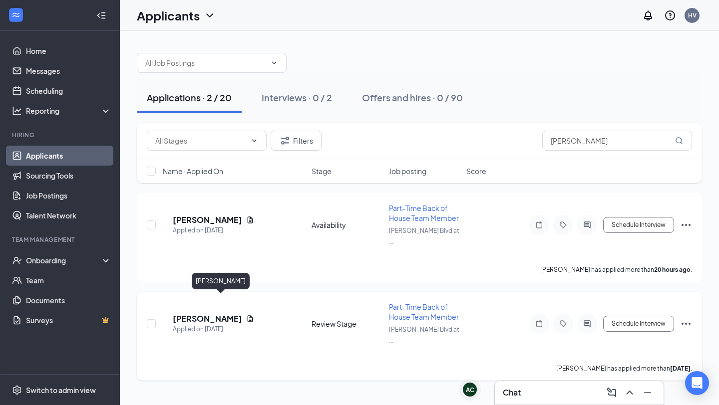
click at [220, 313] on h5 "[PERSON_NAME]" at bounding box center [207, 318] width 69 height 11
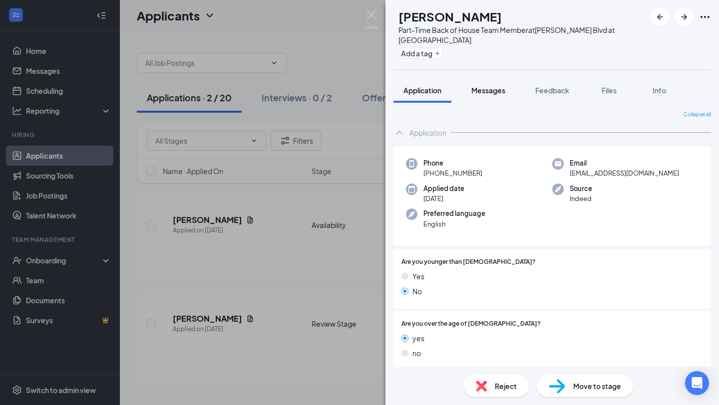
click at [491, 87] on span "Messages" at bounding box center [488, 90] width 34 height 9
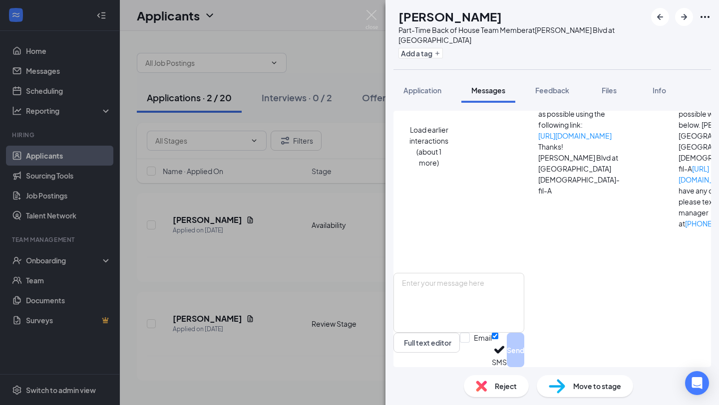
scroll to position [291, 0]
click at [433, 96] on button "Application" at bounding box center [422, 90] width 58 height 25
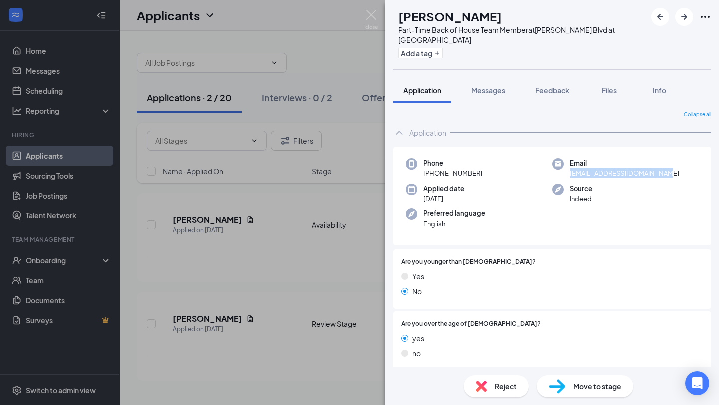
drag, startPoint x: 668, startPoint y: 172, endPoint x: 568, endPoint y: 176, distance: 100.4
click at [568, 176] on div "Email [EMAIL_ADDRESS][DOMAIN_NAME]" at bounding box center [625, 168] width 146 height 20
copy span "[EMAIL_ADDRESS][DOMAIN_NAME]"
click at [369, 12] on img at bounding box center [371, 19] width 12 height 19
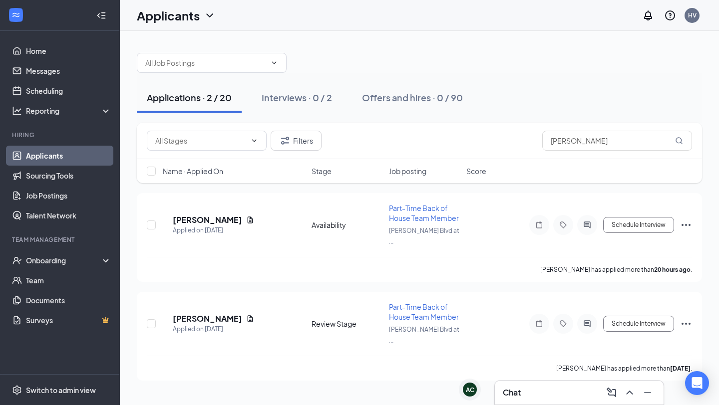
click at [564, 393] on div "Chat" at bounding box center [579, 393] width 153 height 16
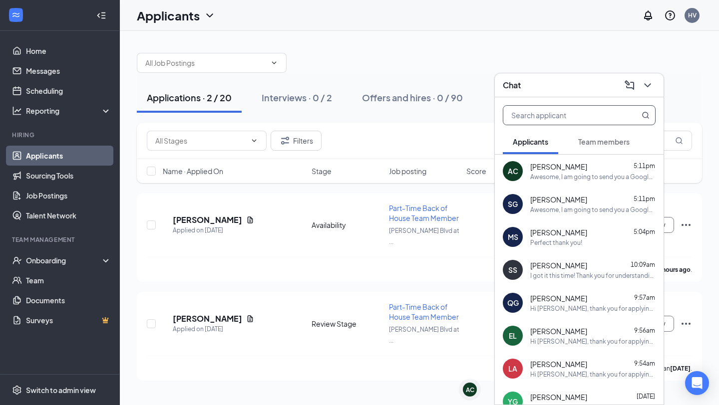
click at [630, 116] on span at bounding box center [636, 115] width 26 height 19
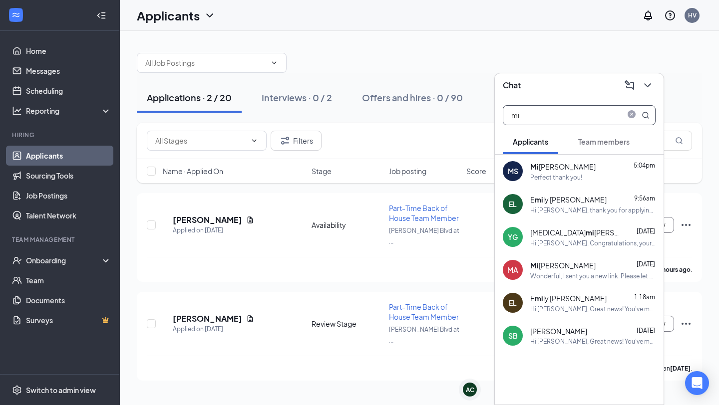
type input "mi"
click at [551, 262] on div "Mi [PERSON_NAME]" at bounding box center [562, 265] width 65 height 11
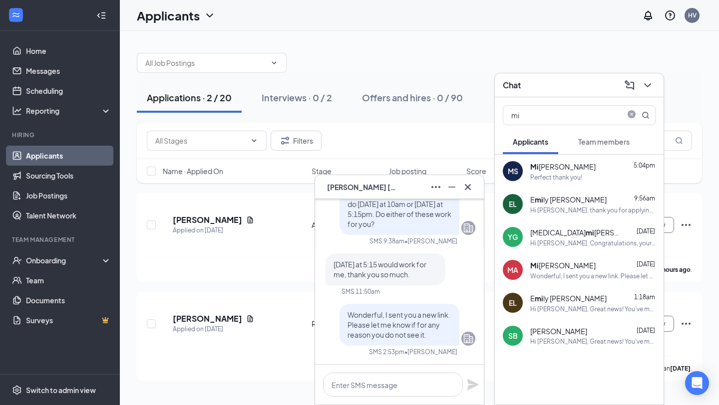
scroll to position [0, 0]
click at [645, 80] on icon "ChevronDown" at bounding box center [647, 85] width 12 height 12
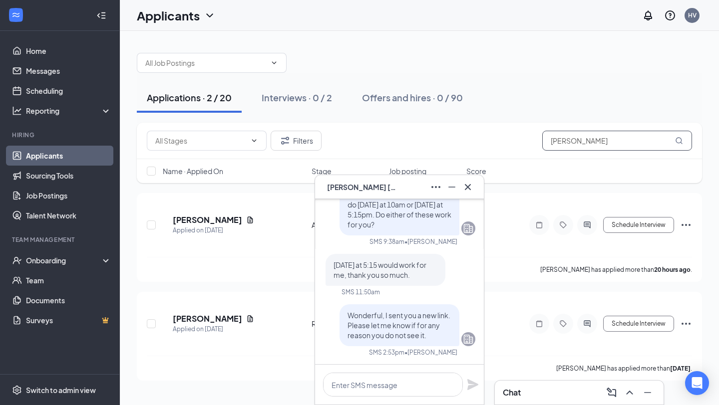
drag, startPoint x: 602, startPoint y: 141, endPoint x: 499, endPoint y: 138, distance: 103.3
click at [501, 139] on div "Filters [PERSON_NAME]" at bounding box center [419, 141] width 545 height 20
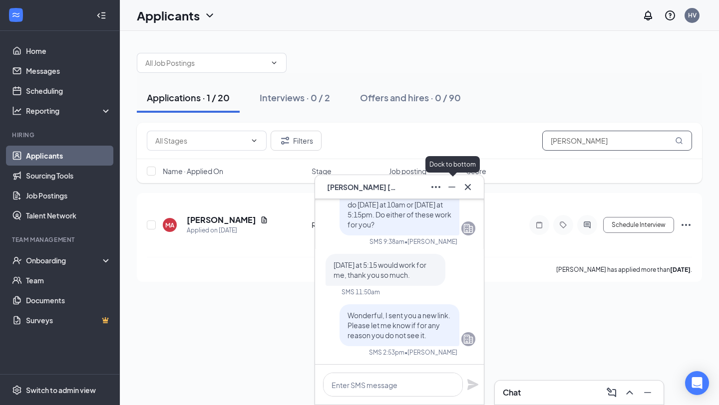
type input "[PERSON_NAME]"
click at [454, 184] on icon "Minimize" at bounding box center [452, 187] width 12 height 12
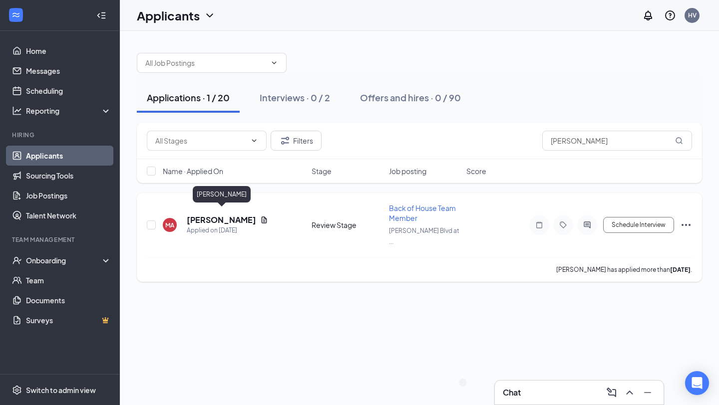
click at [253, 215] on h5 "[PERSON_NAME]" at bounding box center [221, 220] width 69 height 11
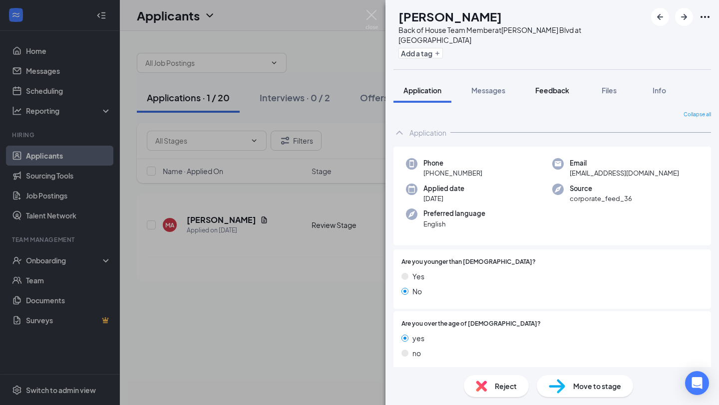
click at [545, 86] on span "Feedback" at bounding box center [552, 90] width 34 height 9
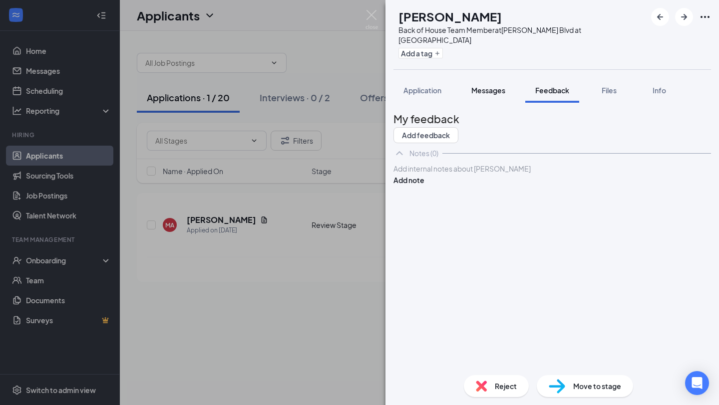
click at [494, 86] on button "Messages" at bounding box center [488, 90] width 54 height 25
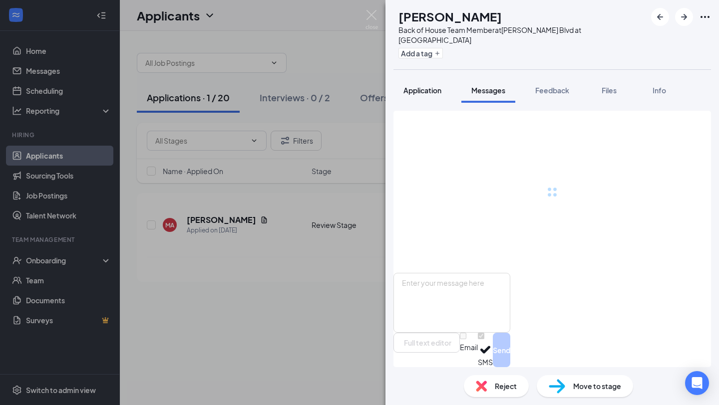
click at [417, 88] on button "Application" at bounding box center [422, 90] width 58 height 25
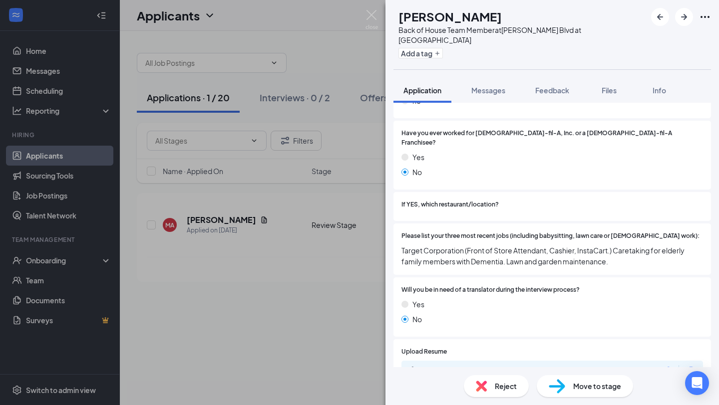
scroll to position [270, 0]
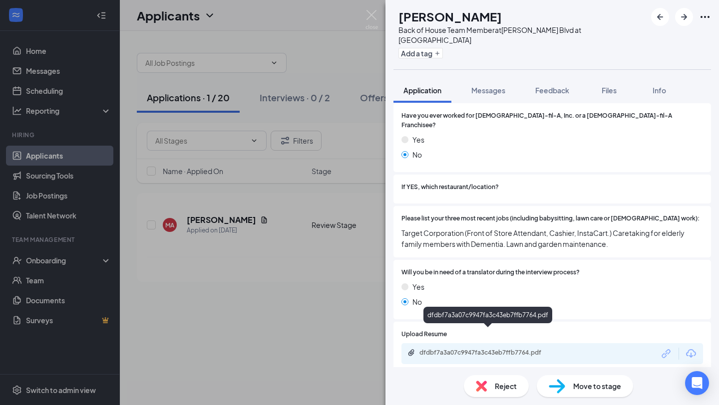
click at [454, 349] on div "dfdbf7a3a07c9947fa3c43eb7ffb7764.pdf" at bounding box center [489, 353] width 140 height 8
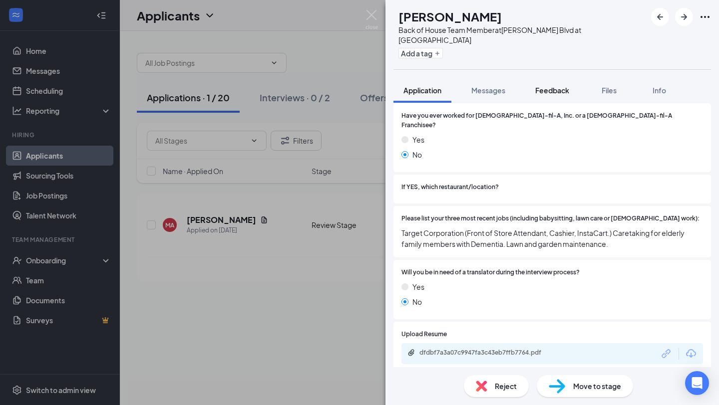
click at [561, 78] on button "Feedback" at bounding box center [552, 90] width 54 height 25
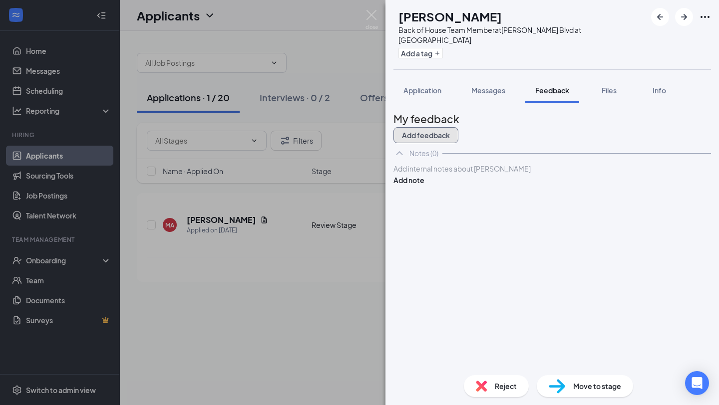
click at [458, 127] on button "Add feedback" at bounding box center [425, 135] width 65 height 16
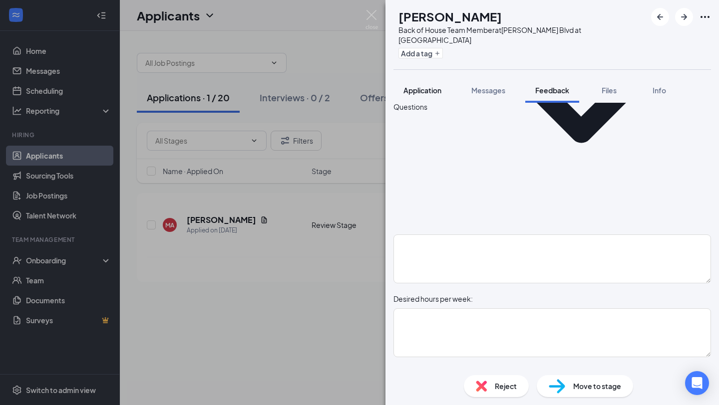
scroll to position [580, 0]
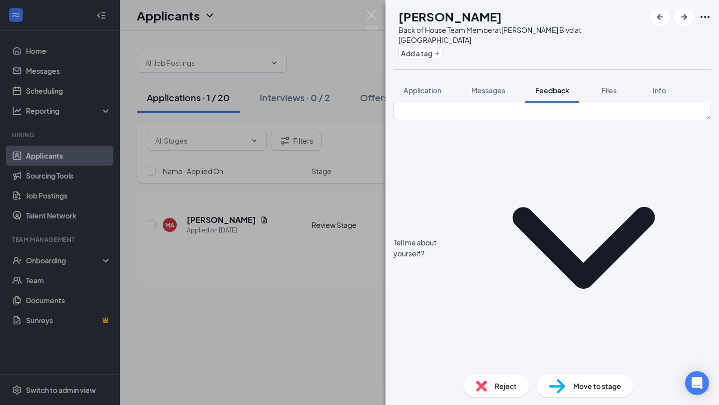
scroll to position [0, 0]
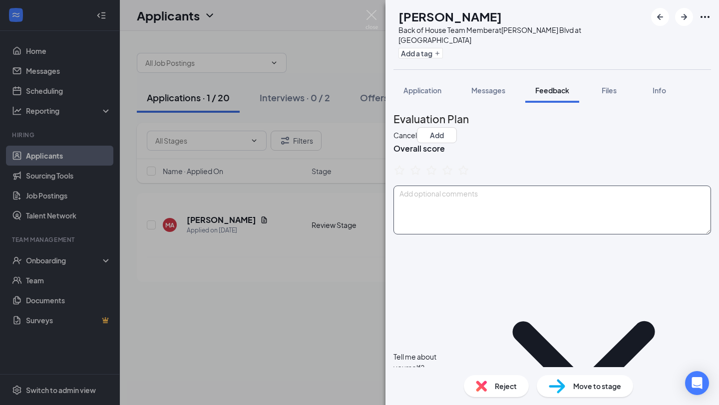
click at [472, 196] on textarea at bounding box center [551, 210] width 317 height 49
type textarea "Wants to be a part of CFAs kind community"
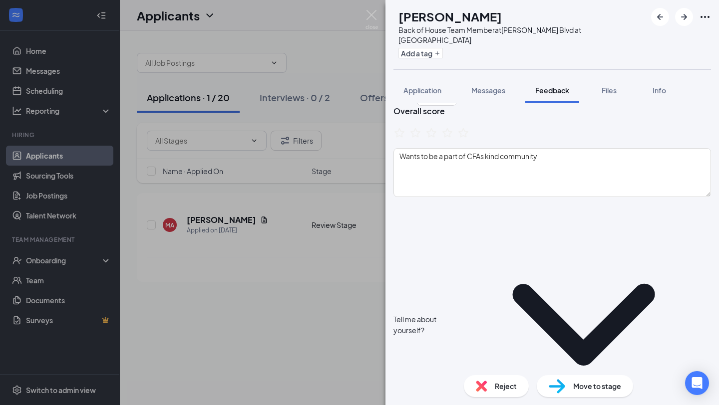
scroll to position [55, 0]
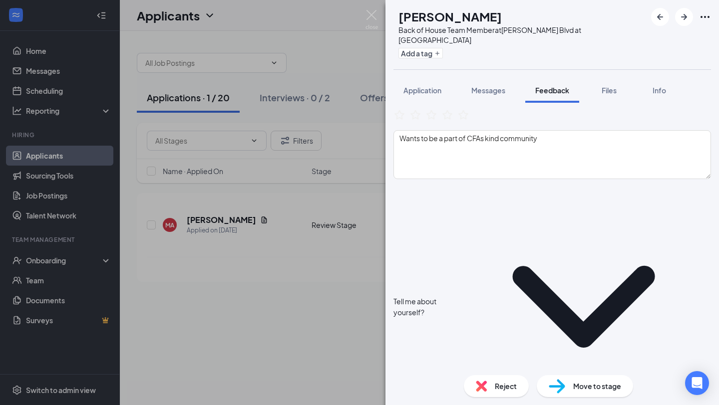
type textarea "2 year associates - wants to Business"
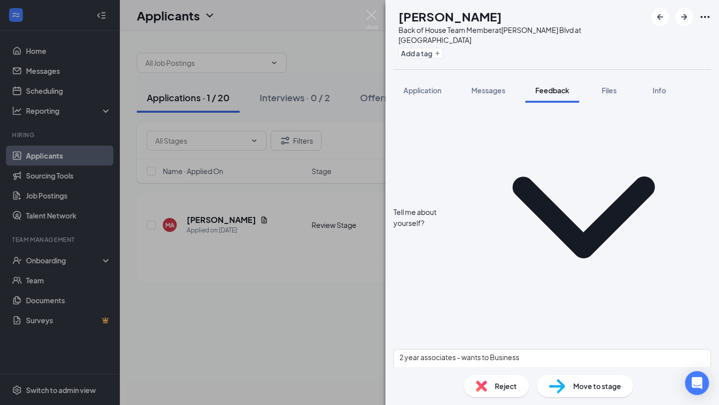
scroll to position [147, 0]
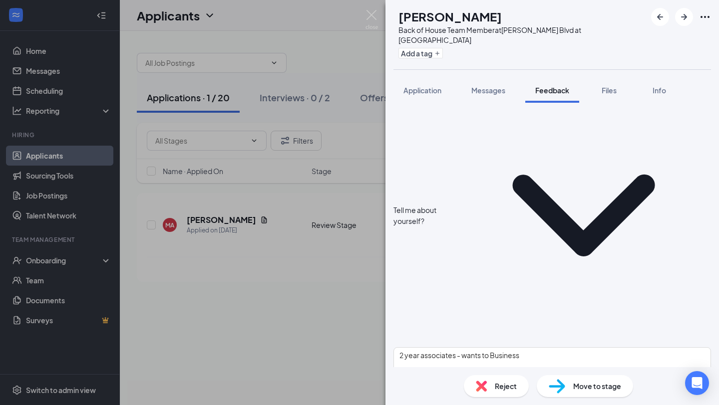
drag, startPoint x: 602, startPoint y: 203, endPoint x: 522, endPoint y: 201, distance: 79.9
type textarea "Availability - anytime all of all time -"
paste textarea "part-time / either or."
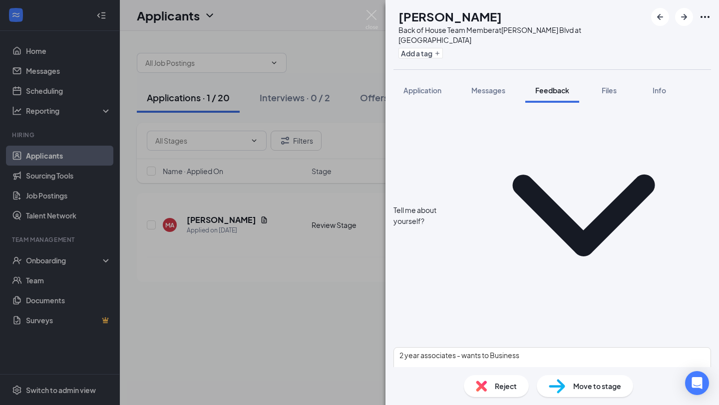
type textarea "part-time / either or."
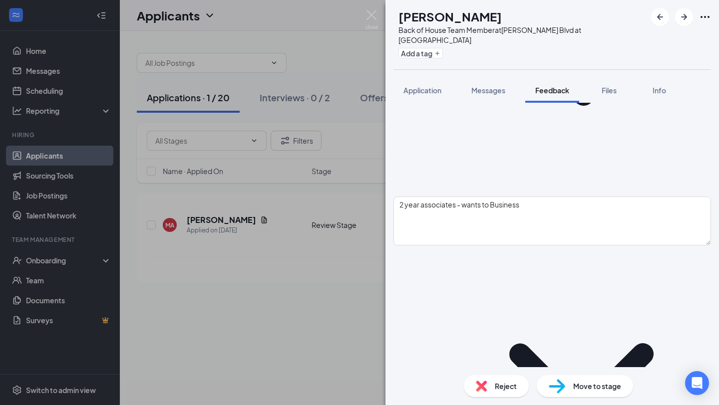
scroll to position [298, 0]
type textarea "Availability - anytime all of all time"
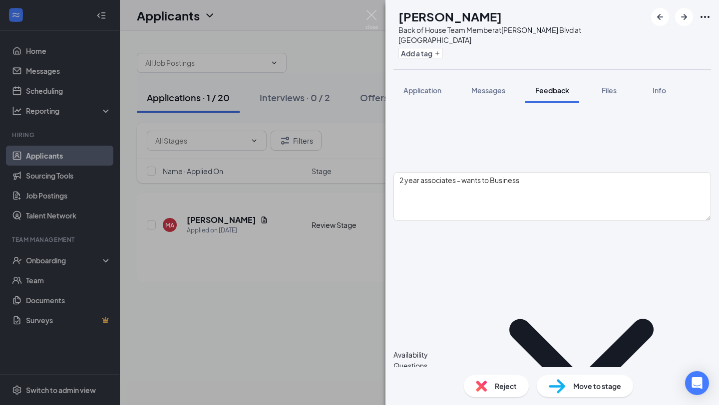
scroll to position [324, 0]
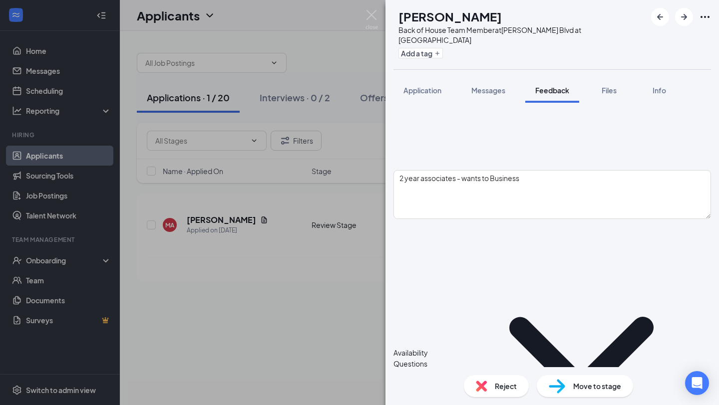
type textarea "No - may leave for university"
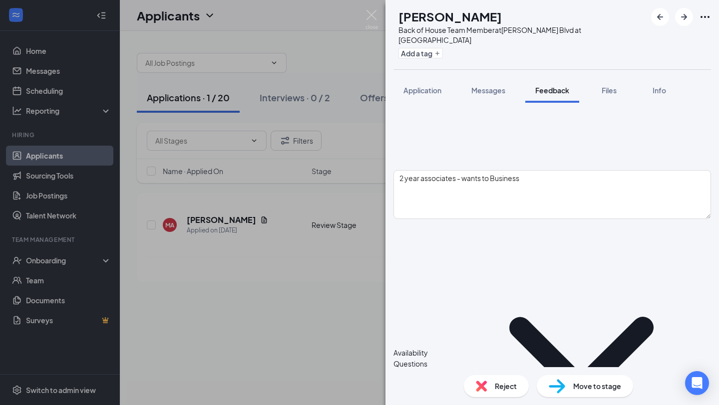
scroll to position [0, 0]
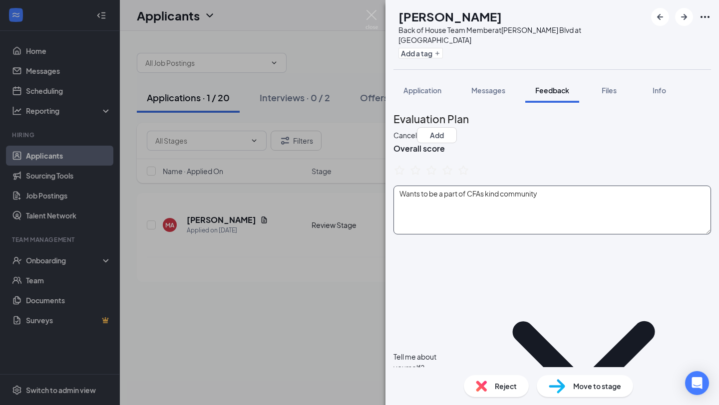
type textarea "target - carts and bathrooms - cleanup 3 months"
click at [550, 192] on textarea "Wants to be a part of CFAs kind community" at bounding box center [551, 210] width 317 height 49
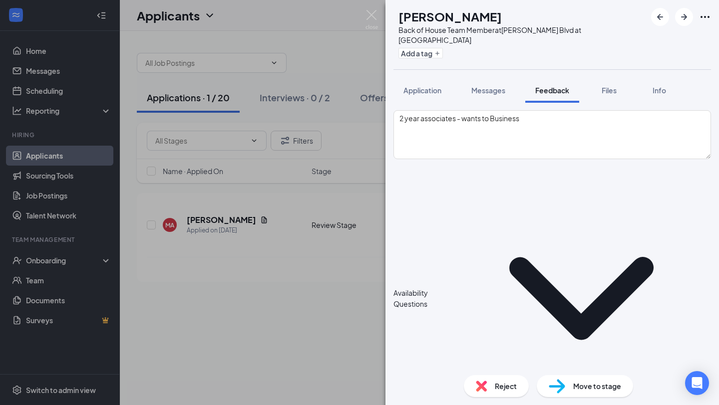
scroll to position [384, 0]
type textarea "Wants to be a part of CFAs kind community New to [GEOGRAPHIC_DATA] [DATE] in Ju…"
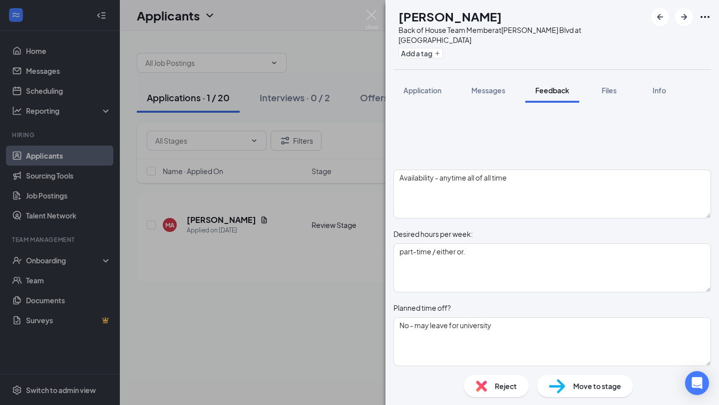
scroll to position [656, 0]
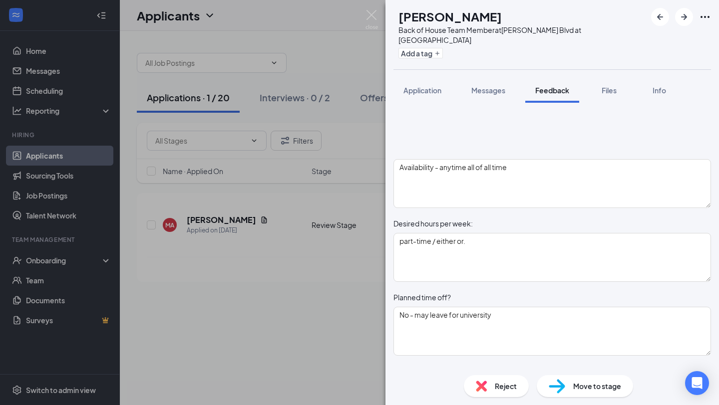
type textarea "S - hardworker, never give up, lift others up, learning from others feedback - …"
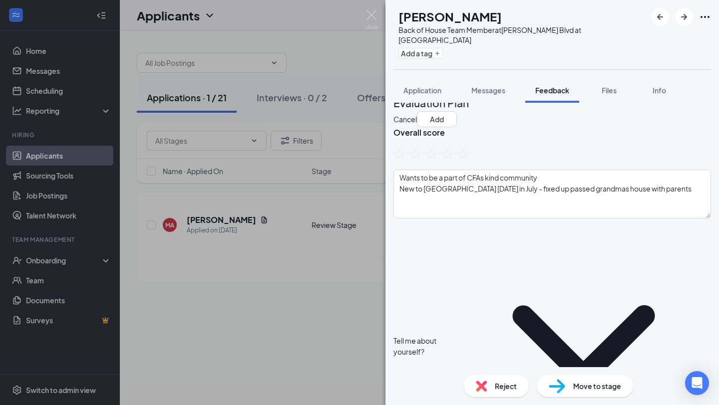
scroll to position [0, 0]
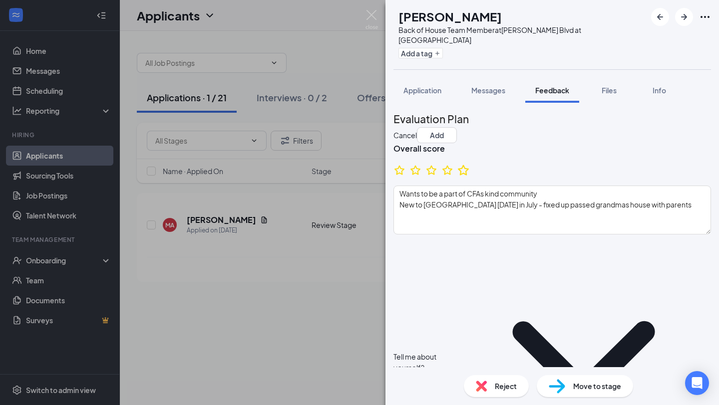
click at [470, 169] on icon "StarBorder" at bounding box center [463, 170] width 13 height 13
click at [457, 127] on button "Add" at bounding box center [437, 135] width 40 height 16
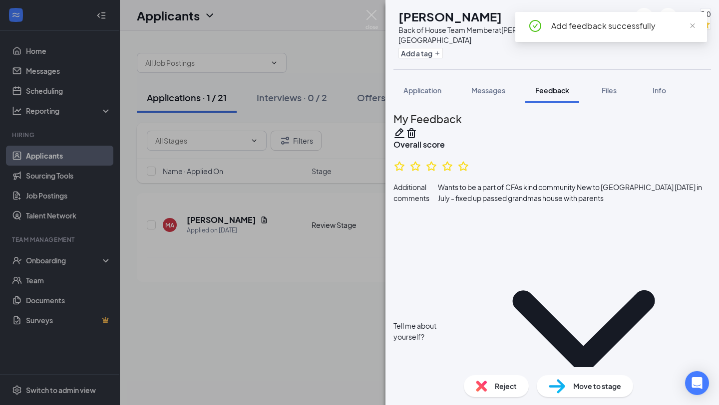
click at [378, 13] on div "MA [PERSON_NAME] Back of House Team Member at [PERSON_NAME][GEOGRAPHIC_DATA] at…" at bounding box center [359, 202] width 719 height 405
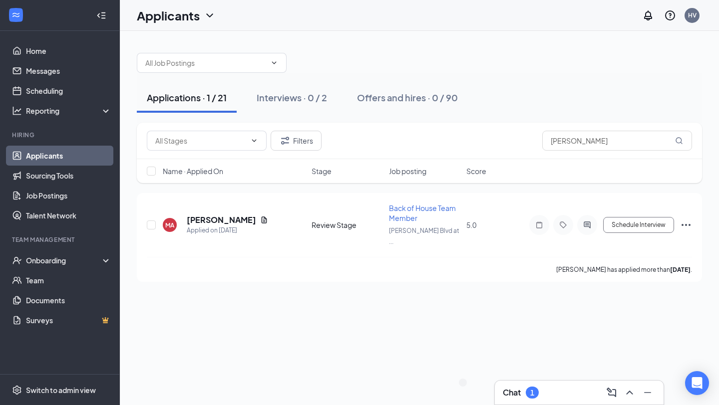
click at [530, 392] on div "1" at bounding box center [531, 393] width 13 height 12
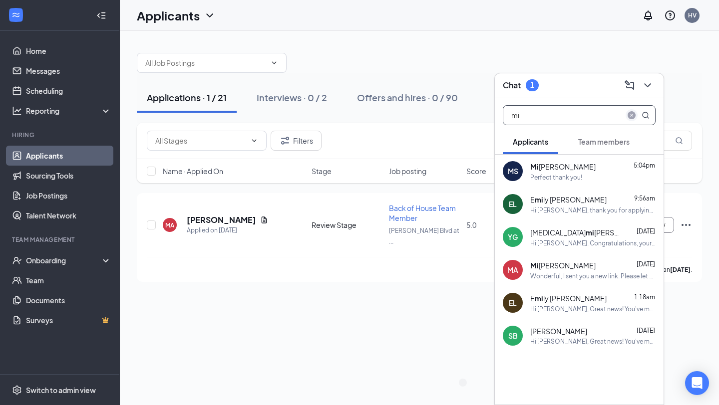
click at [632, 119] on icon "close-circle" at bounding box center [631, 115] width 8 height 8
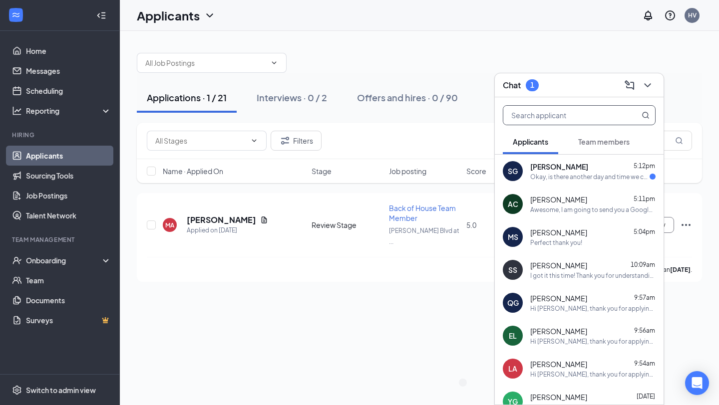
click at [568, 173] on div "Okay, is there another day and time we can do it, if not I will make the 3:15 w…" at bounding box center [589, 177] width 119 height 8
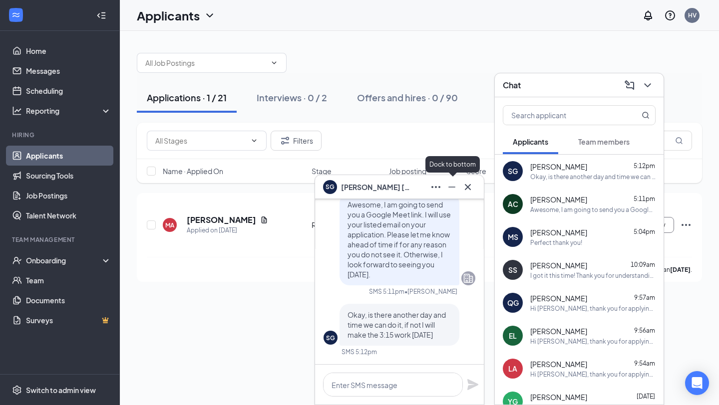
click at [445, 191] on button at bounding box center [452, 187] width 16 height 16
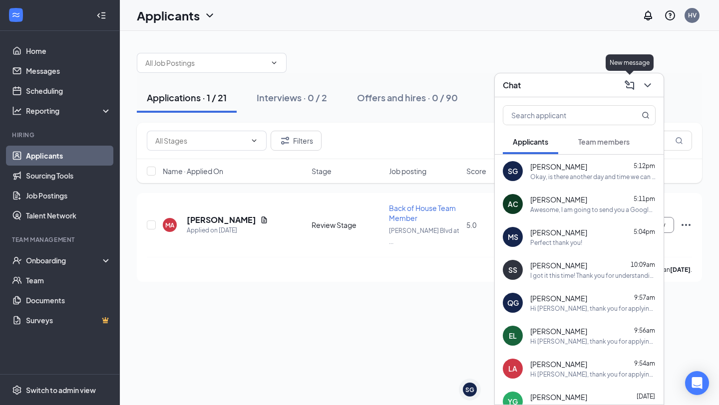
click at [651, 89] on icon "ChevronDown" at bounding box center [647, 85] width 12 height 12
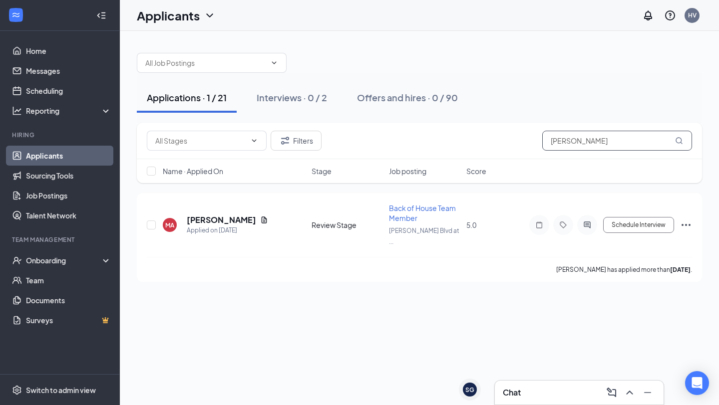
drag, startPoint x: 621, startPoint y: 143, endPoint x: 487, endPoint y: 142, distance: 133.8
click at [490, 142] on div "Filters [PERSON_NAME]" at bounding box center [419, 141] width 545 height 20
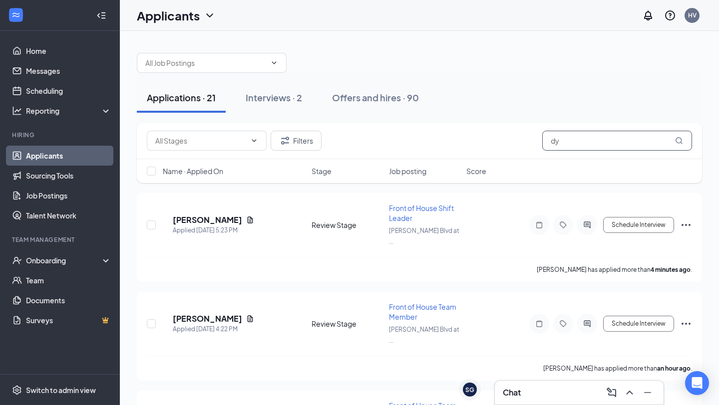
type input "d"
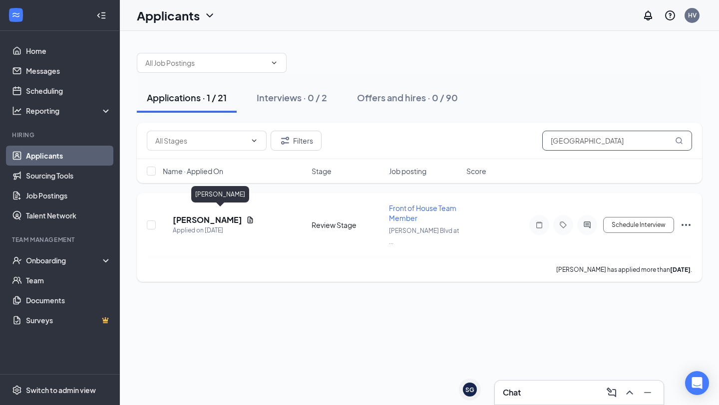
type input "[GEOGRAPHIC_DATA]"
click at [236, 217] on h5 "[PERSON_NAME]" at bounding box center [207, 220] width 69 height 11
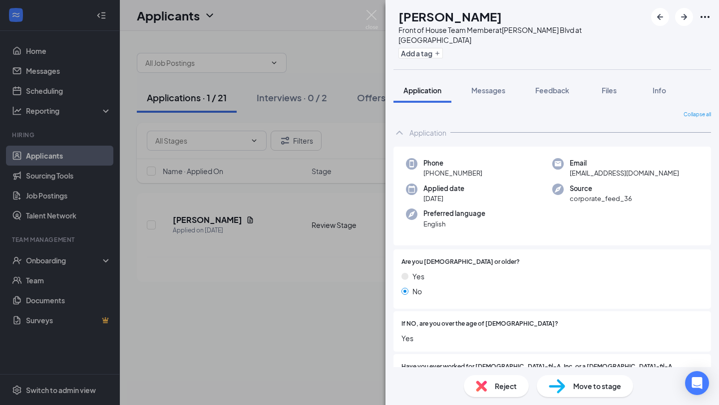
scroll to position [468, 0]
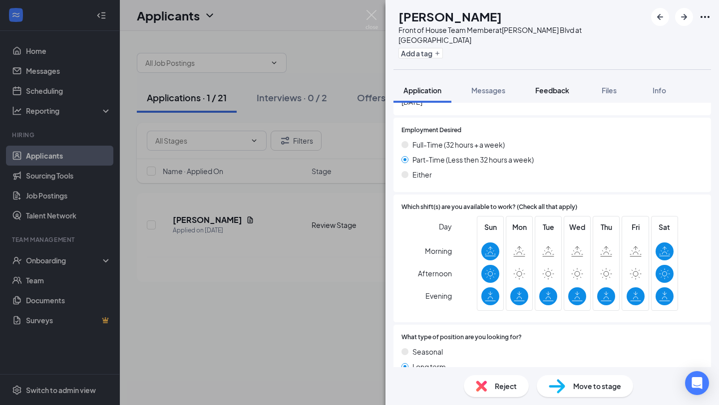
click at [544, 86] on span "Feedback" at bounding box center [552, 90] width 34 height 9
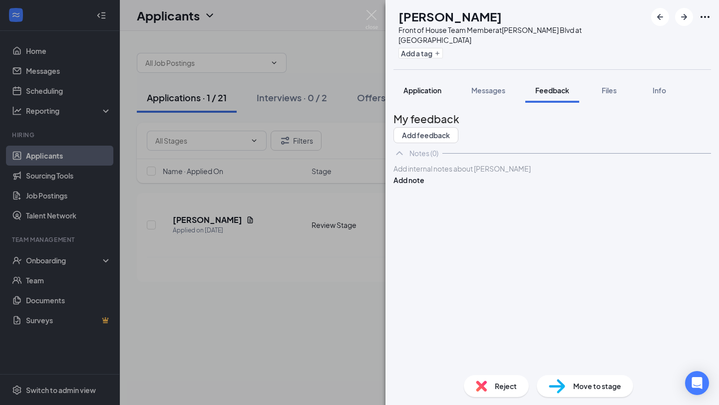
click at [433, 87] on button "Application" at bounding box center [422, 90] width 58 height 25
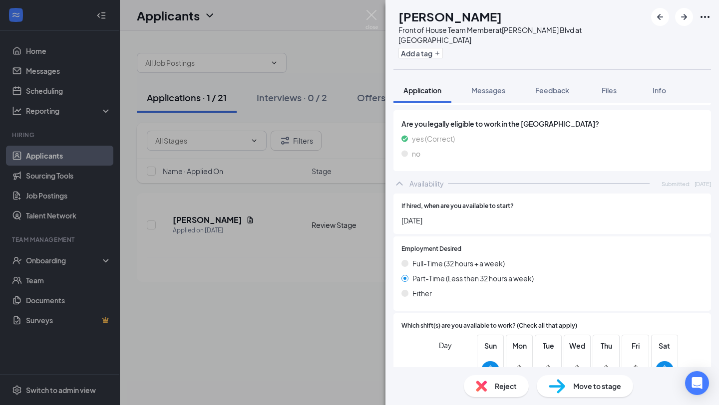
scroll to position [385, 0]
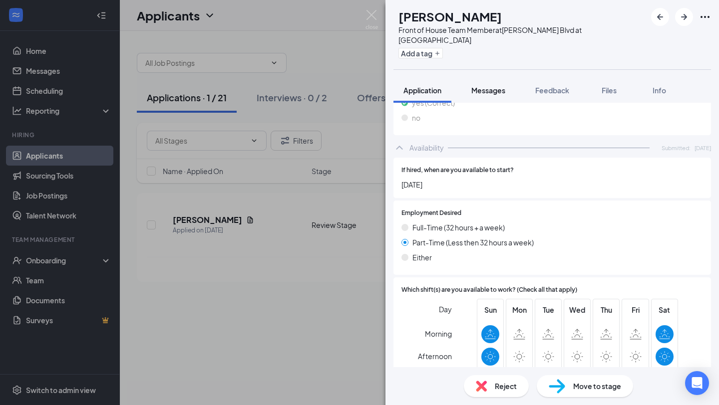
click at [488, 86] on span "Messages" at bounding box center [488, 90] width 34 height 9
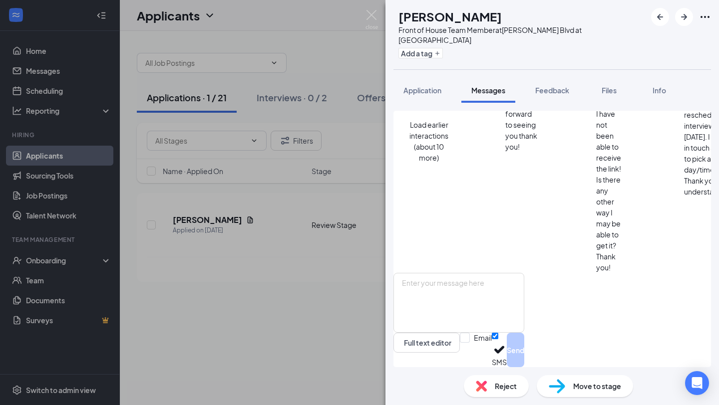
scroll to position [622, 0]
click at [550, 86] on span "Feedback" at bounding box center [552, 90] width 34 height 9
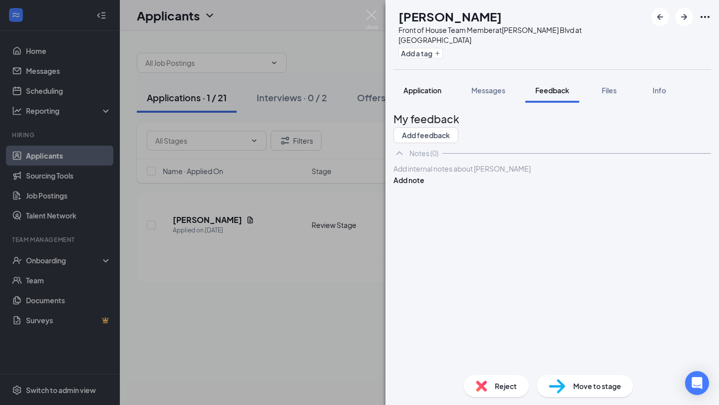
click at [409, 86] on span "Application" at bounding box center [422, 90] width 38 height 9
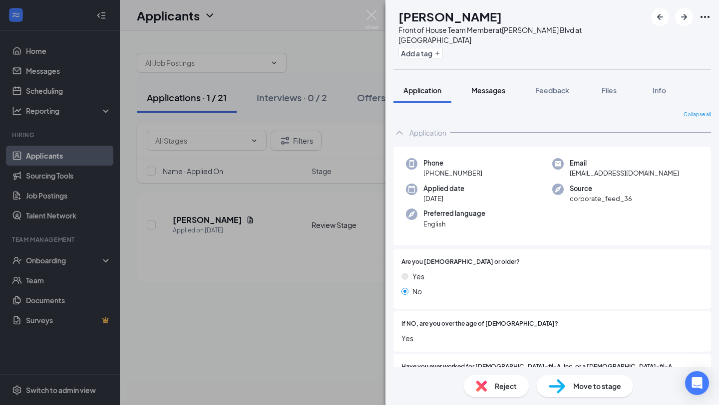
click at [494, 86] on span "Messages" at bounding box center [488, 90] width 34 height 9
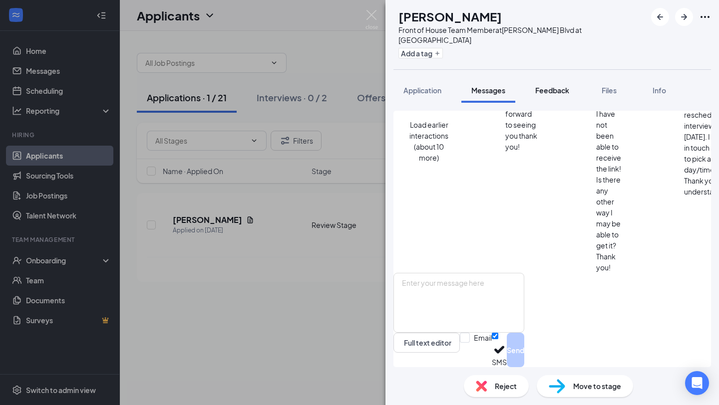
scroll to position [490, 0]
click at [575, 78] on button "Feedback" at bounding box center [552, 90] width 54 height 25
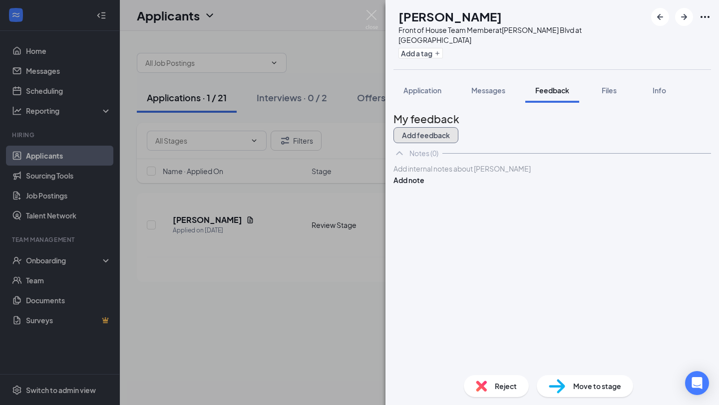
click at [458, 127] on button "Add feedback" at bounding box center [425, 135] width 65 height 16
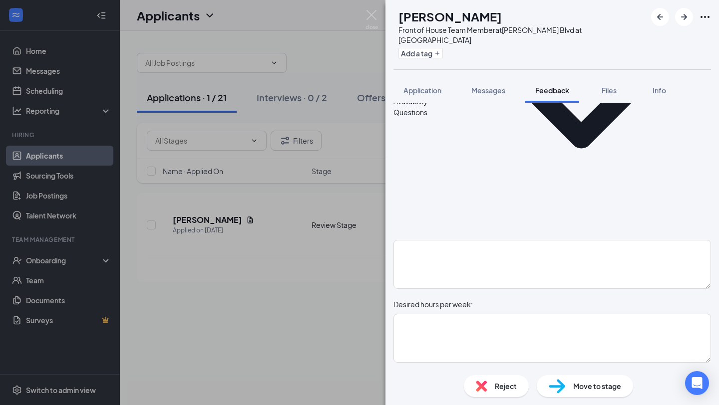
scroll to position [571, 0]
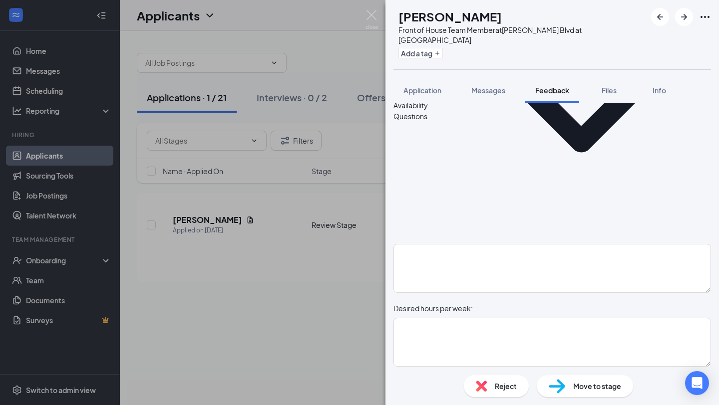
click at [505, 397] on div "Reject Move to stage" at bounding box center [551, 386] width 333 height 38
click at [502, 393] on div "Reject" at bounding box center [496, 386] width 65 height 22
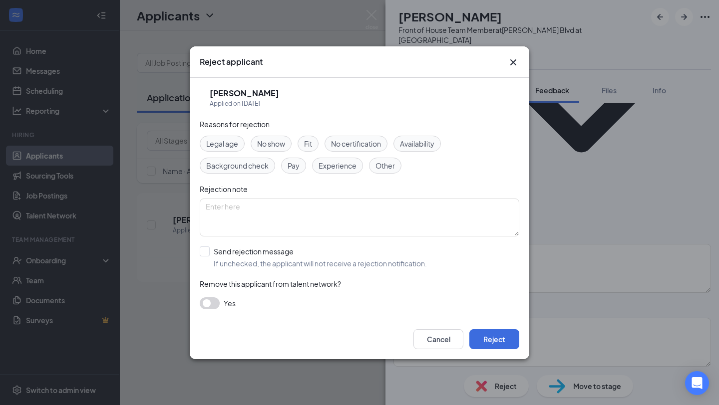
click at [280, 143] on span "No show" at bounding box center [271, 143] width 28 height 11
click at [308, 221] on textarea at bounding box center [359, 218] width 319 height 38
type textarea "No show for virtual mtg"
click at [513, 337] on button "Reject" at bounding box center [494, 339] width 50 height 20
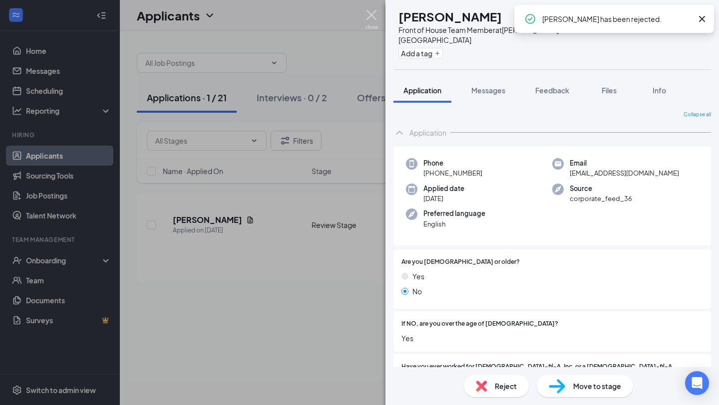
click at [369, 18] on img at bounding box center [371, 19] width 12 height 19
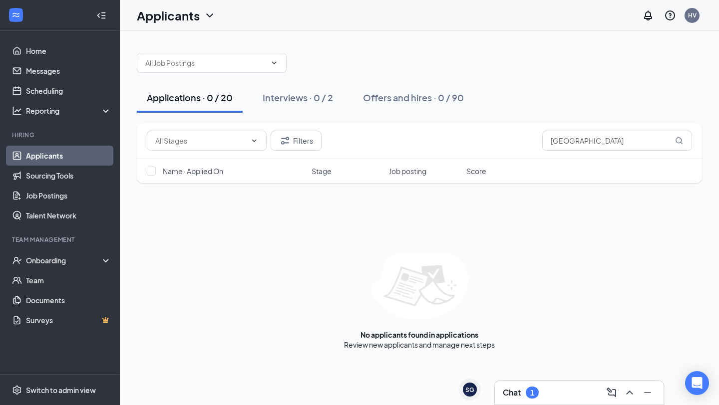
click at [531, 389] on div "1" at bounding box center [532, 393] width 4 height 8
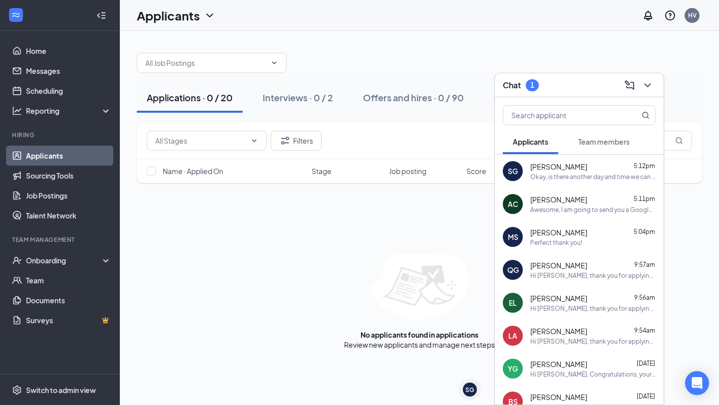
click at [607, 143] on span "Team members" at bounding box center [603, 141] width 51 height 9
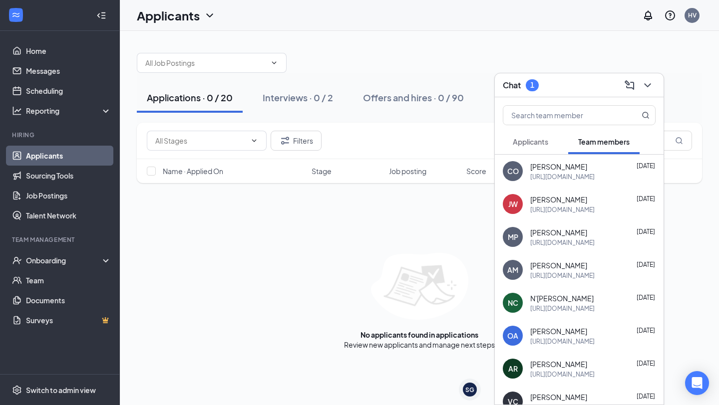
click at [534, 146] on span "Applicants" at bounding box center [530, 141] width 35 height 9
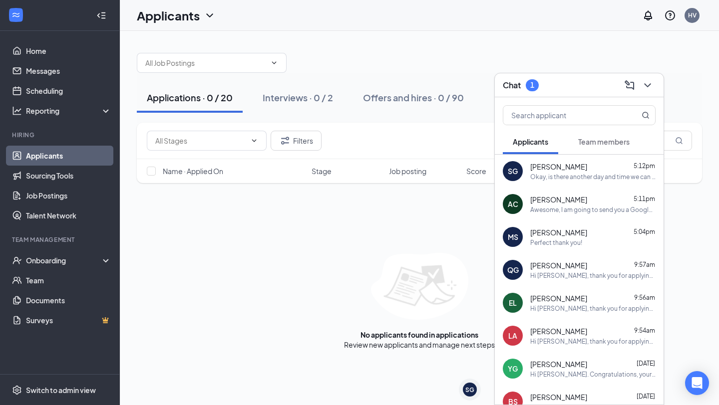
click at [589, 181] on div "SG [PERSON_NAME] 5:12pm Okay, is there another day and time we can do it, if no…" at bounding box center [579, 171] width 169 height 33
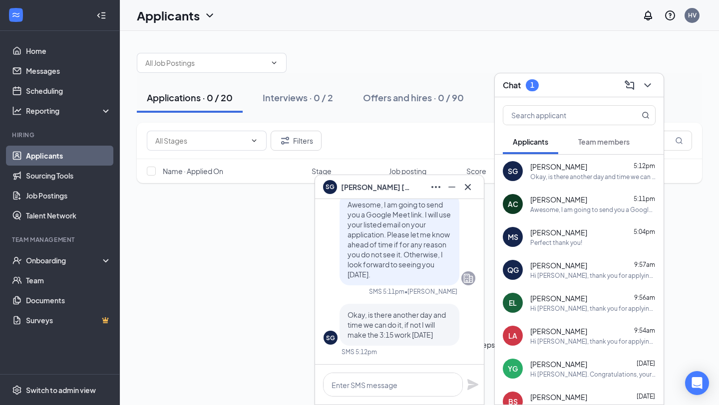
click at [533, 89] on div "1" at bounding box center [531, 85] width 13 height 12
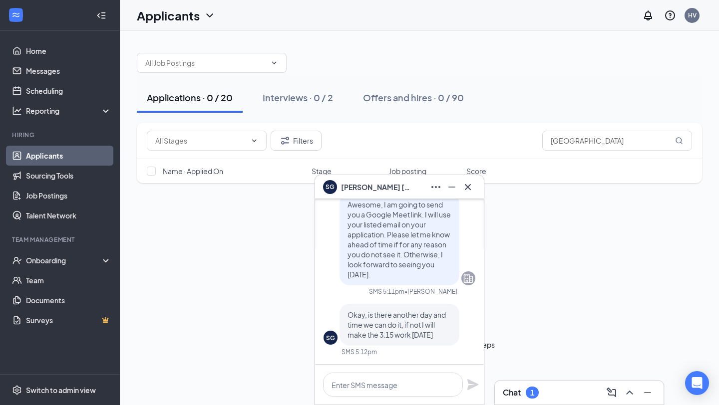
click at [512, 403] on div "Chat 1" at bounding box center [579, 393] width 169 height 24
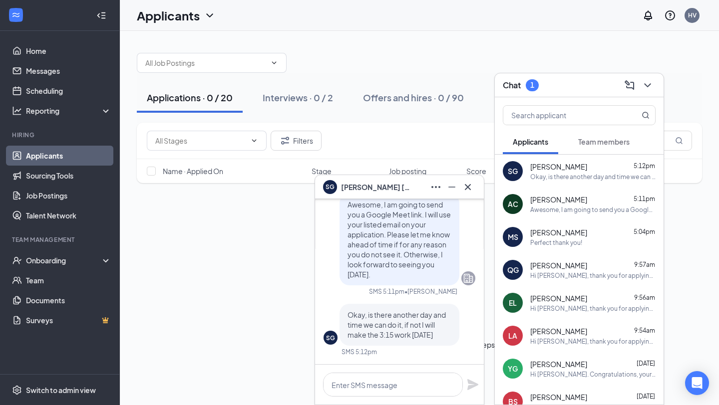
scroll to position [228, 0]
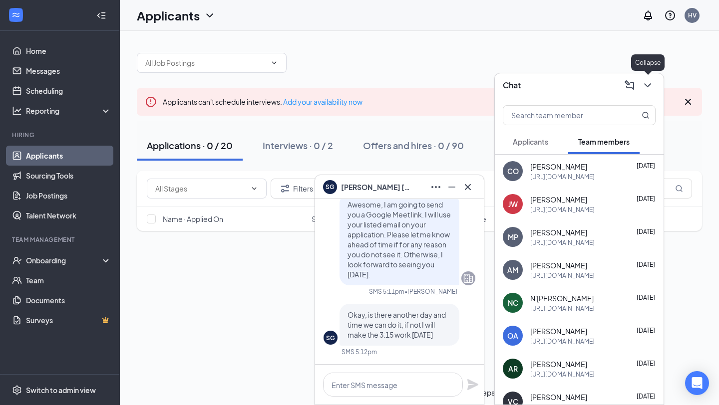
click at [643, 86] on icon "ChevronDown" at bounding box center [647, 85] width 12 height 12
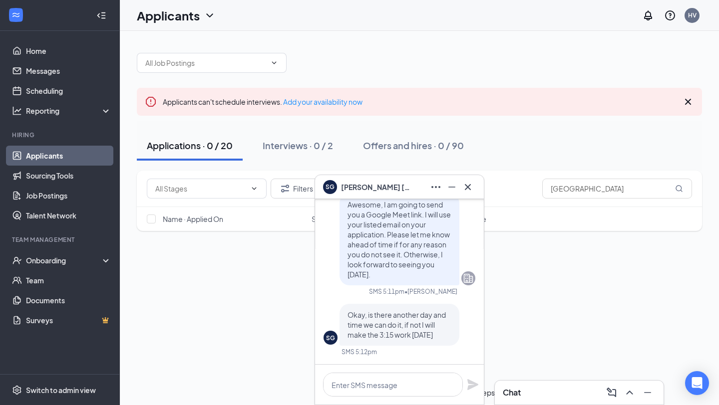
click at [686, 100] on icon "Cross" at bounding box center [688, 102] width 6 height 6
